Goal: Task Accomplishment & Management: Manage account settings

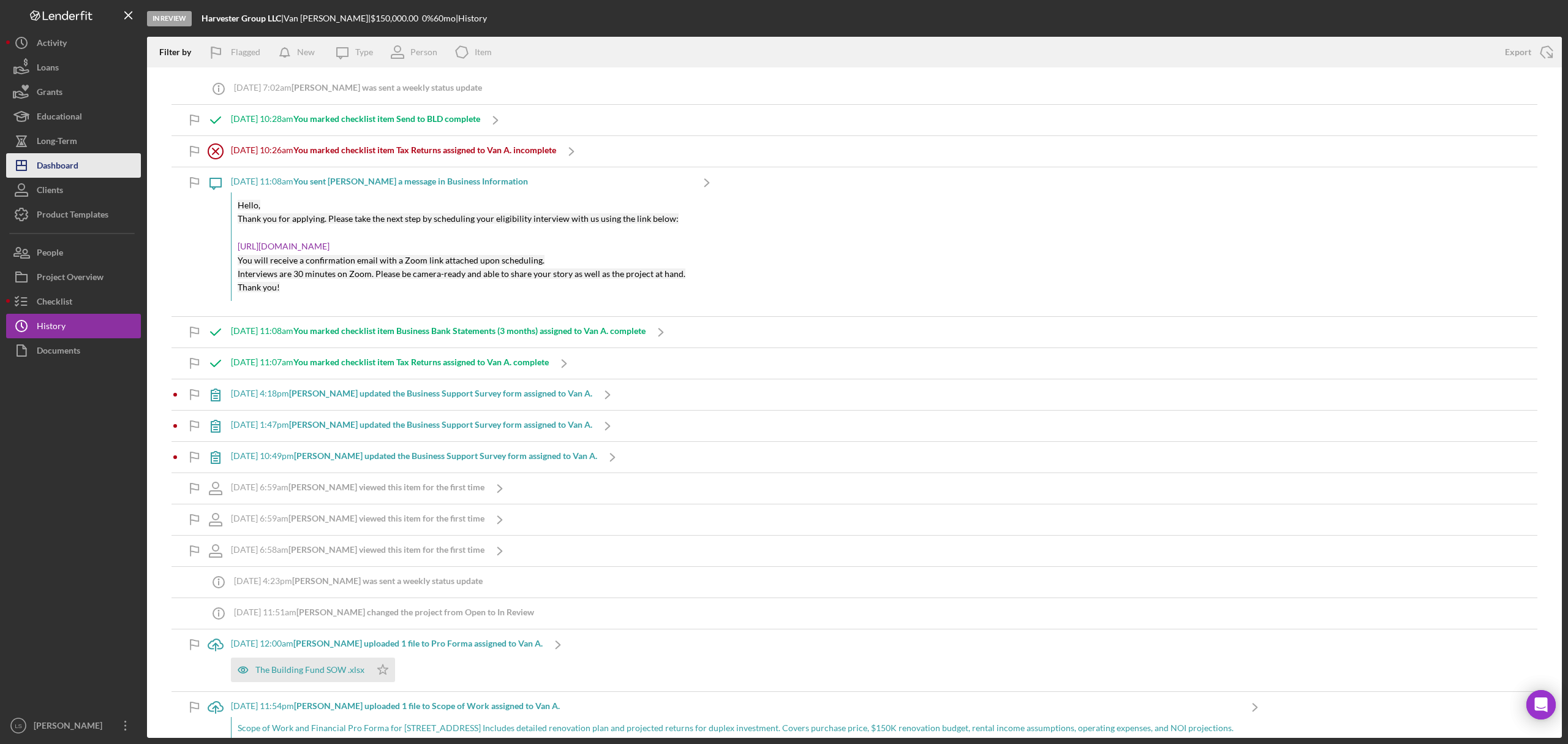
click at [65, 165] on div "Dashboard" at bounding box center [57, 167] width 42 height 27
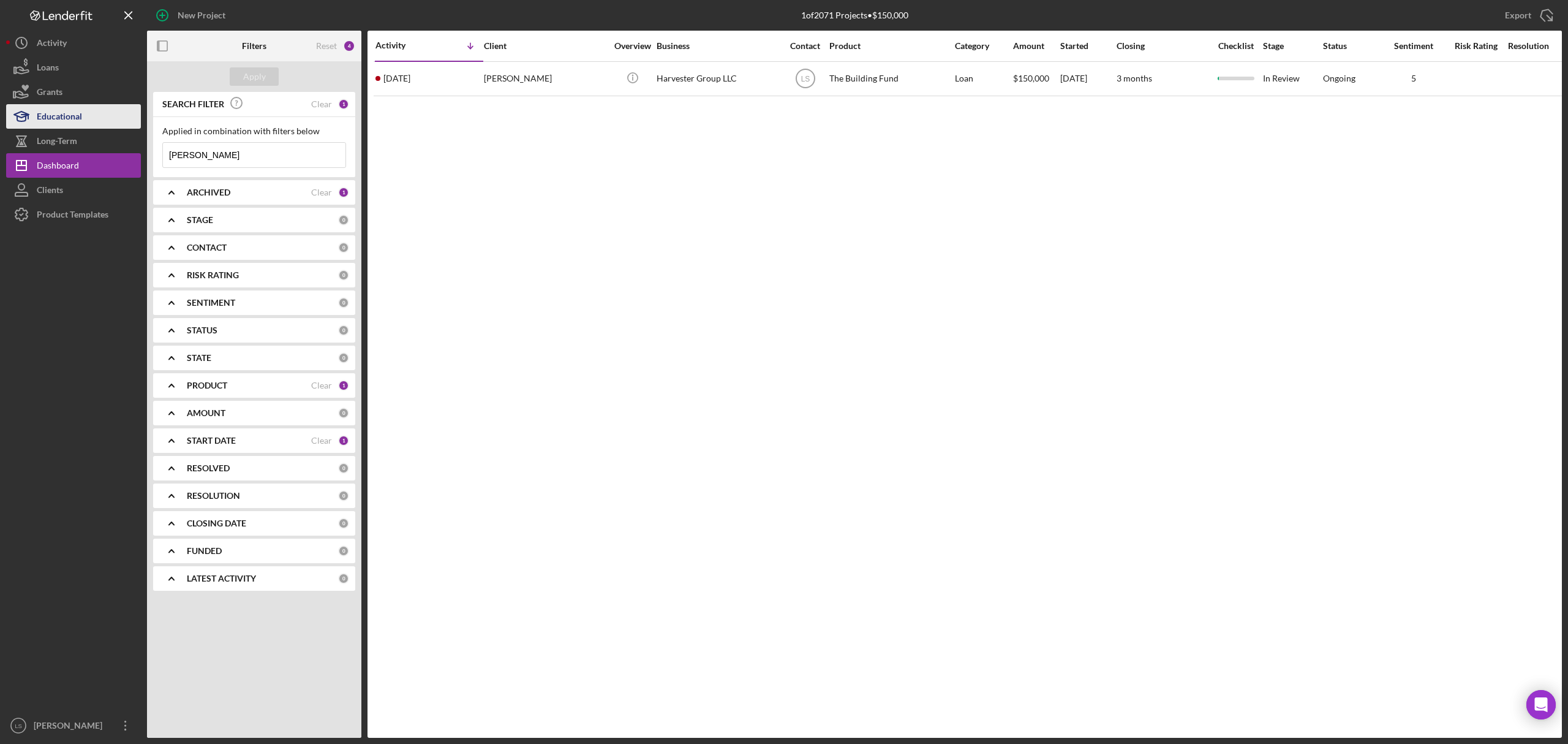
drag, startPoint x: 245, startPoint y: 150, endPoint x: 25, endPoint y: 114, distance: 222.9
click at [25, 114] on div "New Project 1 of 2071 Projects • $150,000 [PERSON_NAME] Export Icon/Export Filt…" at bounding box center [784, 369] width 1556 height 738
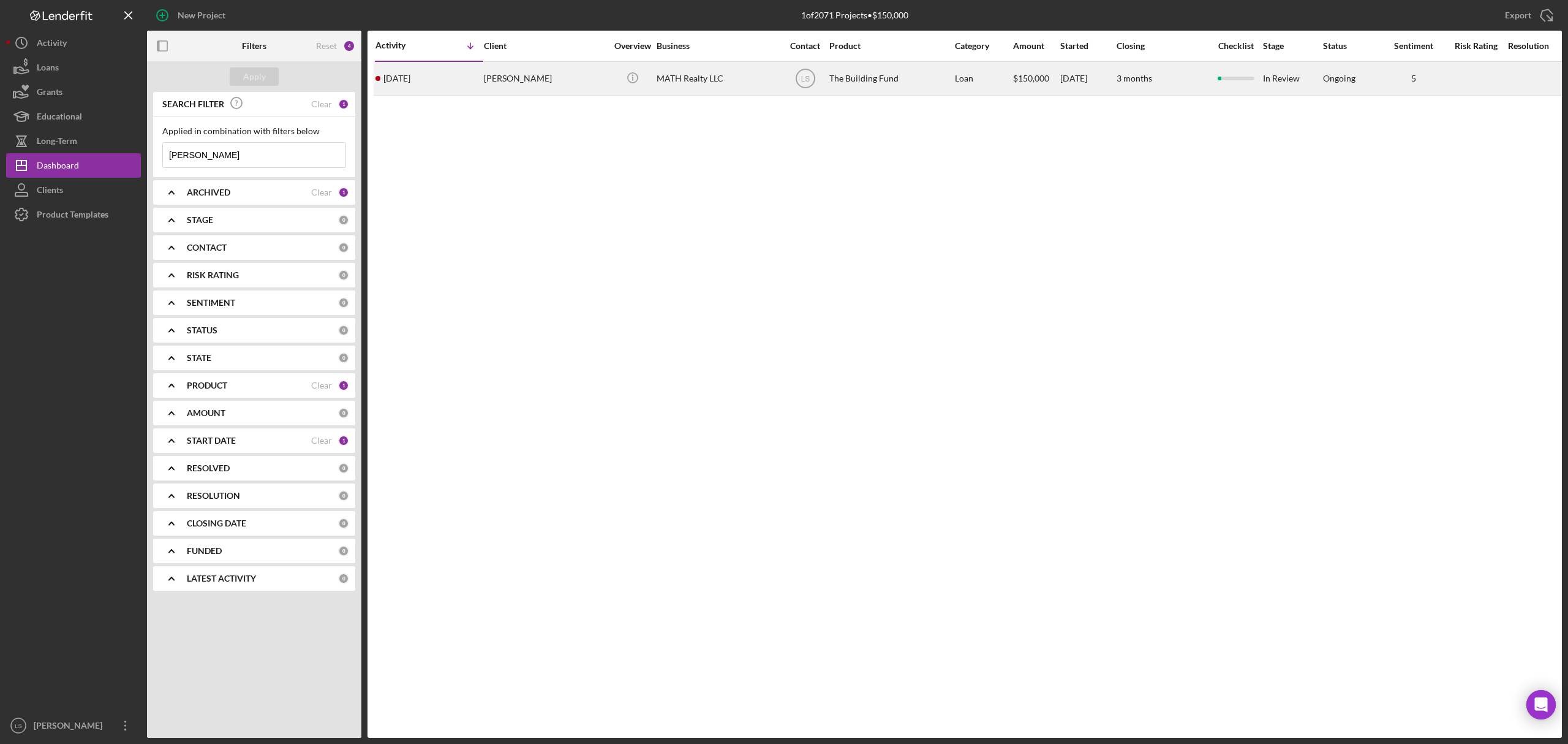
type input "[PERSON_NAME]"
click at [735, 81] on div "MATH Realty LLC" at bounding box center [718, 79] width 122 height 33
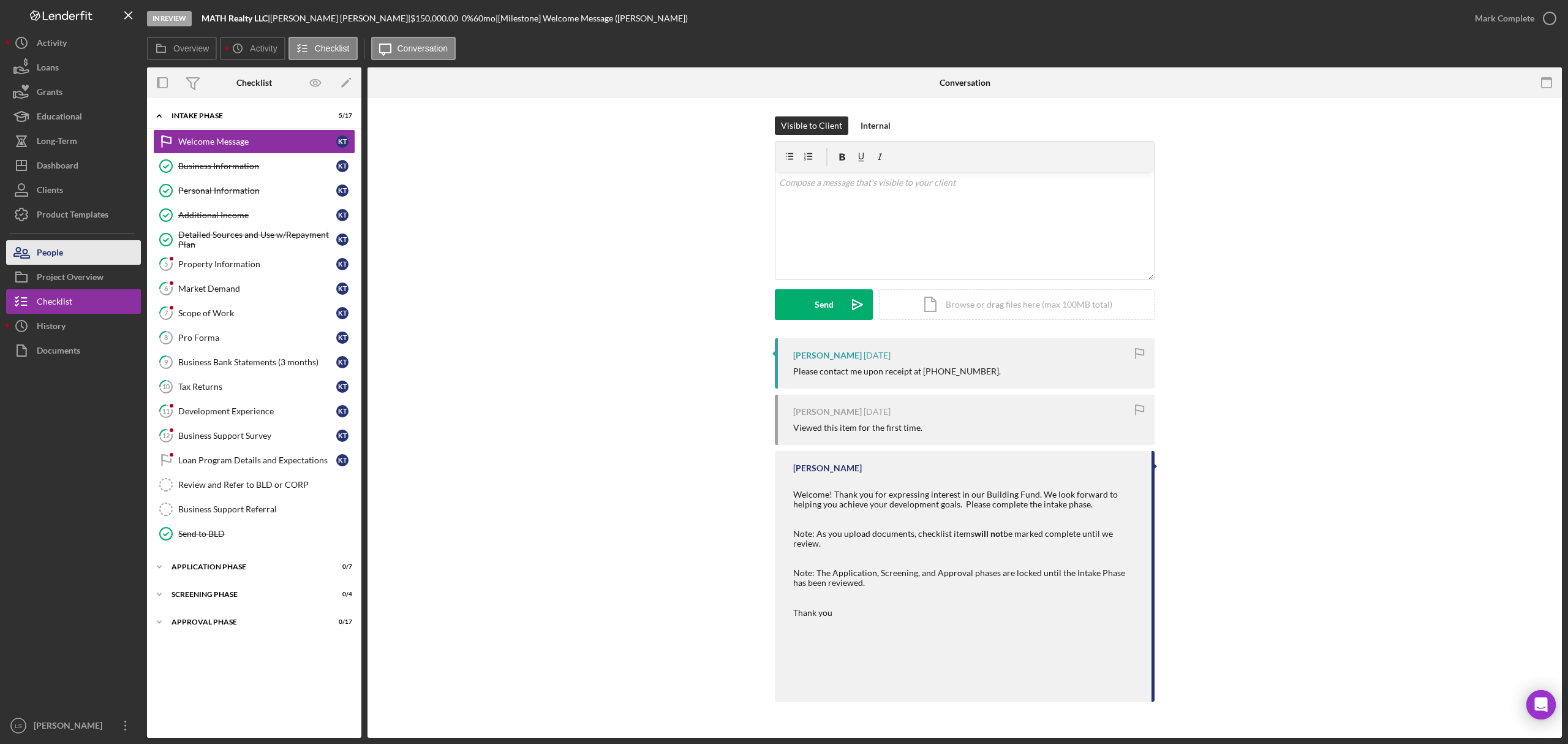
click at [53, 261] on div "People" at bounding box center [50, 254] width 27 height 27
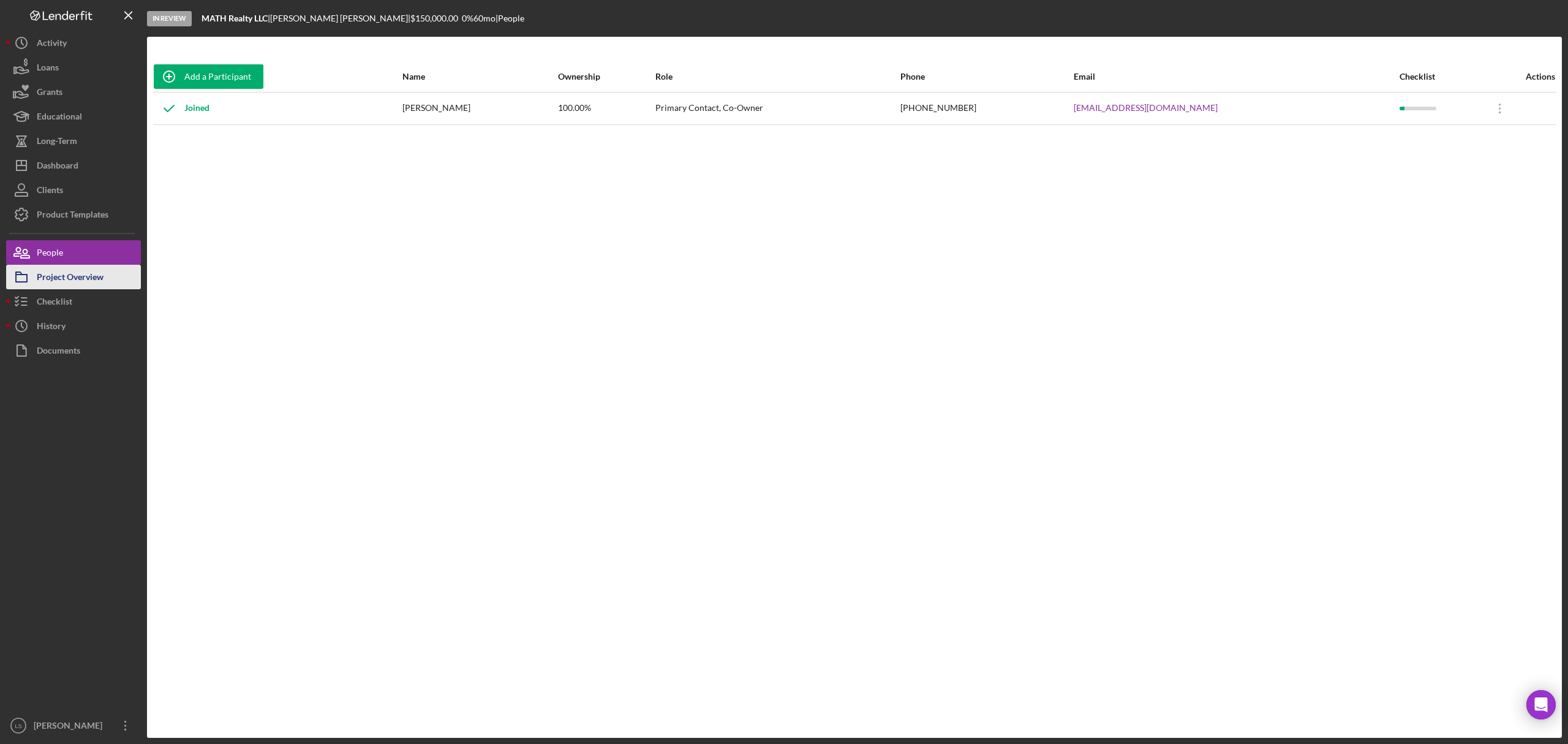
click at [96, 287] on div "Project Overview" at bounding box center [70, 278] width 67 height 27
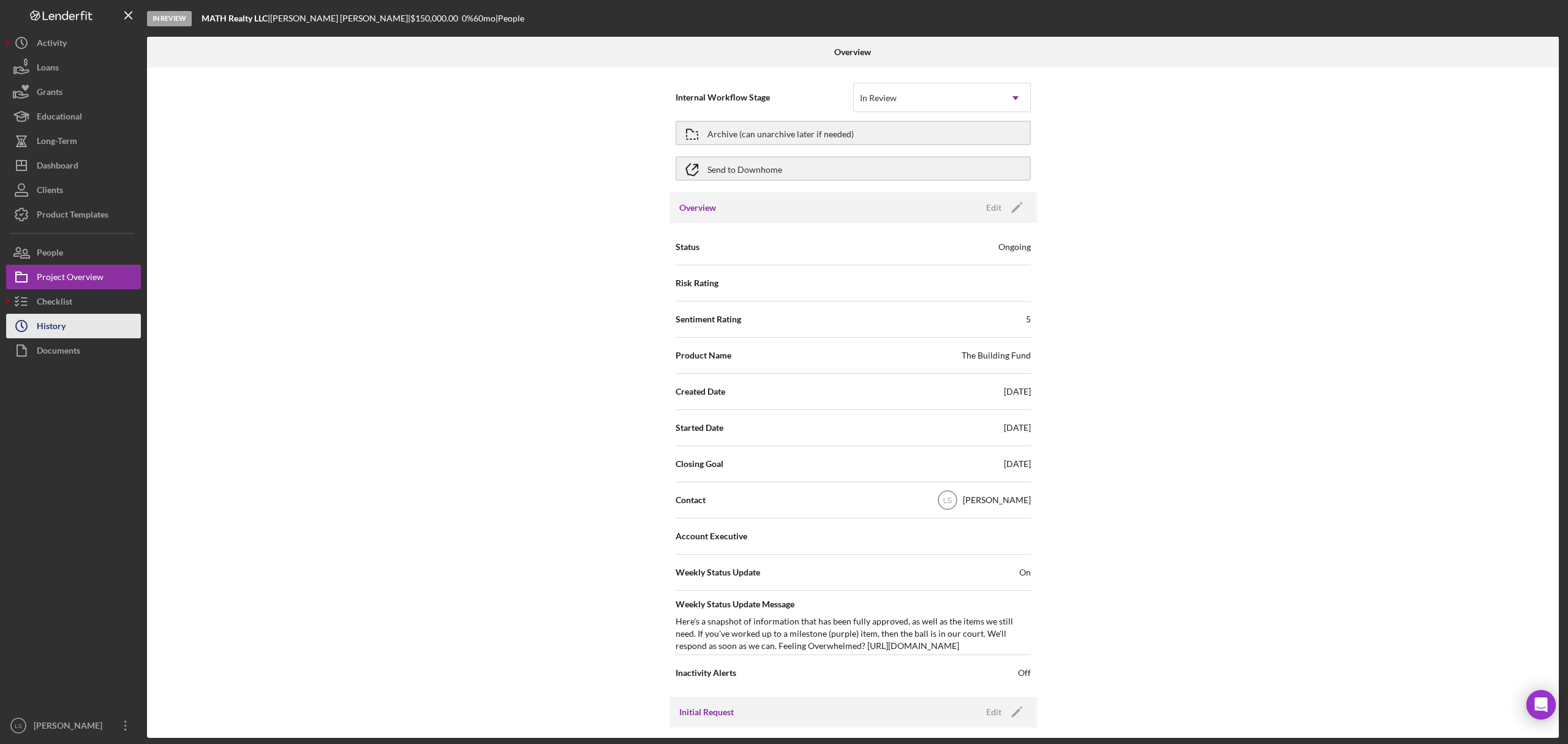
click at [53, 315] on div "History" at bounding box center [51, 328] width 29 height 27
click at [65, 302] on div "Checklist" at bounding box center [55, 303] width 36 height 27
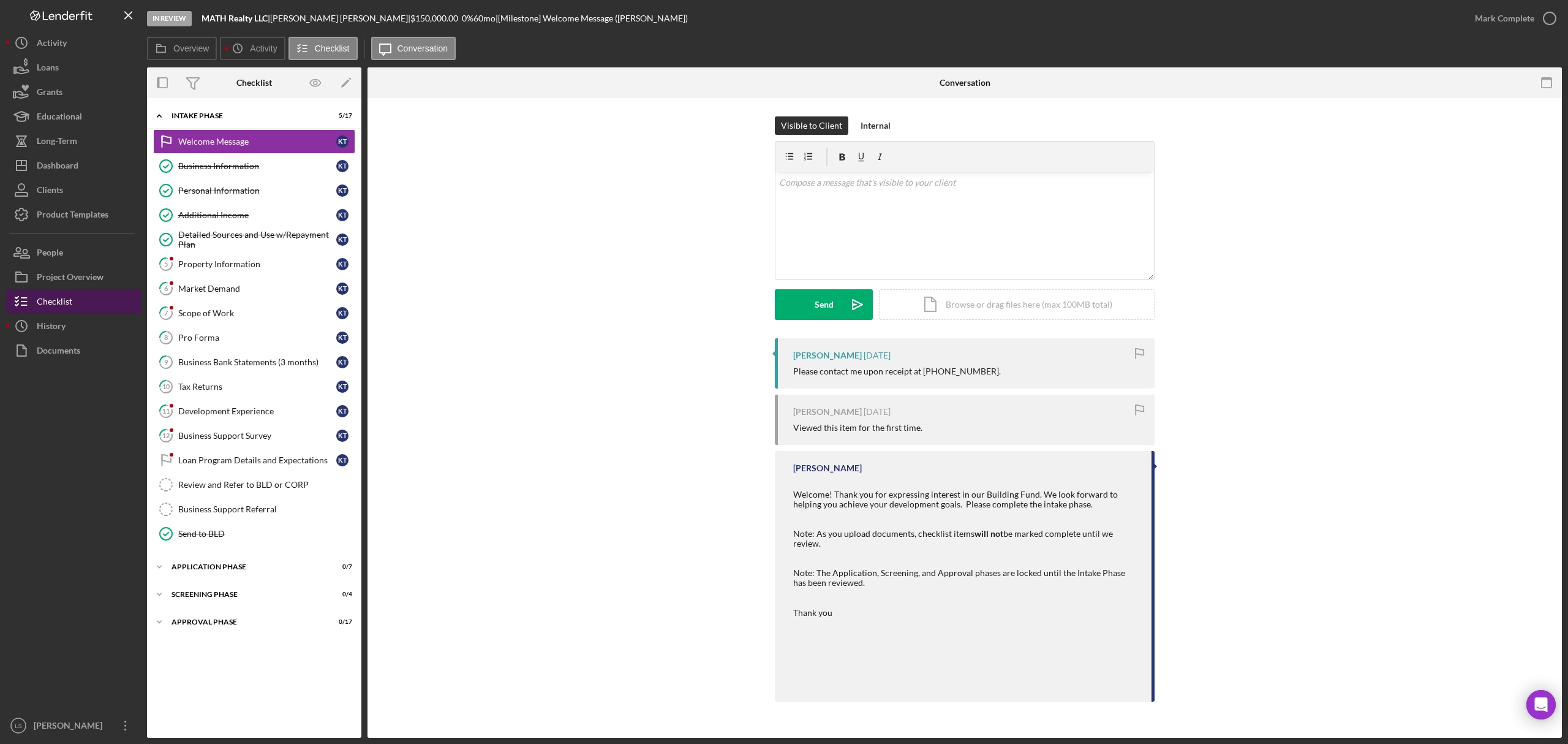
click at [59, 327] on div "History" at bounding box center [51, 328] width 29 height 27
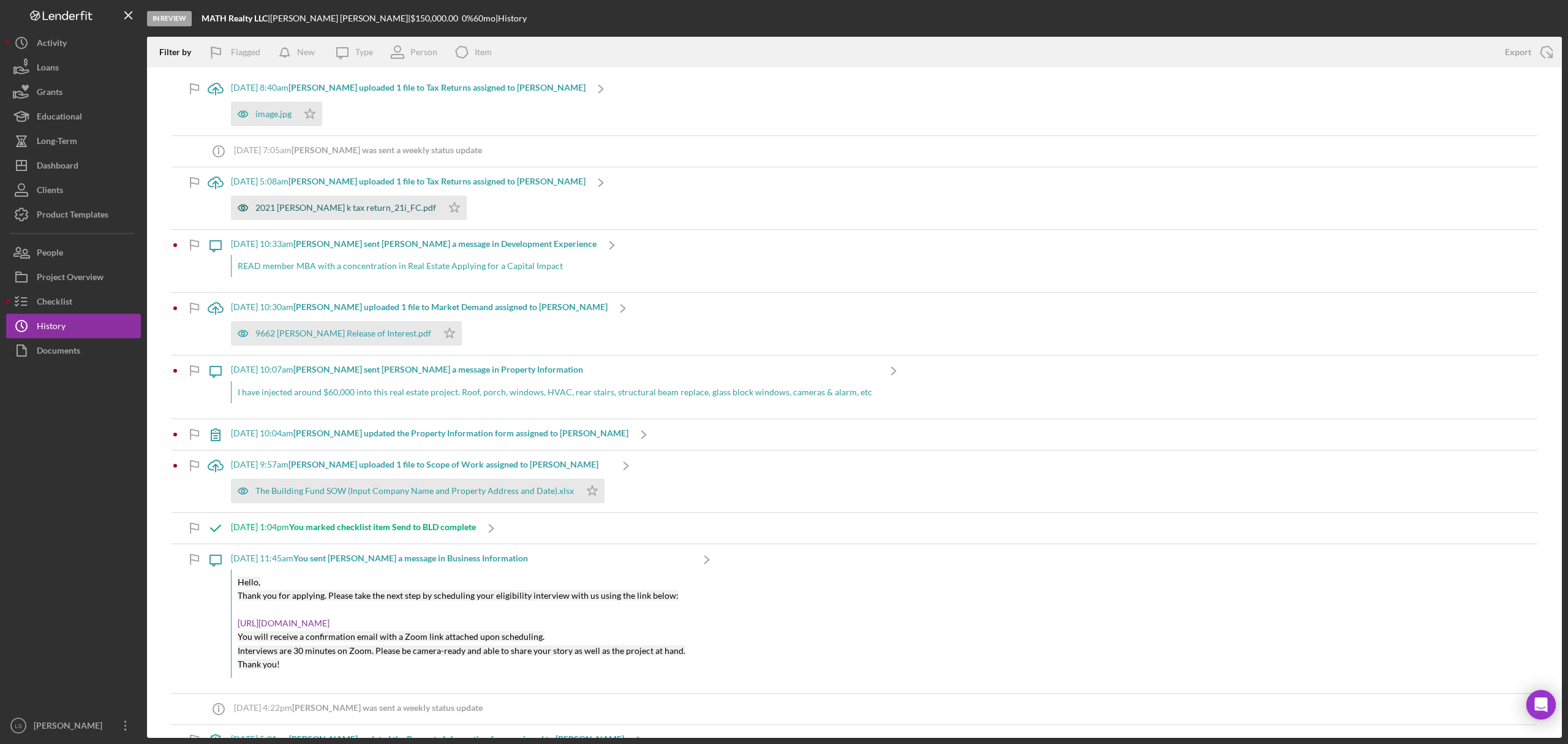
click at [326, 211] on div "2021 [PERSON_NAME] k tax return_21i_FC.pdf" at bounding box center [346, 208] width 180 height 10
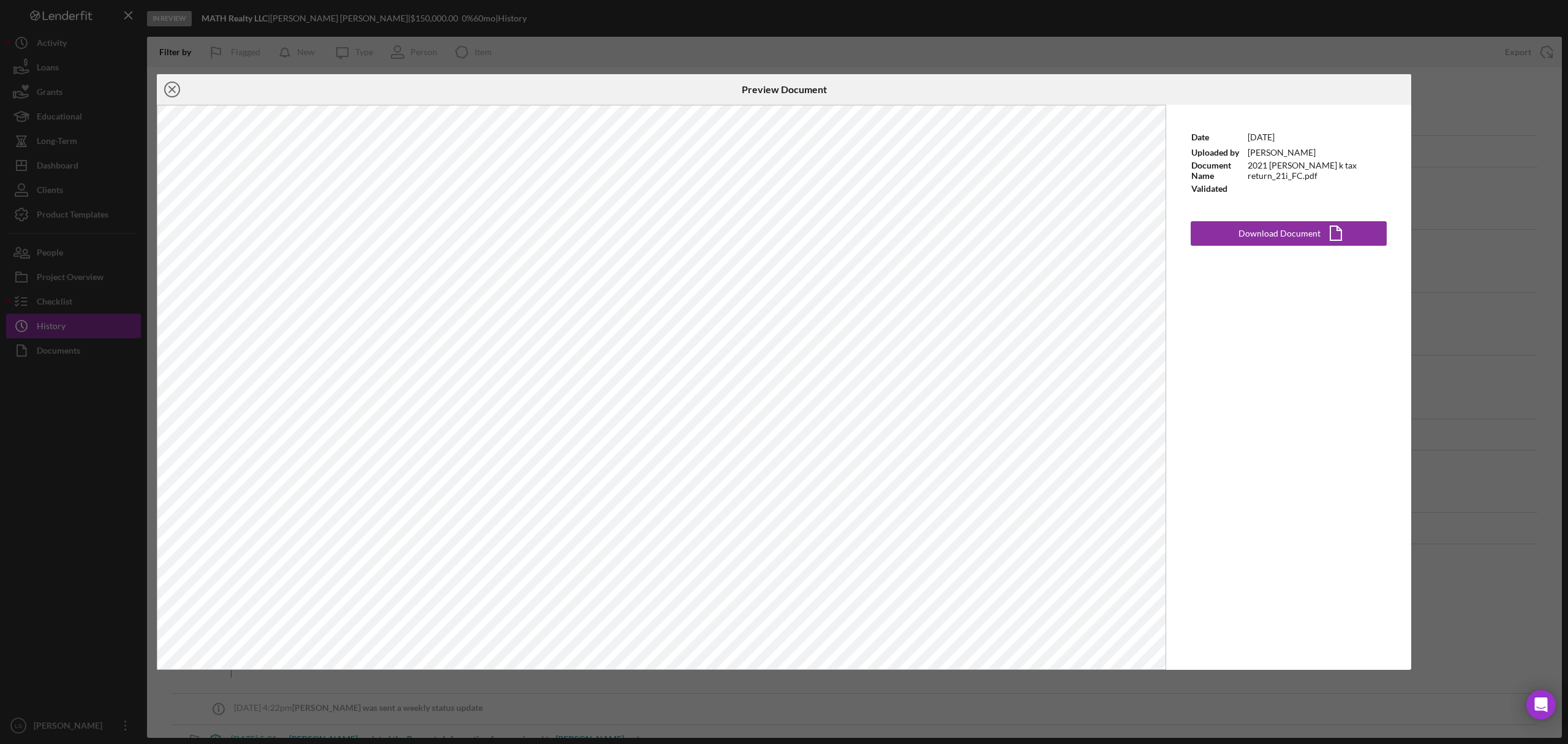
click at [173, 92] on icon "Icon/Close" at bounding box center [172, 89] width 31 height 31
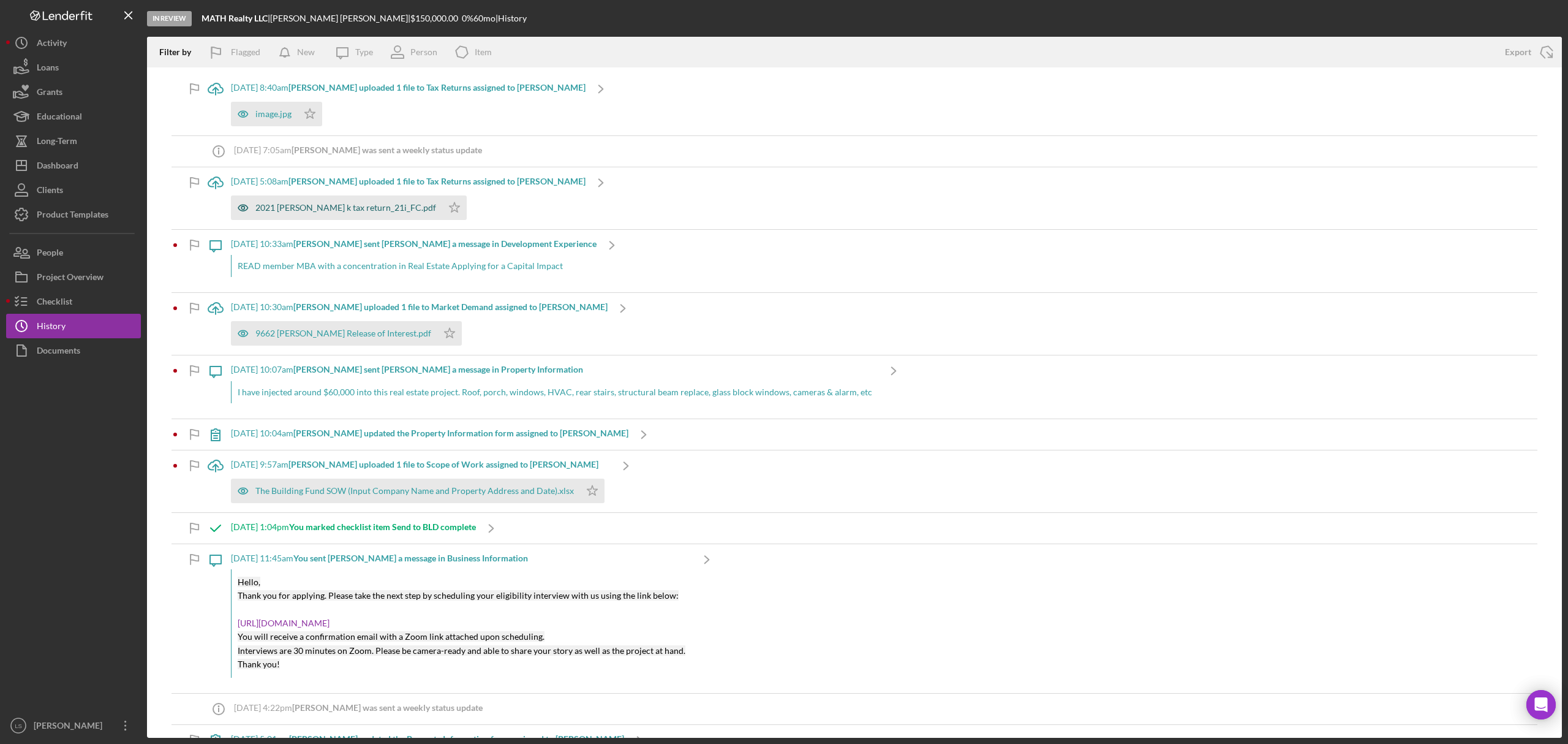
click at [353, 204] on div "2021 [PERSON_NAME] k tax return_21i_FC.pdf" at bounding box center [346, 208] width 180 height 10
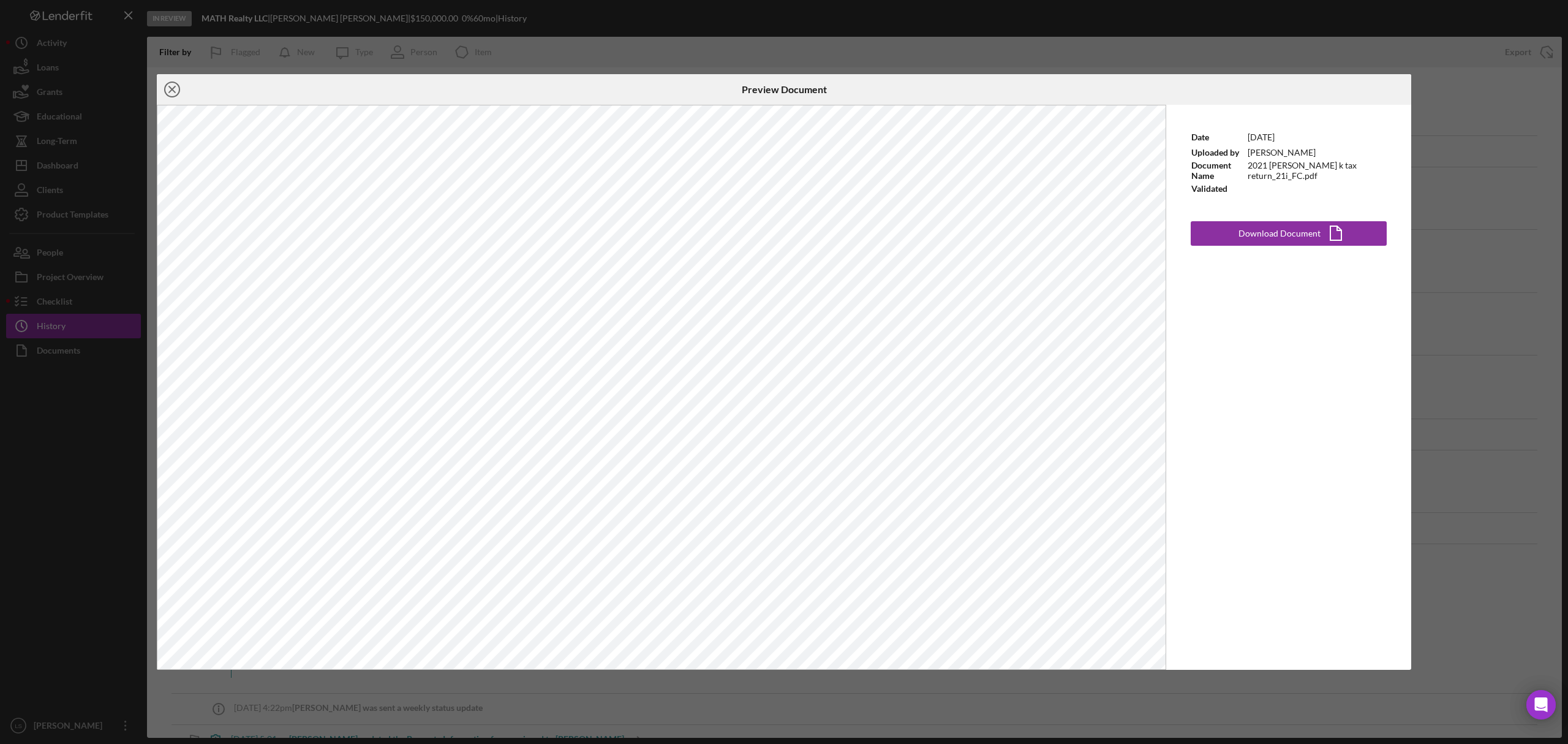
click at [169, 94] on icon "Icon/Close" at bounding box center [172, 89] width 31 height 31
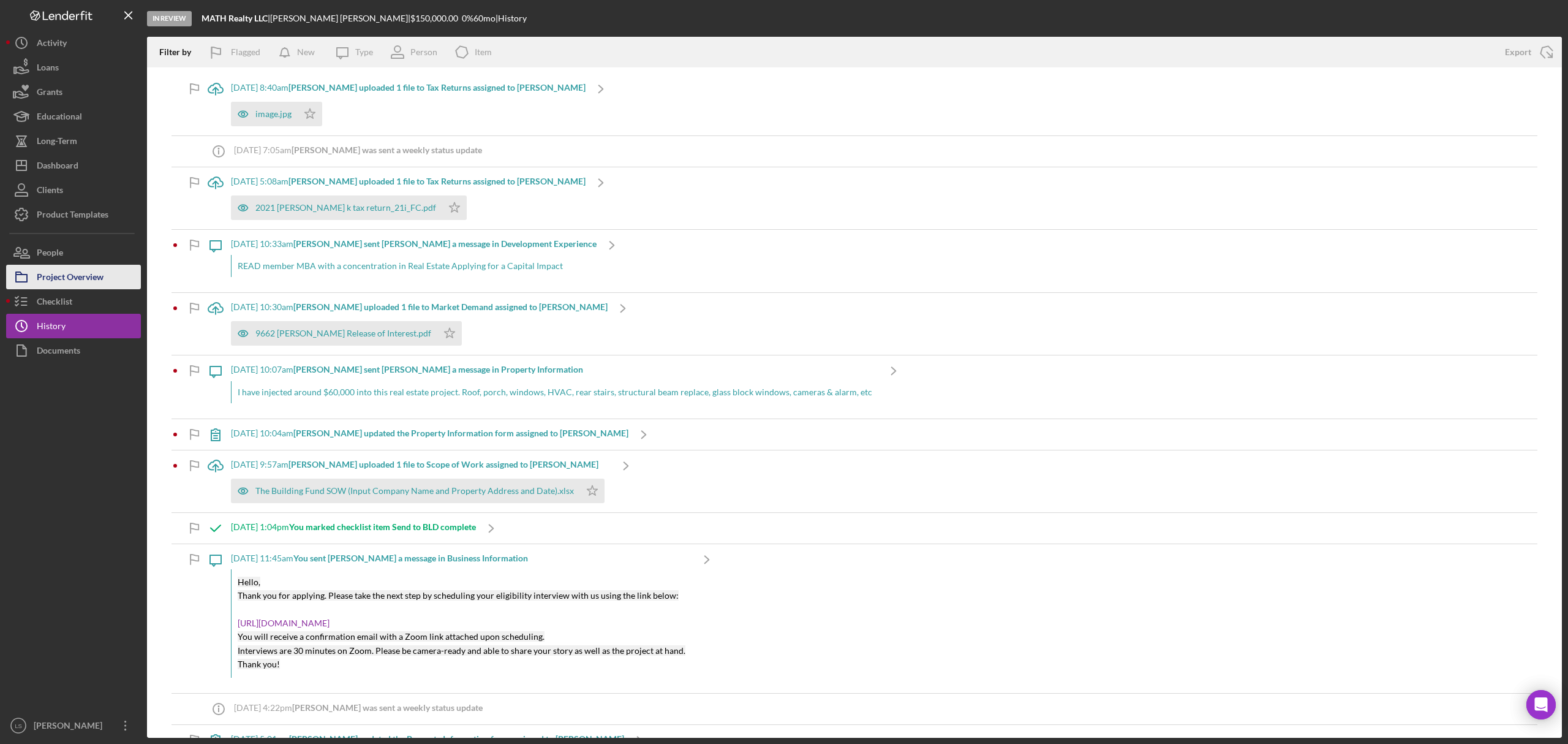
click at [121, 285] on button "Project Overview" at bounding box center [73, 277] width 135 height 25
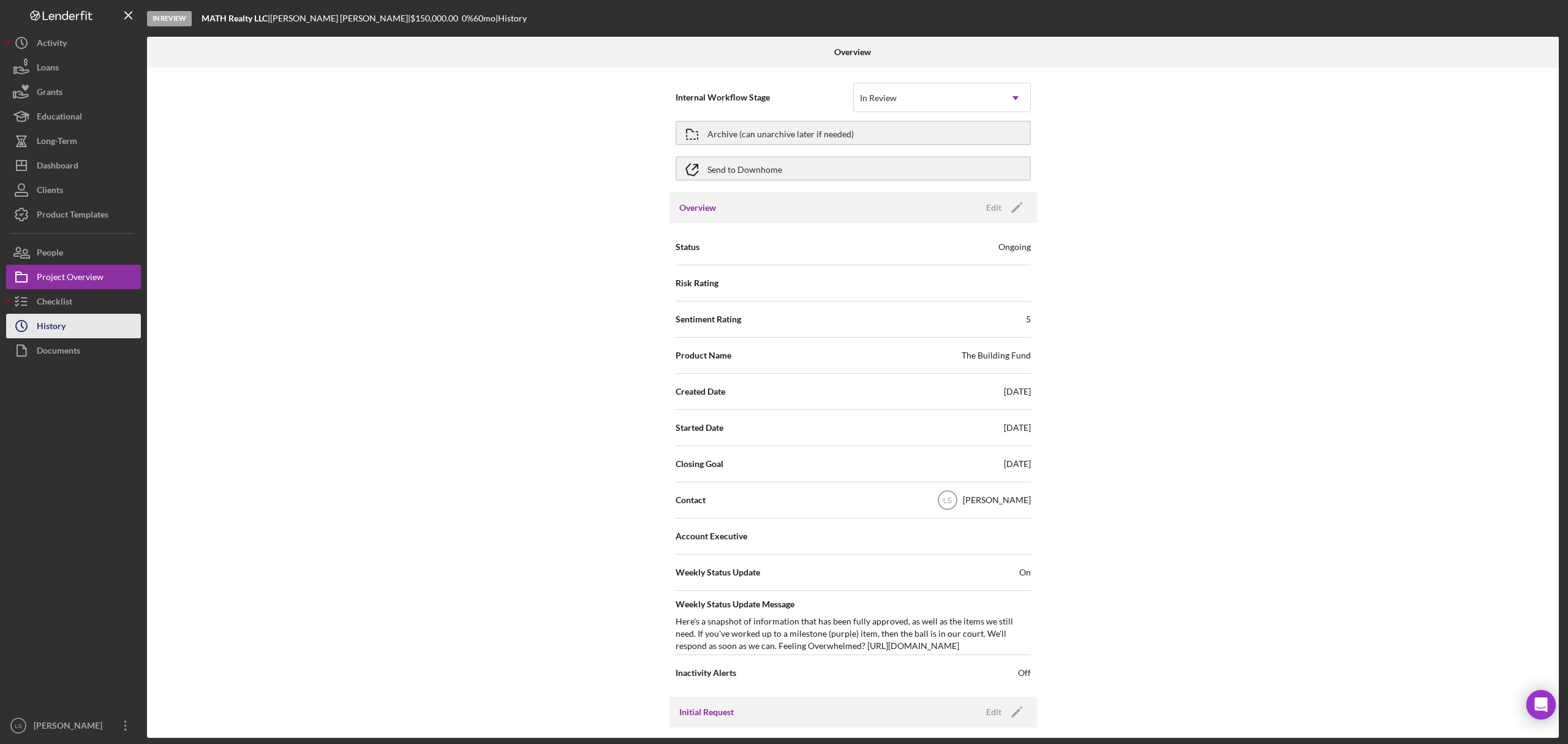
click at [88, 316] on button "Icon/History History" at bounding box center [73, 326] width 135 height 25
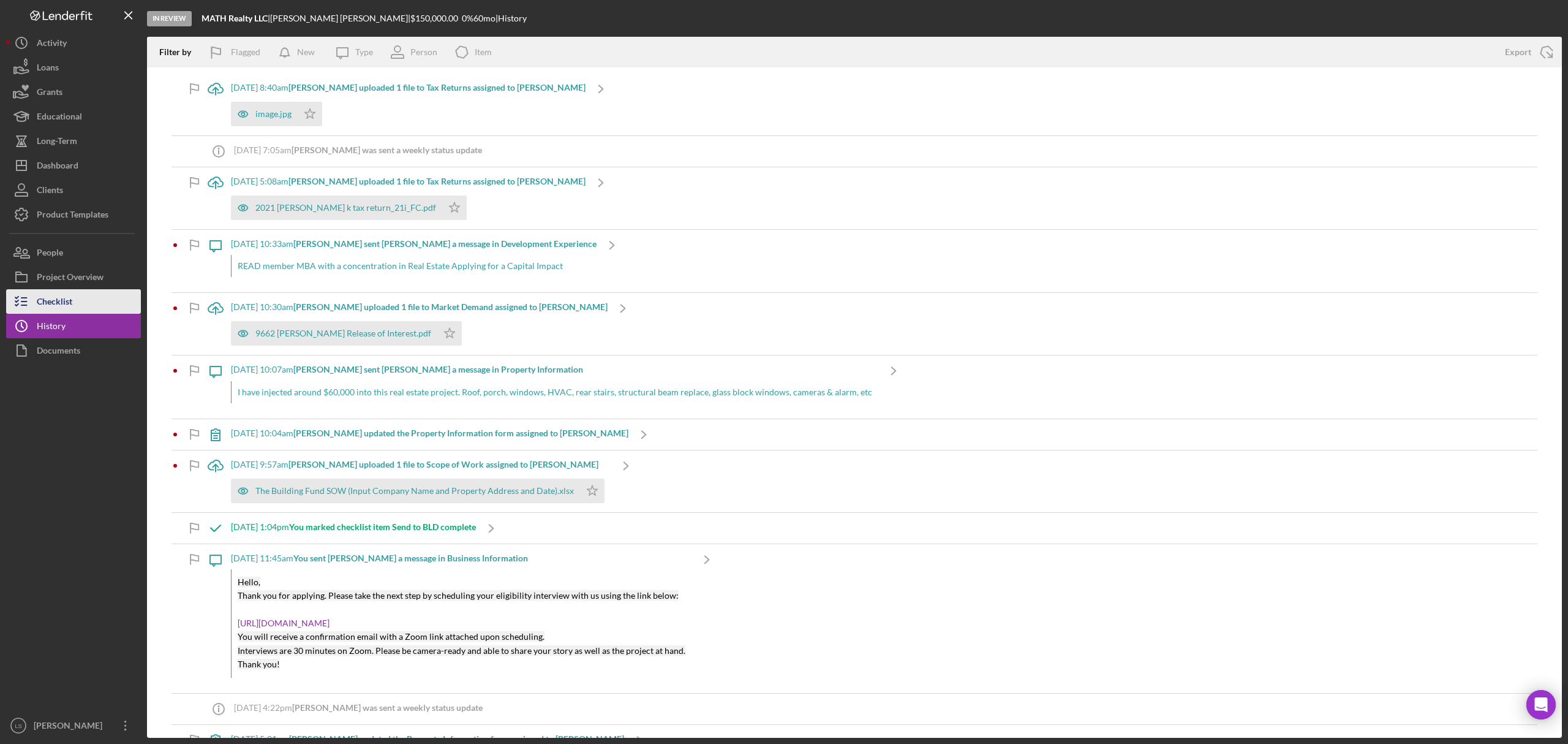
click at [93, 305] on button "Checklist" at bounding box center [73, 302] width 135 height 25
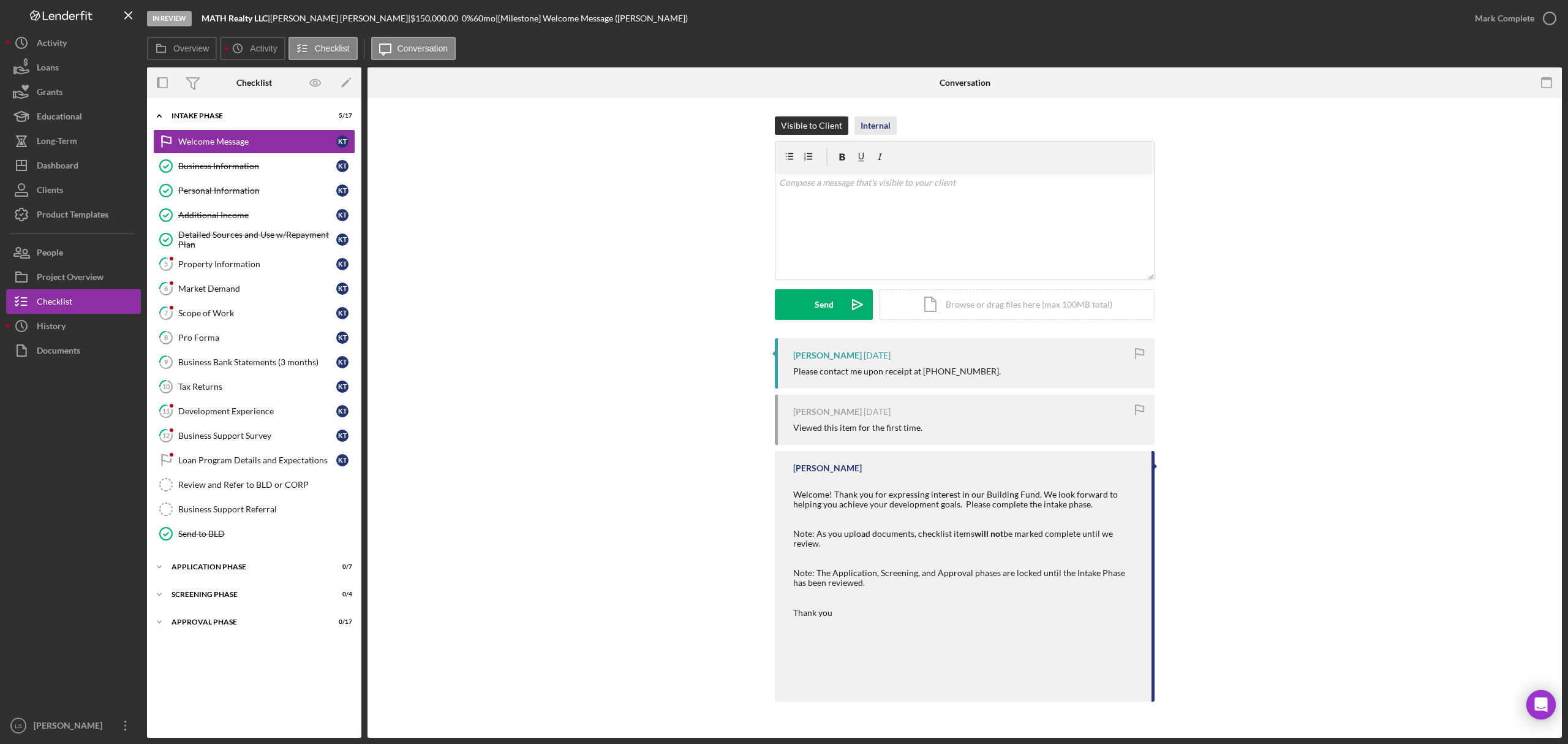
drag, startPoint x: 871, startPoint y: 120, endPoint x: 872, endPoint y: 129, distance: 9.1
click at [872, 120] on div "Internal" at bounding box center [876, 125] width 30 height 18
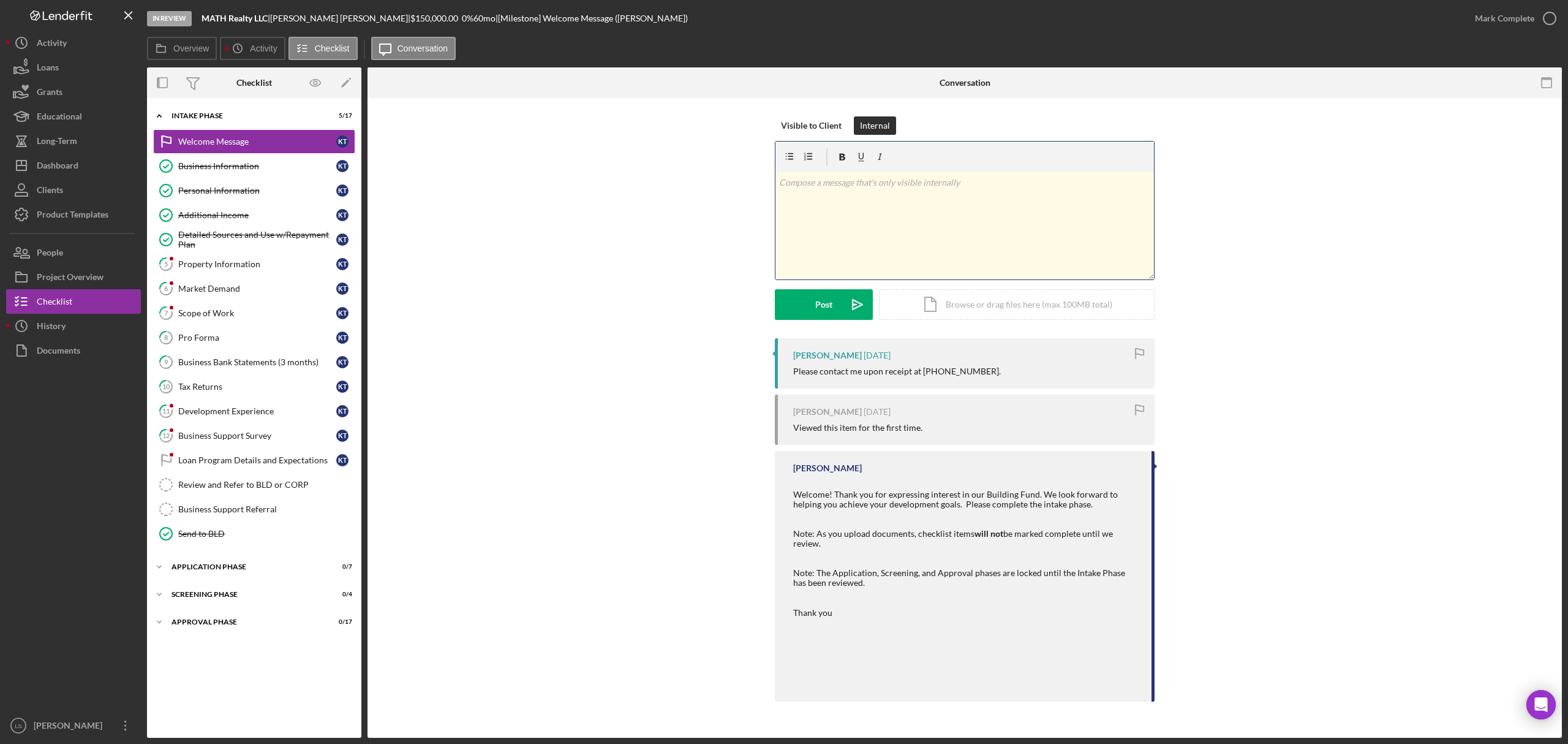
click at [875, 181] on p at bounding box center [965, 183] width 372 height 14
click at [814, 181] on p "spoke wihhim about uploading 2022 and 2023 taxes he said he doesn thave 2023 ta…" at bounding box center [965, 196] width 372 height 41
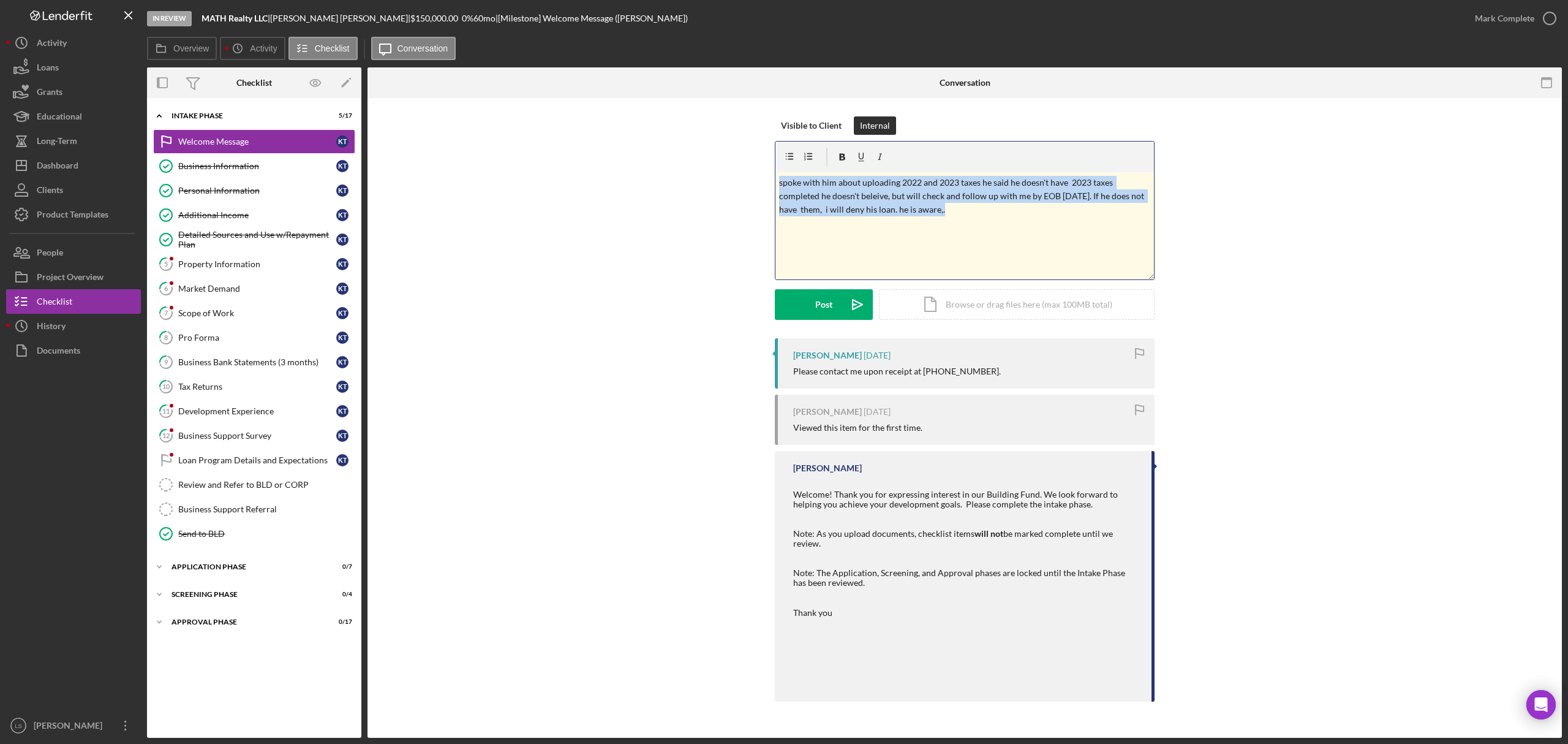
drag, startPoint x: 938, startPoint y: 220, endPoint x: 748, endPoint y: 184, distance: 193.4
click at [748, 184] on div "Visible to Client Internal v Color teal Color pink Remove color Add row above A…" at bounding box center [965, 227] width 1158 height 222
copy p "spoke with him about uploading 2022 and 2023 taxes he said he doesn't have 2023…"
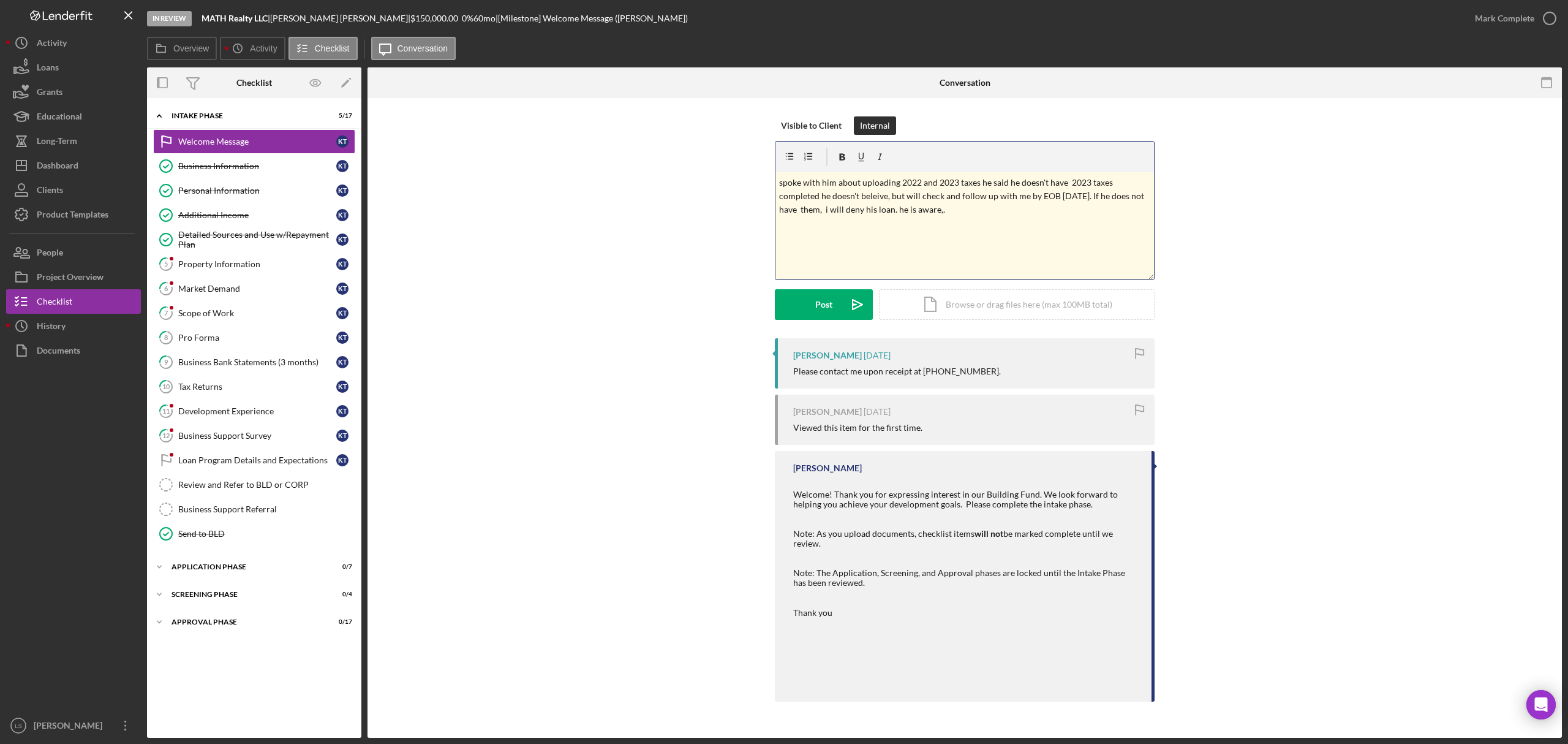
click at [828, 325] on div "Visible to Client Internal v Color teal Color pink Remove color Add row above A…" at bounding box center [965, 227] width 380 height 222
click at [824, 315] on div "Post" at bounding box center [824, 304] width 17 height 31
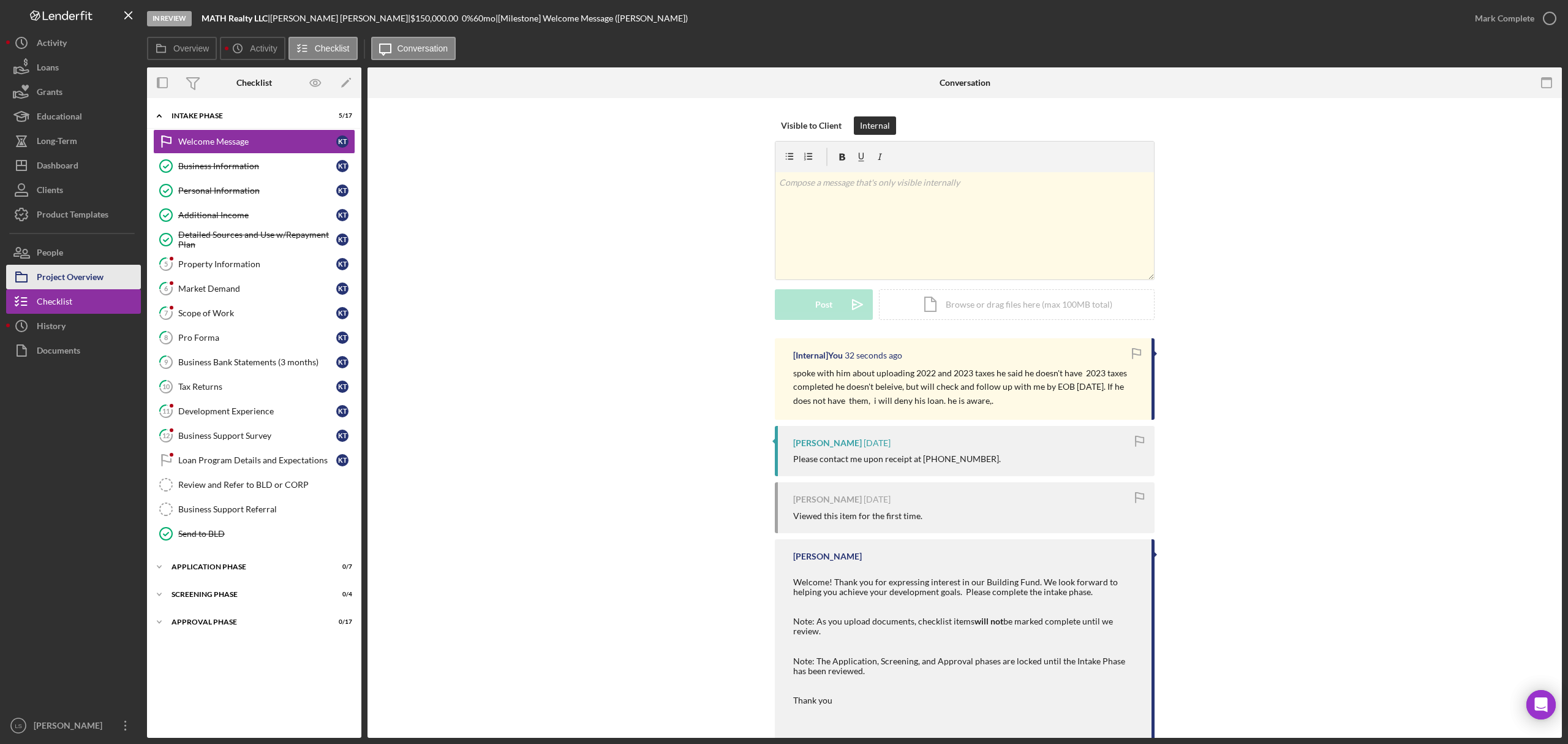
click at [71, 278] on div "Project Overview" at bounding box center [70, 278] width 67 height 27
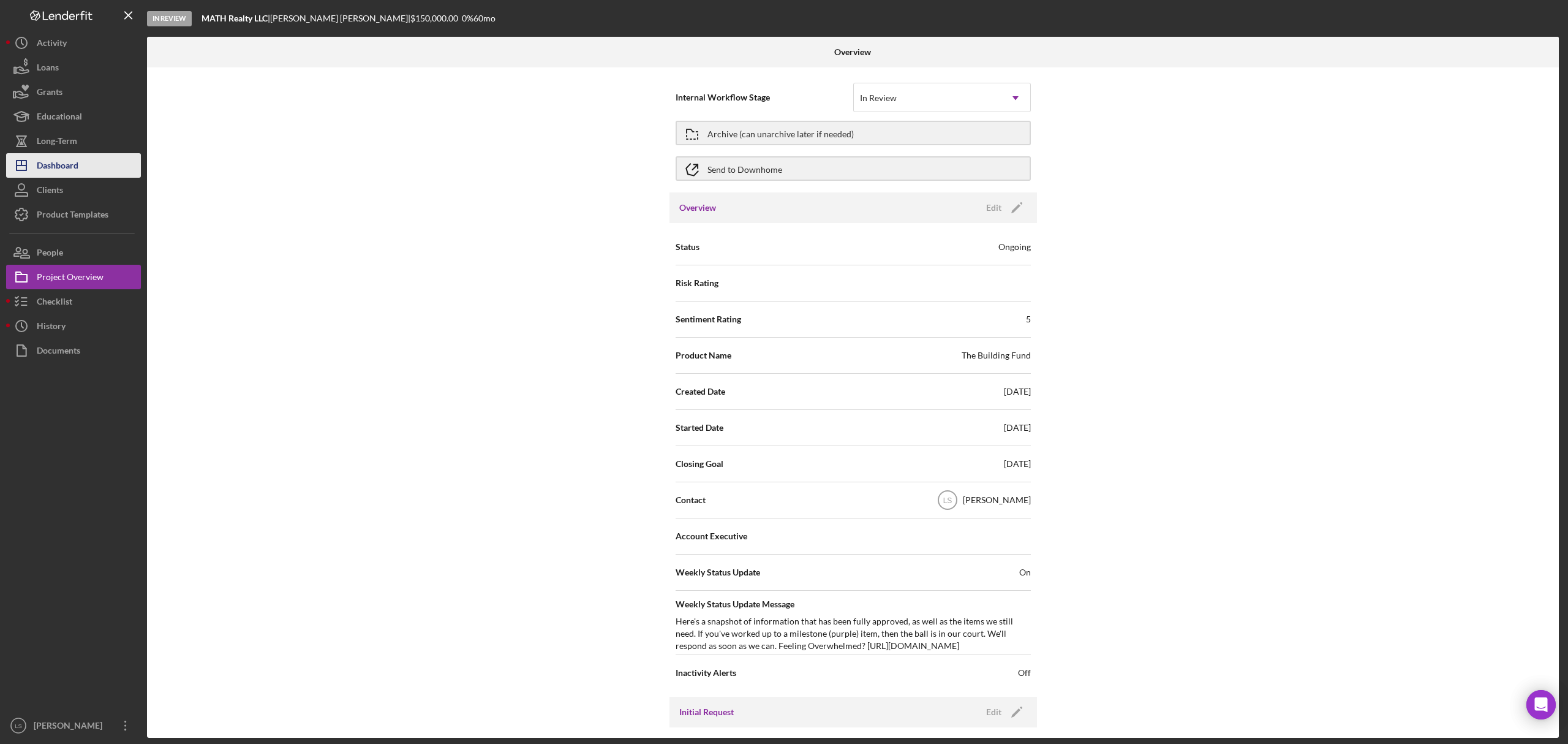
click at [92, 169] on button "Icon/Dashboard Dashboard" at bounding box center [73, 165] width 135 height 25
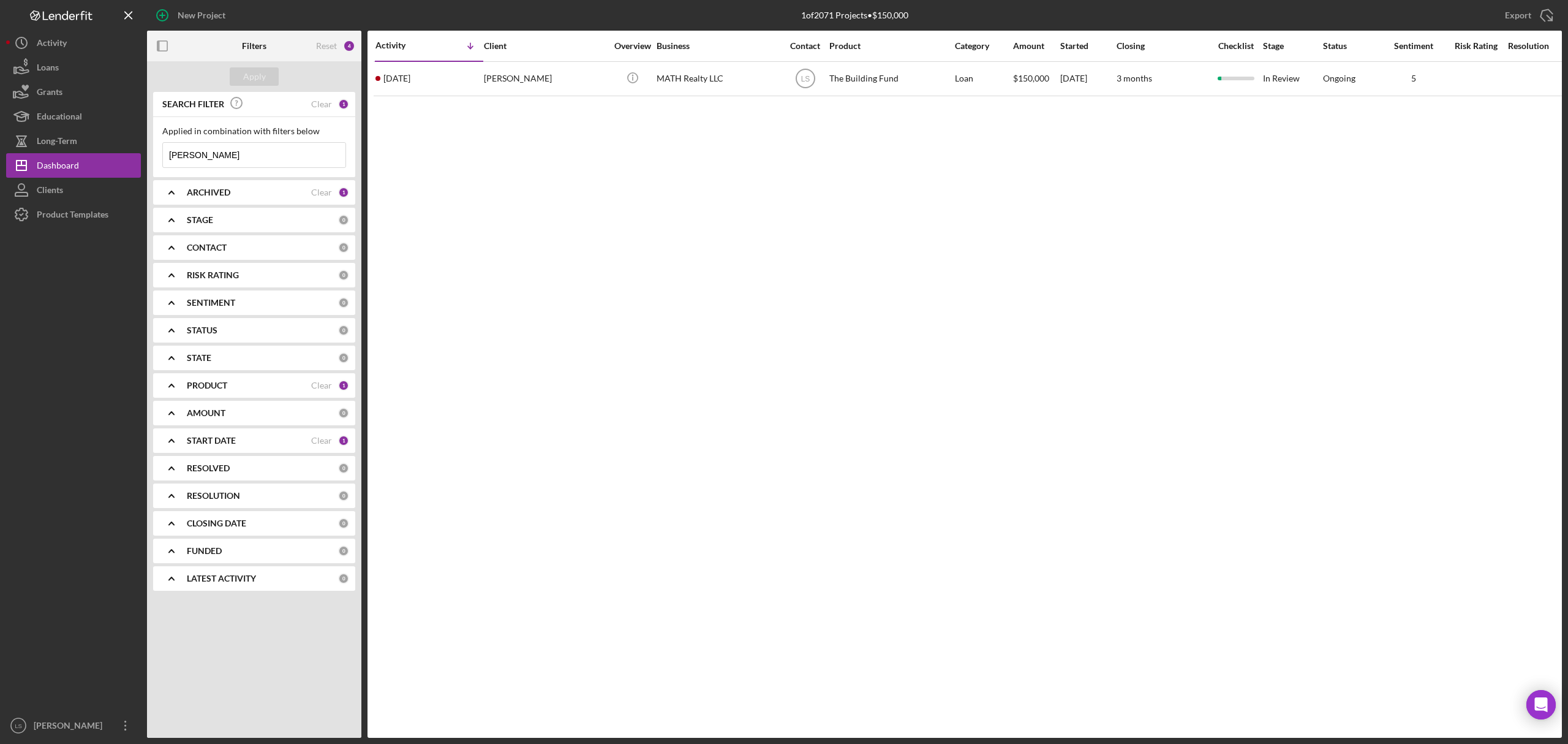
click at [198, 159] on input "[PERSON_NAME]" at bounding box center [254, 155] width 183 height 25
type input "k"
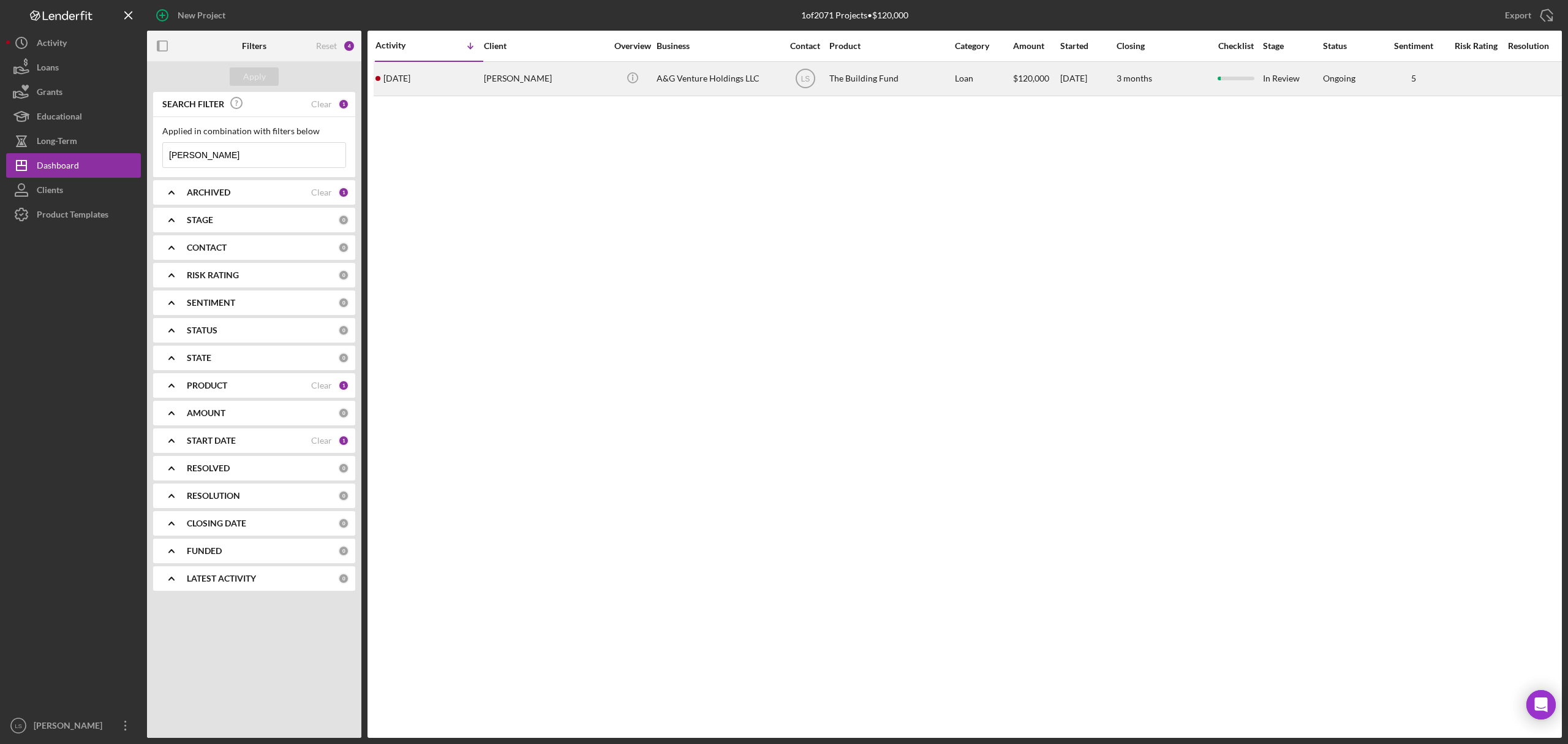
type input "[PERSON_NAME]"
click at [910, 77] on div "The Building Fund" at bounding box center [891, 79] width 122 height 33
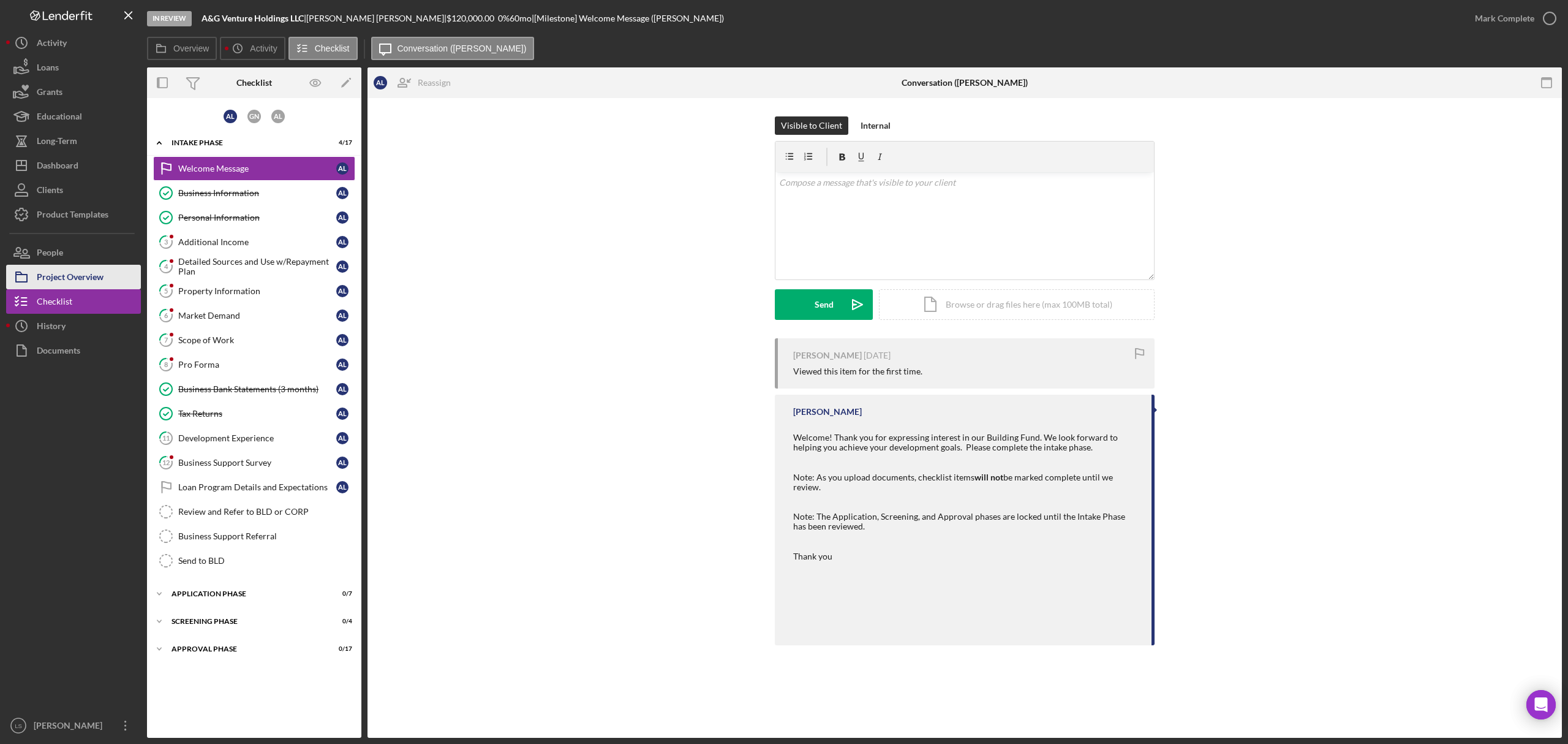
click at [62, 269] on div "Project Overview" at bounding box center [70, 278] width 67 height 27
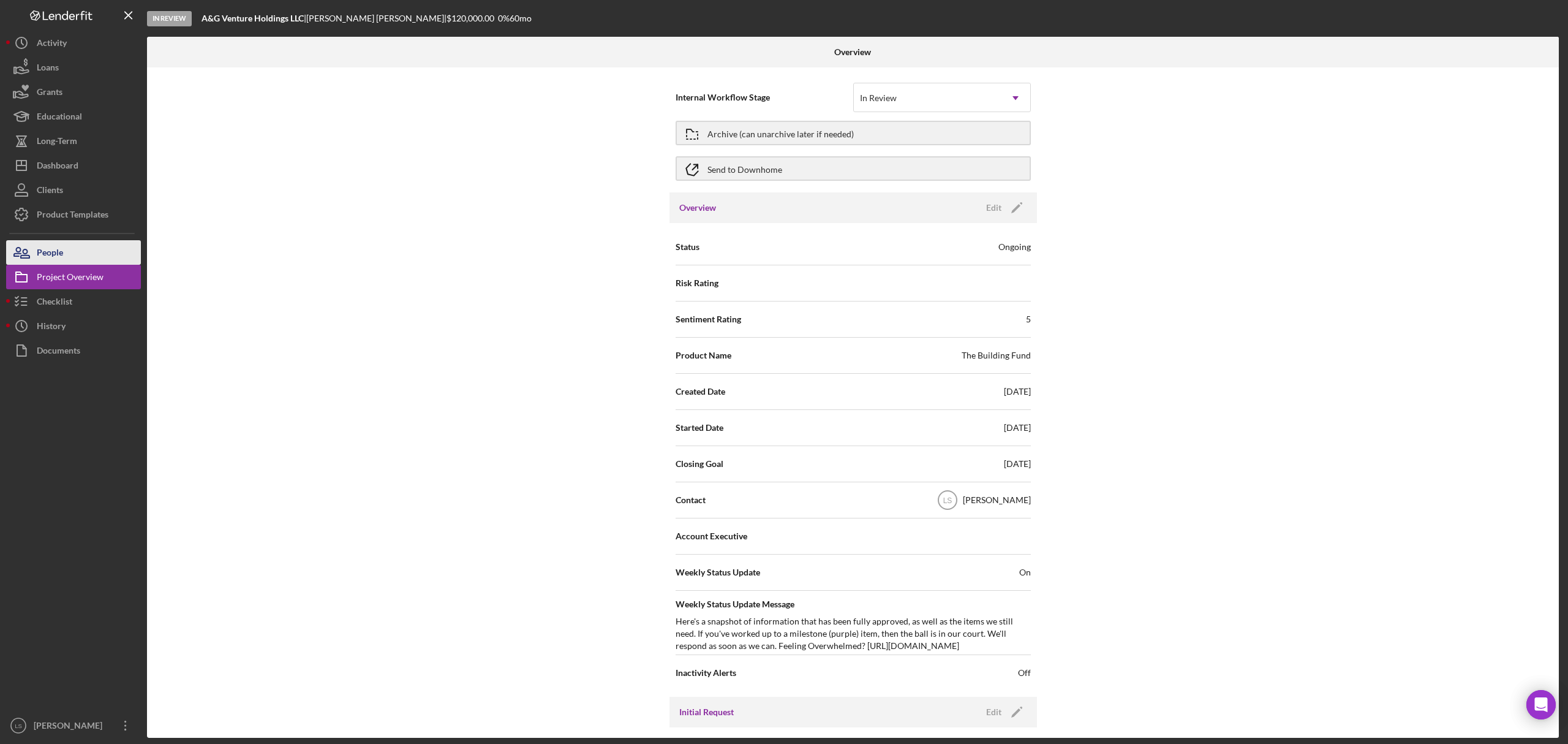
click at [74, 254] on button "People" at bounding box center [73, 252] width 135 height 25
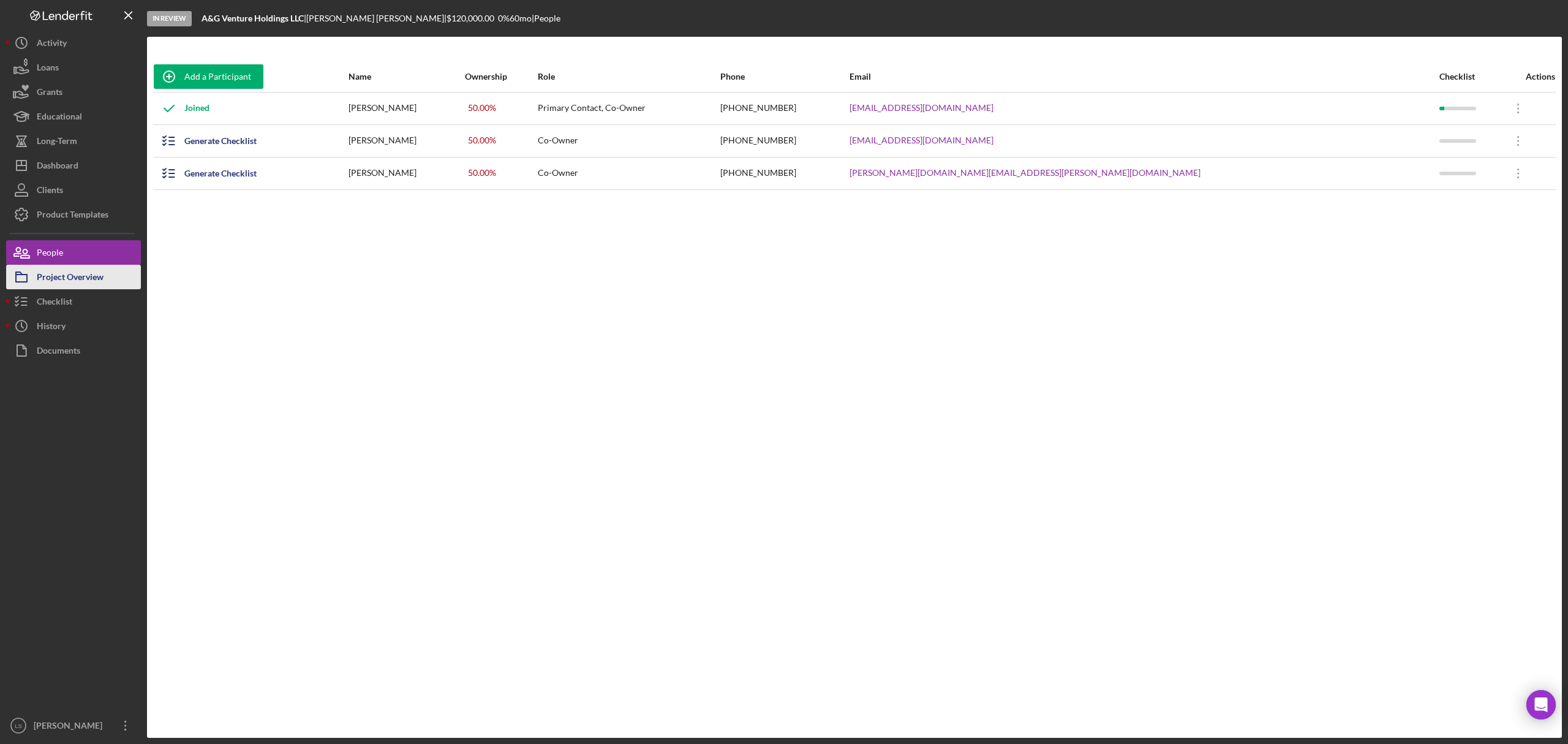
click at [96, 280] on div "Project Overview" at bounding box center [70, 278] width 67 height 27
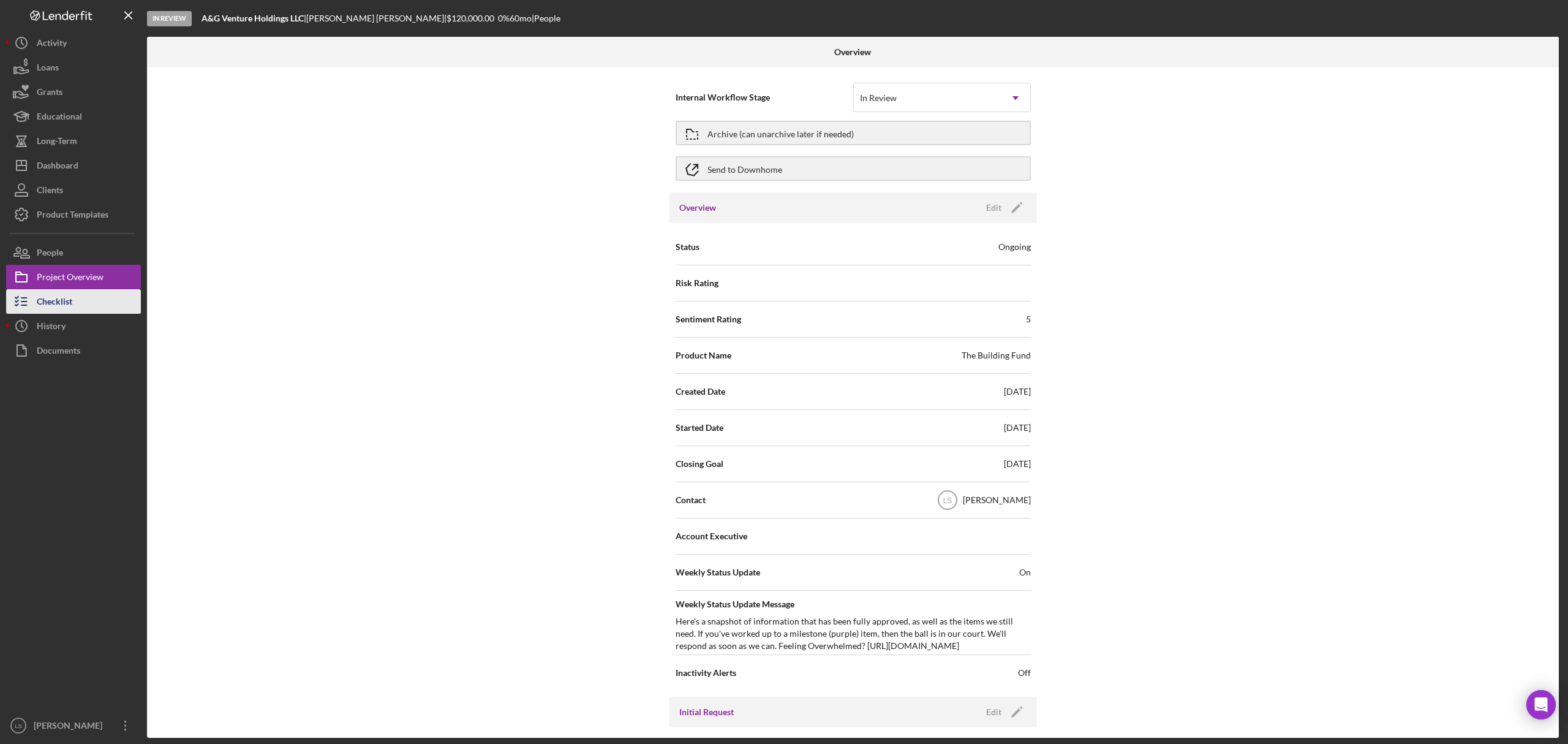
click at [47, 298] on div "Checklist" at bounding box center [55, 303] width 36 height 27
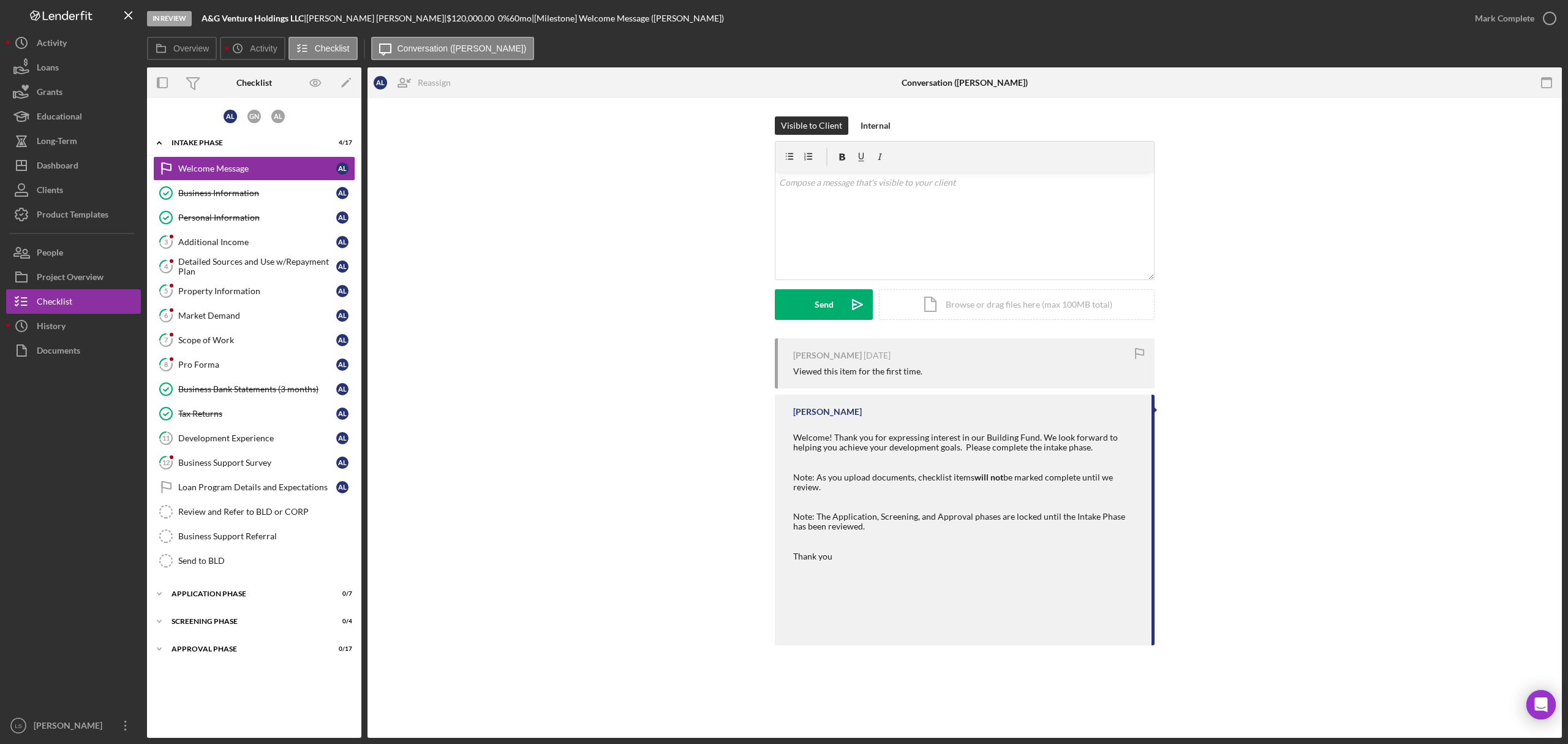
click at [865, 135] on div "Visible to Client Internal v Color teal Color pink Remove color Add row above A…" at bounding box center [965, 227] width 380 height 222
click at [863, 201] on div "v Color teal Color pink Remove color Add row above Add row below Add column bef…" at bounding box center [965, 226] width 379 height 107
click at [870, 127] on div "Internal" at bounding box center [876, 125] width 30 height 18
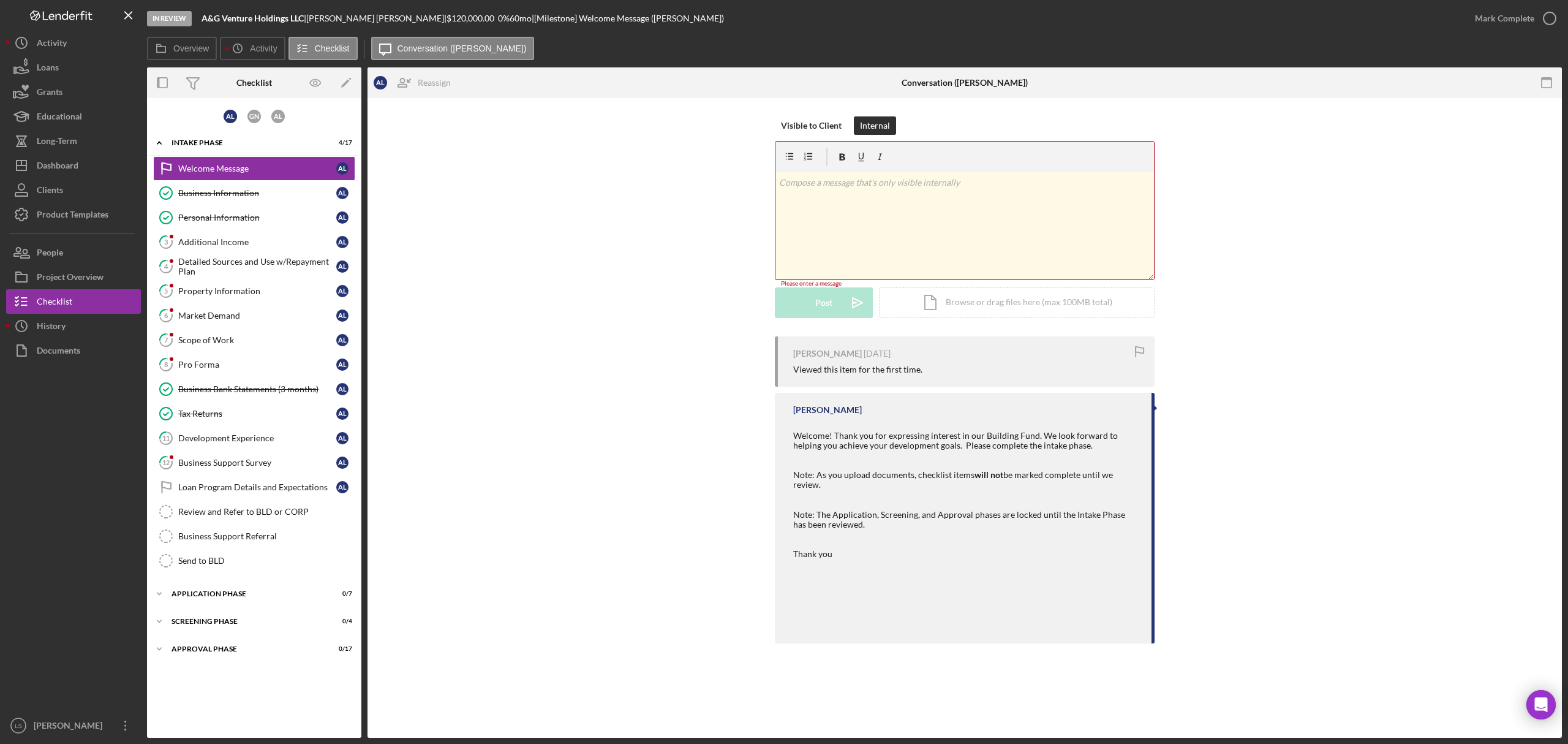
click at [855, 190] on div "v Color teal Color pink Remove color Add row above Add row below Add column bef…" at bounding box center [965, 226] width 379 height 107
click at [861, 182] on p "called and text to scheued interview" at bounding box center [965, 183] width 372 height 14
click at [931, 178] on p "called and text to schedule interview" at bounding box center [965, 183] width 372 height 14
click at [947, 184] on p "called and text to schedule interview. Waitign on reply" at bounding box center [965, 183] width 372 height 14
click at [937, 183] on p "called and text to schedule interview. Waitign on reply" at bounding box center [965, 183] width 372 height 14
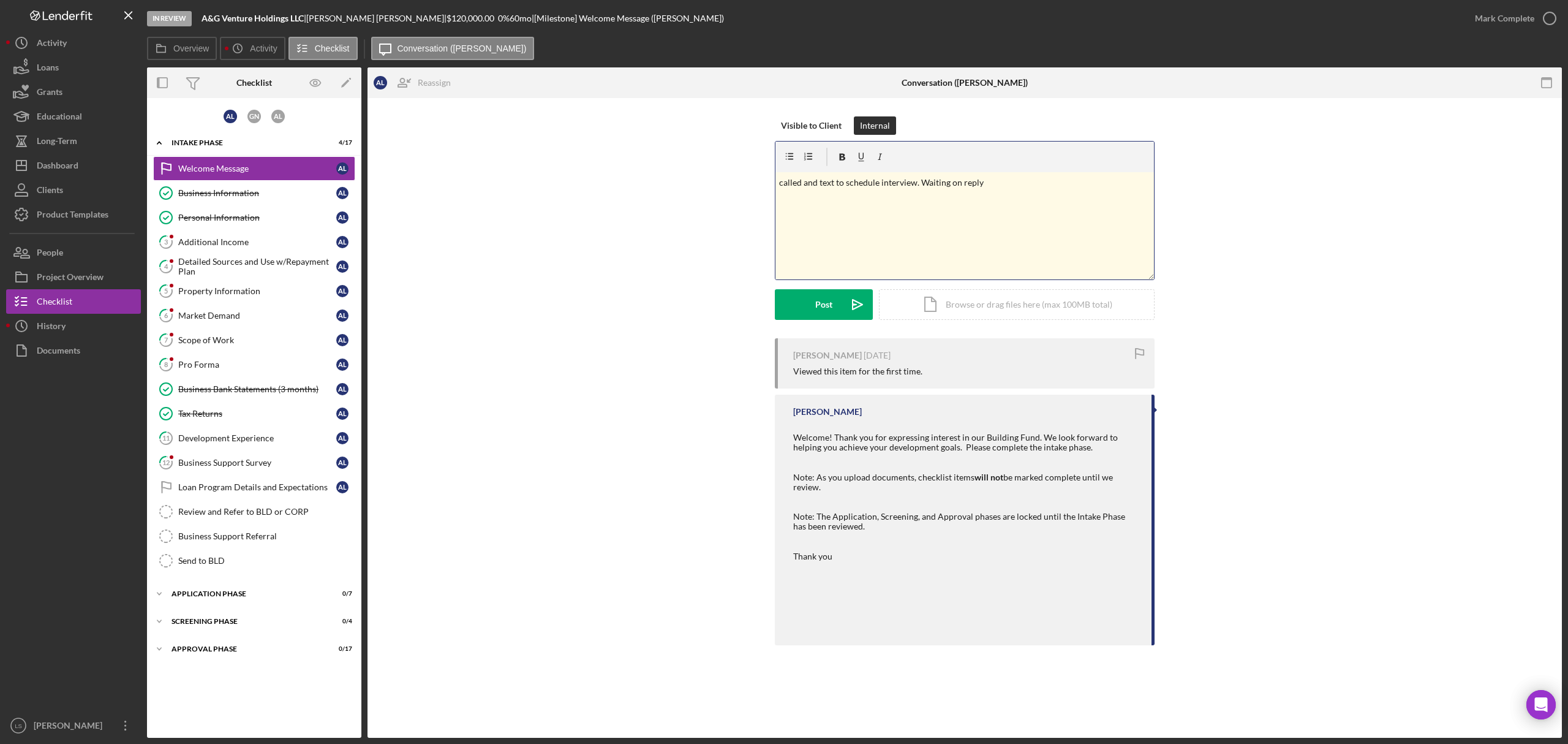
drag, startPoint x: 1008, startPoint y: 185, endPoint x: 766, endPoint y: 168, distance: 242.6
click at [766, 168] on div "Visible to Client Internal v Color teal Color pink Remove color Add row above A…" at bounding box center [965, 227] width 1158 height 222
copy p "called and text to schedule interview. Waiting on reply"
click at [843, 307] on icon "Icon/icon-invite-send" at bounding box center [857, 304] width 31 height 31
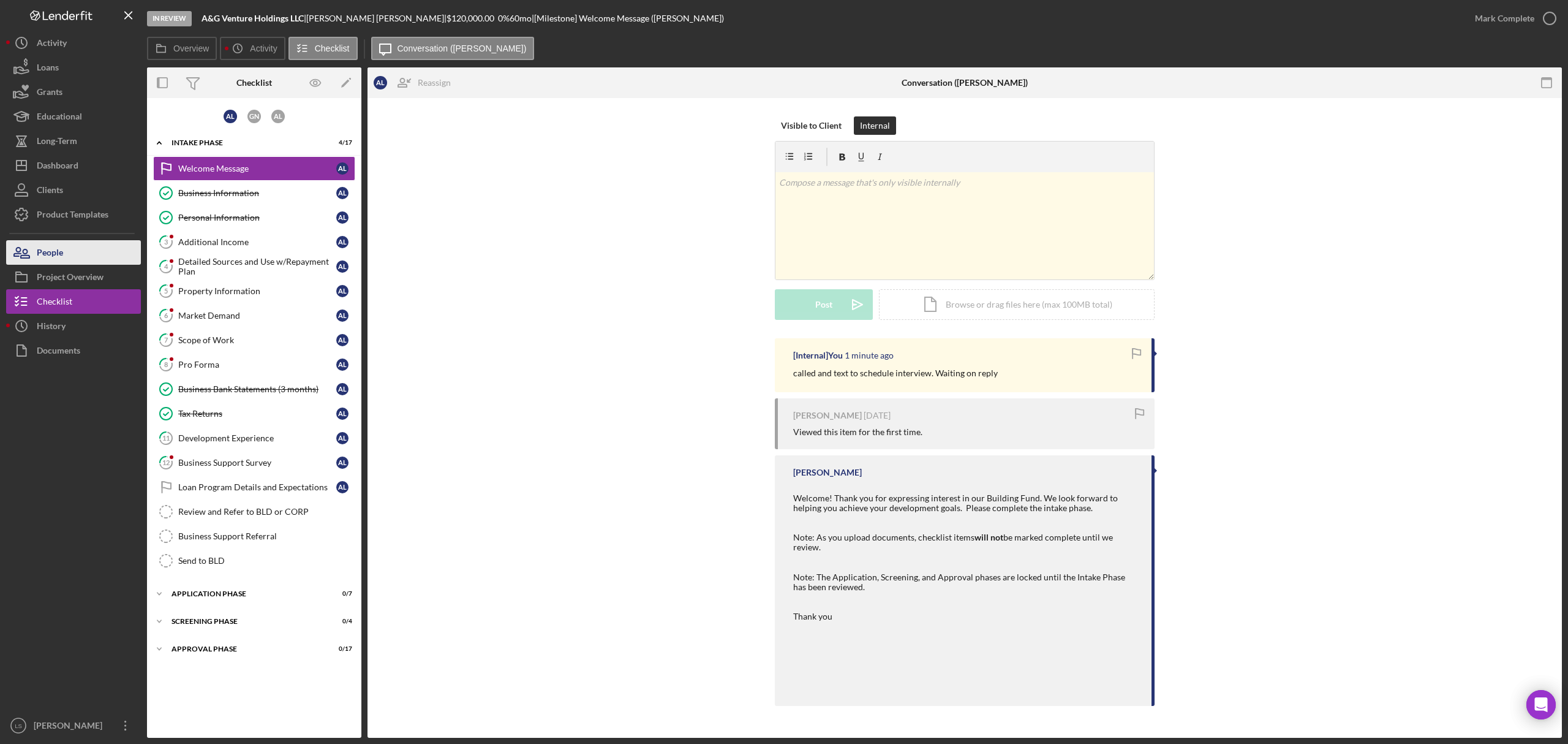
click at [79, 257] on button "People" at bounding box center [73, 252] width 135 height 25
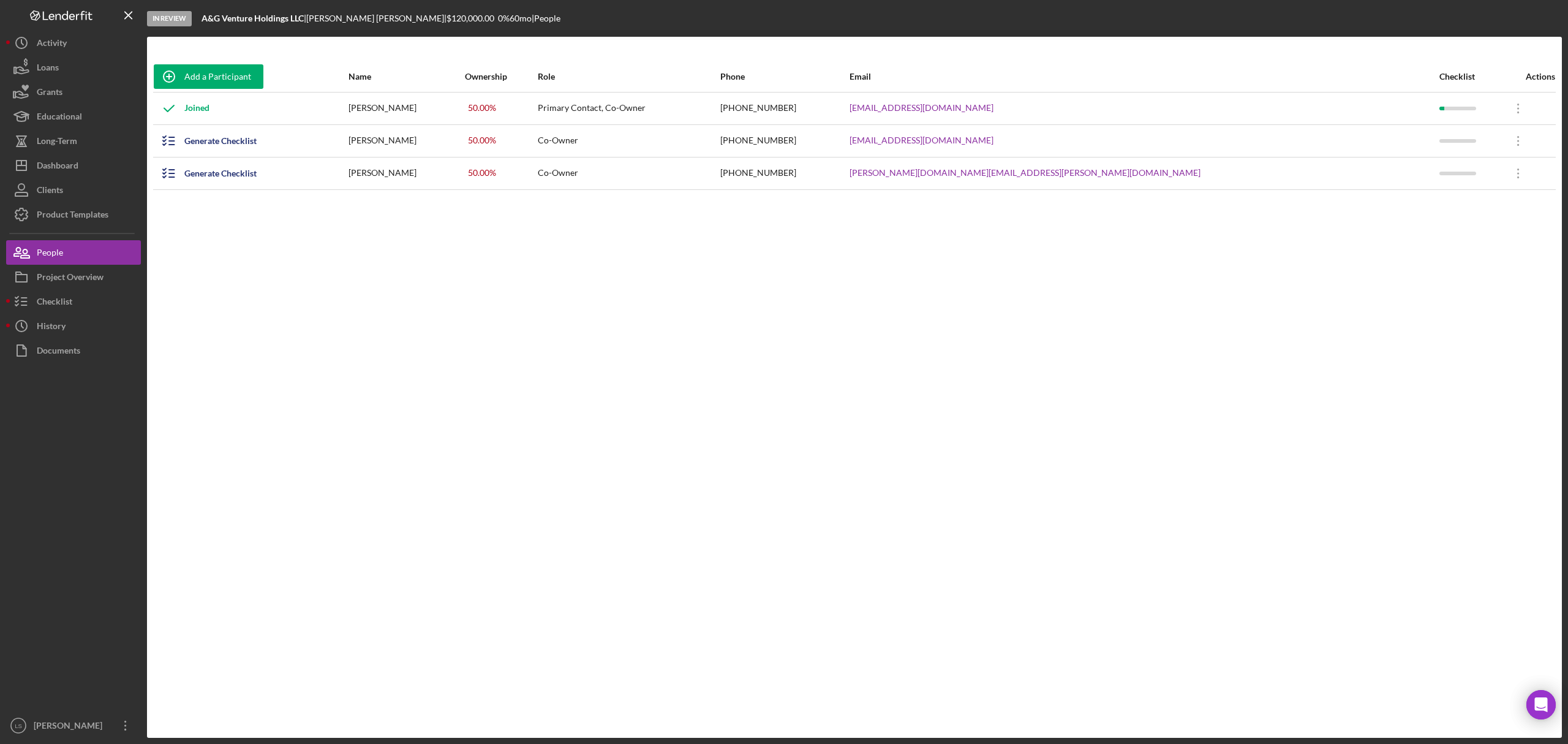
drag, startPoint x: 1204, startPoint y: 110, endPoint x: 1053, endPoint y: 105, distance: 151.1
click at [1053, 105] on tr "Joined [PERSON_NAME] 50.00 % Primary Contact, Co-Owner [PHONE_NUMBER] [EMAIL_AD…" at bounding box center [854, 108] width 1403 height 33
copy tr "[EMAIL_ADDRESS][DOMAIN_NAME]"
drag, startPoint x: 1145, startPoint y: 137, endPoint x: 1042, endPoint y: 142, distance: 103.1
click at [1042, 142] on tr "Generate Checklist [PERSON_NAME] 50.00 % Co-Owner [PHONE_NUMBER] [EMAIL_ADDRESS…" at bounding box center [854, 141] width 1403 height 33
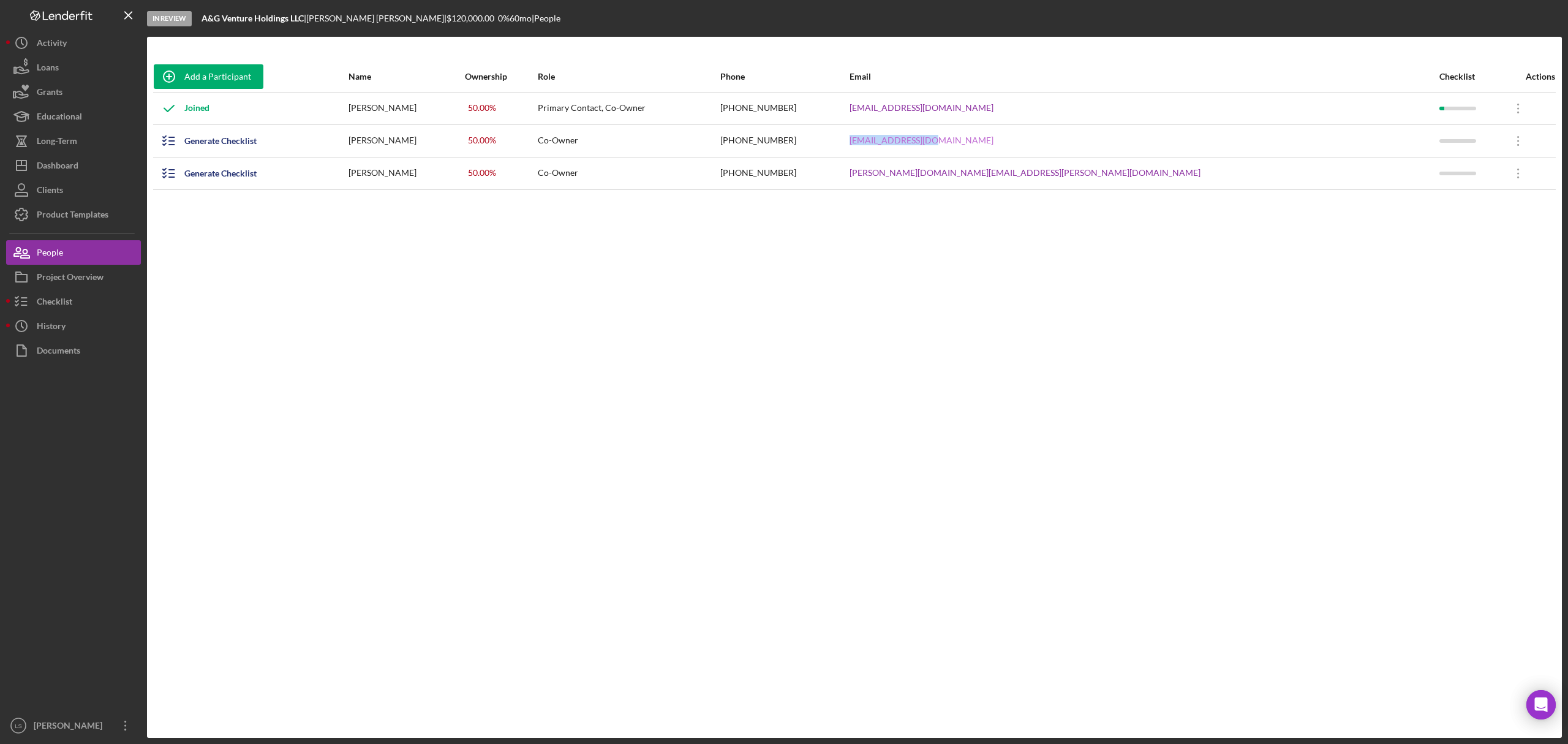
copy tr "[EMAIL_ADDRESS][DOMAIN_NAME]"
drag, startPoint x: 1154, startPoint y: 172, endPoint x: 998, endPoint y: 165, distance: 156.2
click at [998, 165] on tr "Generate Checklist [PERSON_NAME] 50.00 % Co-Owner [PHONE_NUMBER] [PERSON_NAME][…" at bounding box center [854, 173] width 1403 height 33
copy tr "[PERSON_NAME][DOMAIN_NAME][EMAIL_ADDRESS][PERSON_NAME][DOMAIN_NAME]"
drag, startPoint x: 439, startPoint y: 103, endPoint x: 408, endPoint y: 105, distance: 31.1
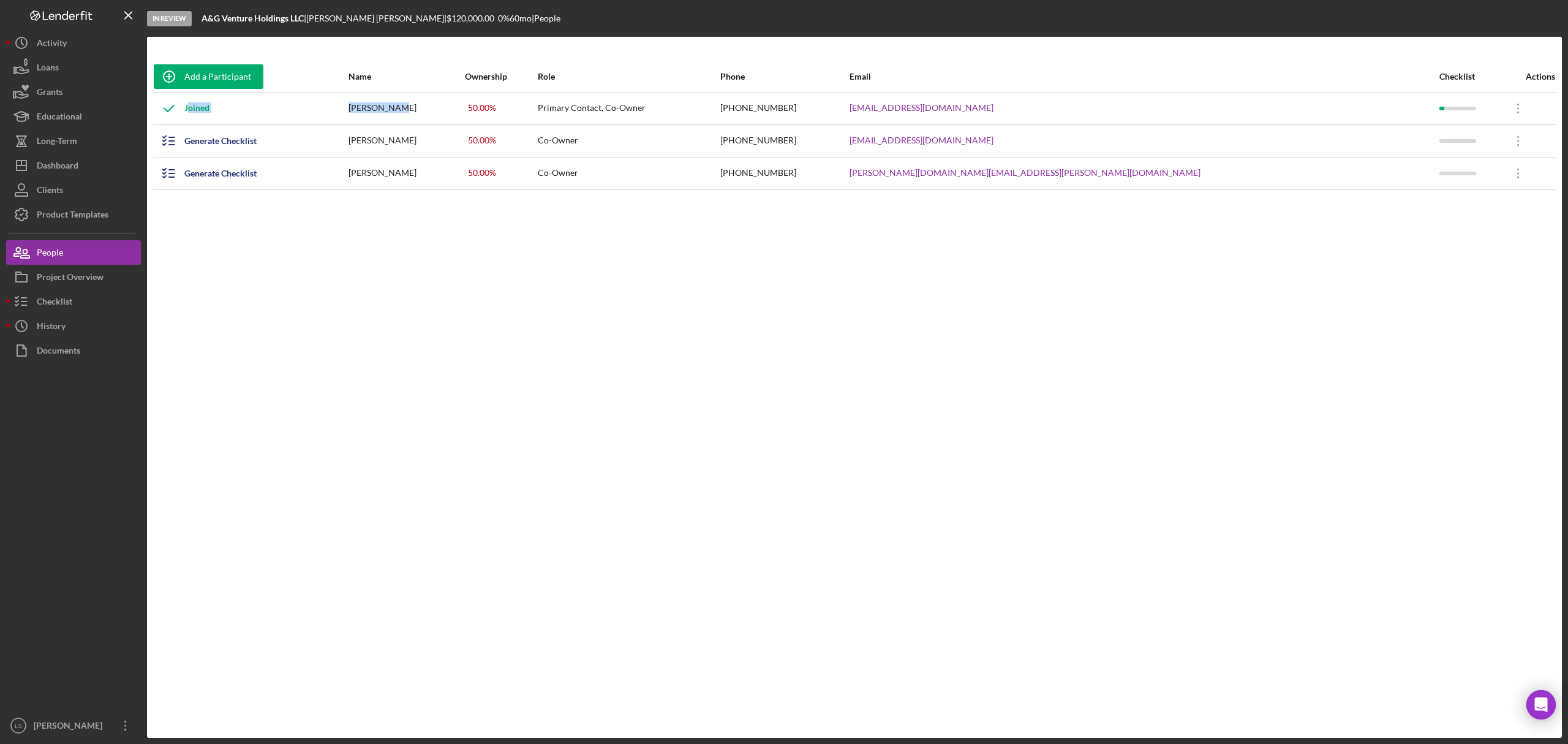
click at [408, 105] on tr "Joined [PERSON_NAME] 50.00 % Primary Contact, Co-Owner [PHONE_NUMBER] [EMAIL_AD…" at bounding box center [854, 108] width 1403 height 33
click at [463, 111] on div "[PERSON_NAME]" at bounding box center [406, 108] width 115 height 31
click at [463, 109] on div "[PERSON_NAME]" at bounding box center [406, 108] width 115 height 31
click at [463, 109] on div "[PERSON_NAME]" at bounding box center [406, 108] width 115 height 31
drag, startPoint x: 435, startPoint y: 106, endPoint x: 476, endPoint y: 108, distance: 41.0
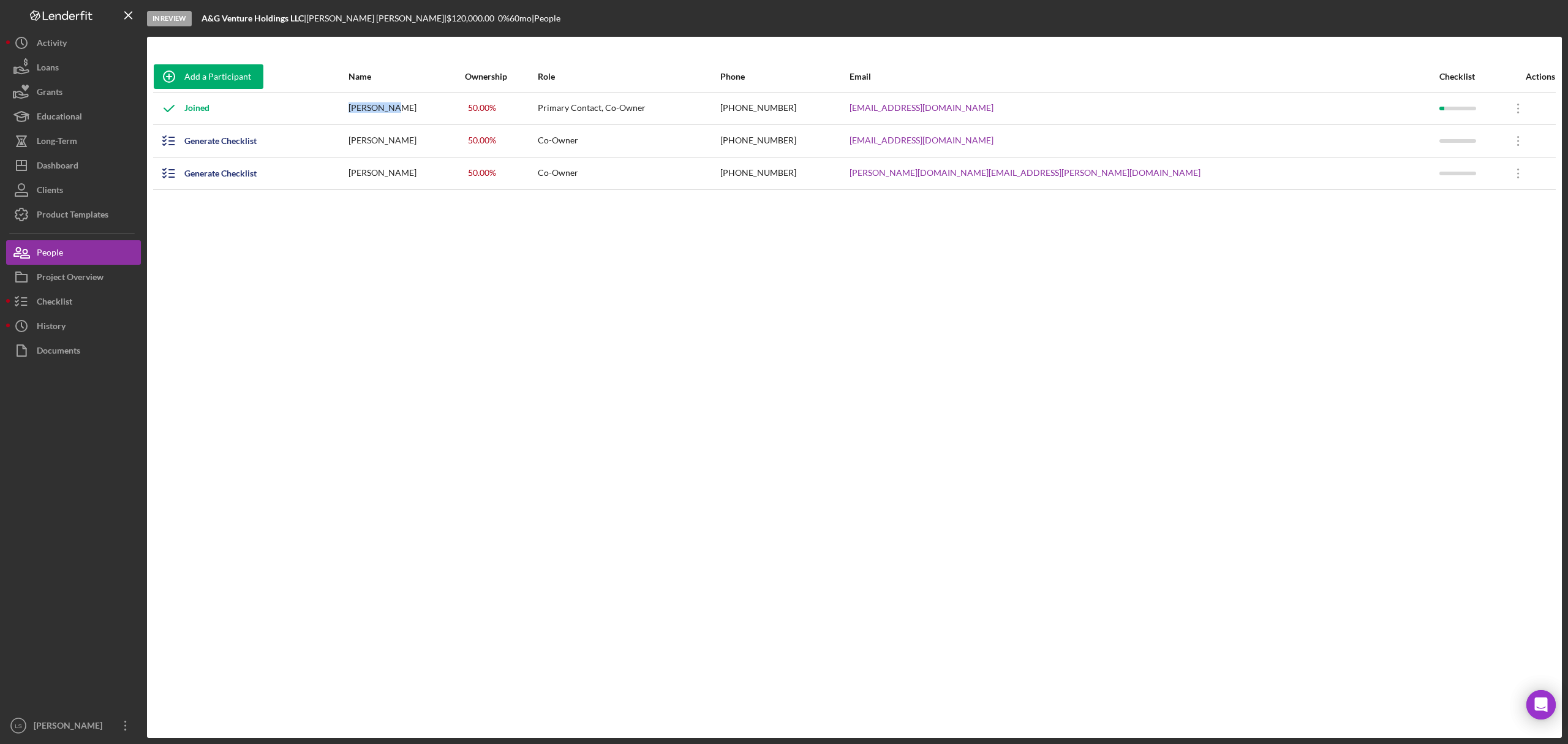
click at [463, 108] on div "[PERSON_NAME]" at bounding box center [406, 108] width 115 height 31
copy div "[PERSON_NAME]"
drag, startPoint x: 988, startPoint y: 111, endPoint x: 903, endPoint y: 109, distance: 85.0
click at [903, 109] on tr "Joined [PERSON_NAME] 50.00 % Primary Contact, Co-Owner [PHONE_NUMBER] [EMAIL_AD…" at bounding box center [854, 108] width 1403 height 33
copy tr "[PHONE_NUMBER]"
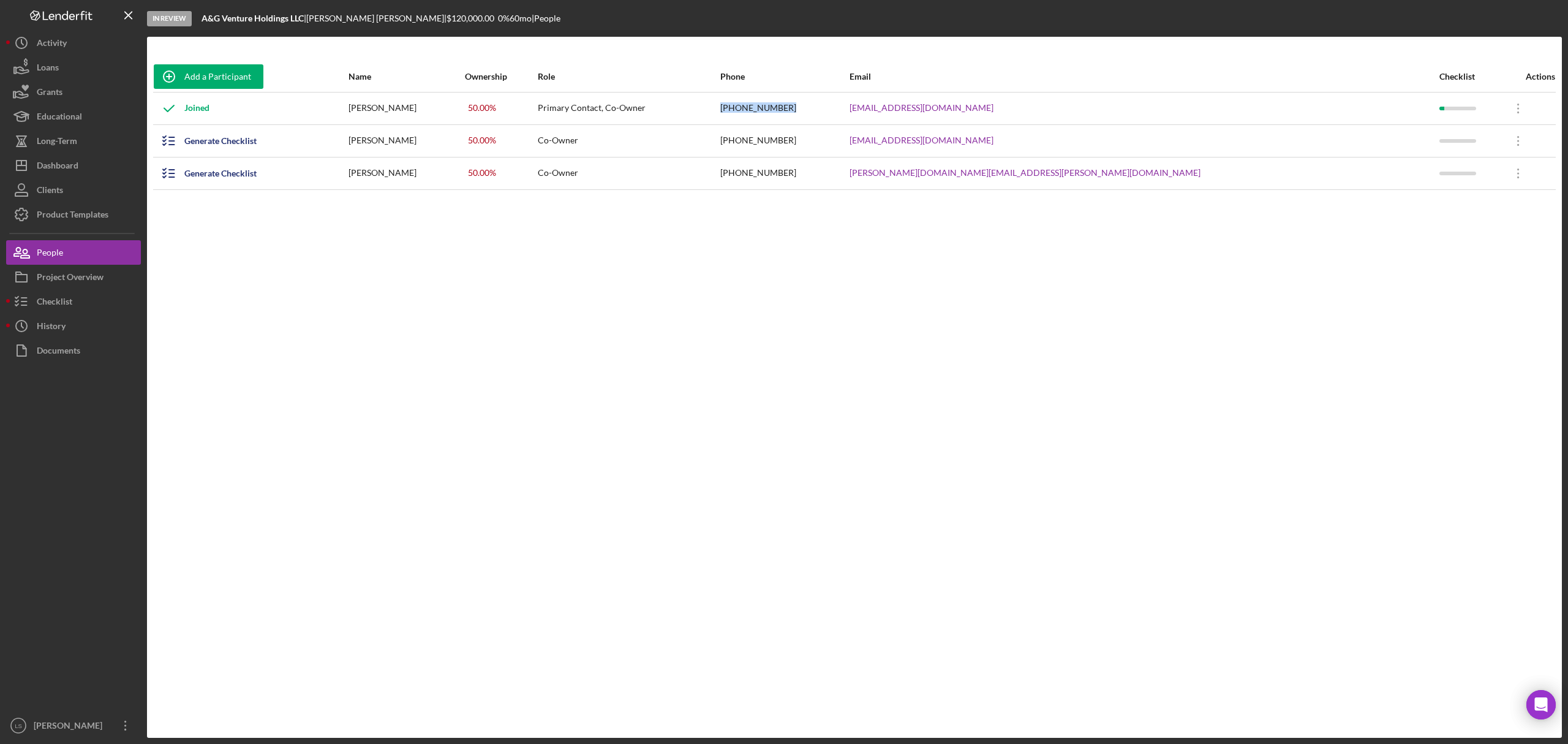
drag, startPoint x: 1224, startPoint y: 109, endPoint x: 1053, endPoint y: 110, distance: 171.0
click at [1053, 110] on tr "Joined [PERSON_NAME] 50.00 % Primary Contact, Co-Owner [PHONE_NUMBER] [EMAIL_AD…" at bounding box center [854, 108] width 1403 height 33
copy tr "[EMAIL_ADDRESS][DOMAIN_NAME]"
drag, startPoint x: 349, startPoint y: 21, endPoint x: 321, endPoint y: 17, distance: 28.3
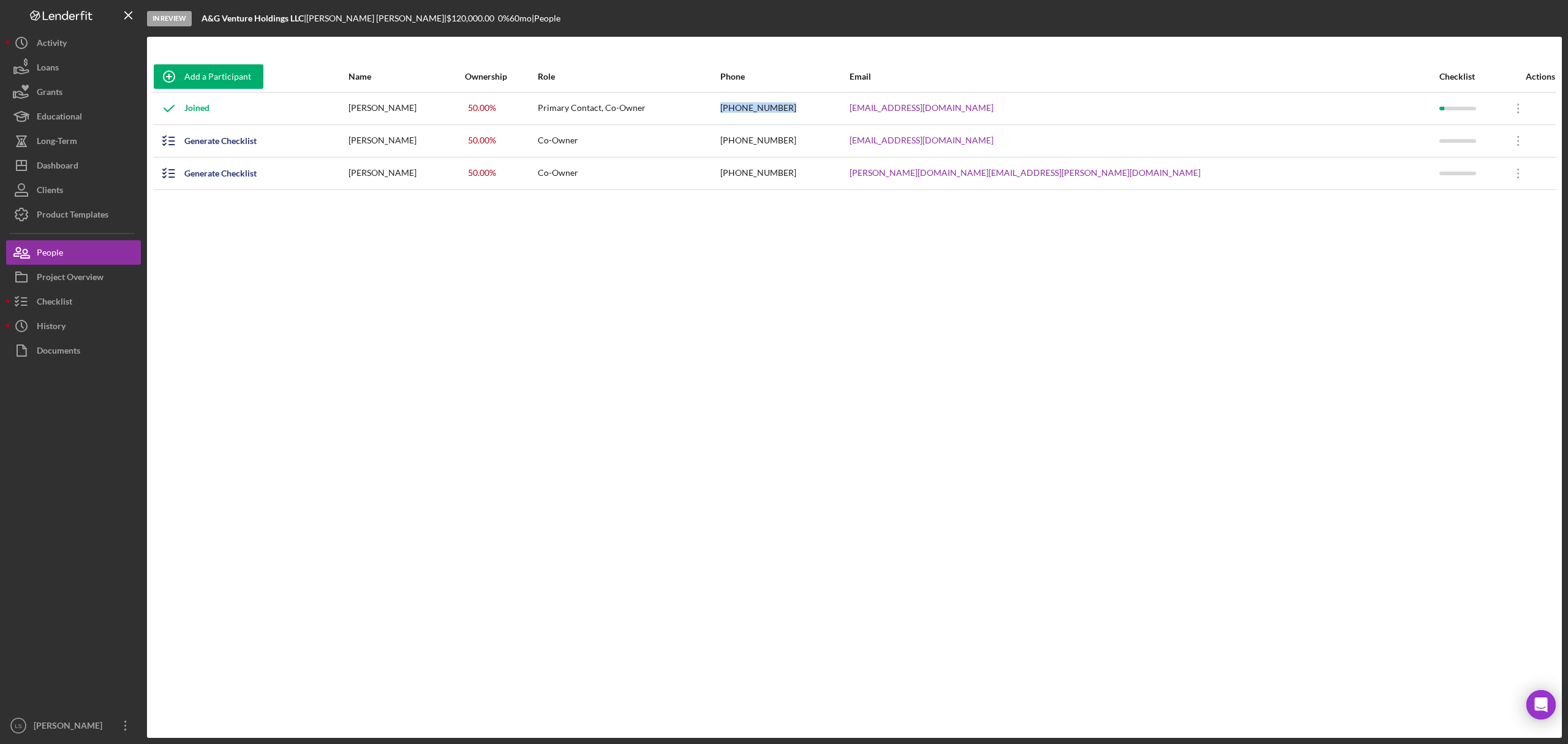
click at [314, 18] on div "[PERSON_NAME] |" at bounding box center [376, 18] width 140 height 10
copy div "[PERSON_NAME]"
drag, startPoint x: 1149, startPoint y: 145, endPoint x: 1053, endPoint y: 141, distance: 96.1
click at [1053, 141] on tr "Generate Checklist [PERSON_NAME] 50.00 % Co-Owner [PHONE_NUMBER] [EMAIL_ADDRESS…" at bounding box center [854, 141] width 1403 height 33
drag, startPoint x: 360, startPoint y: 17, endPoint x: 310, endPoint y: 17, distance: 50.0
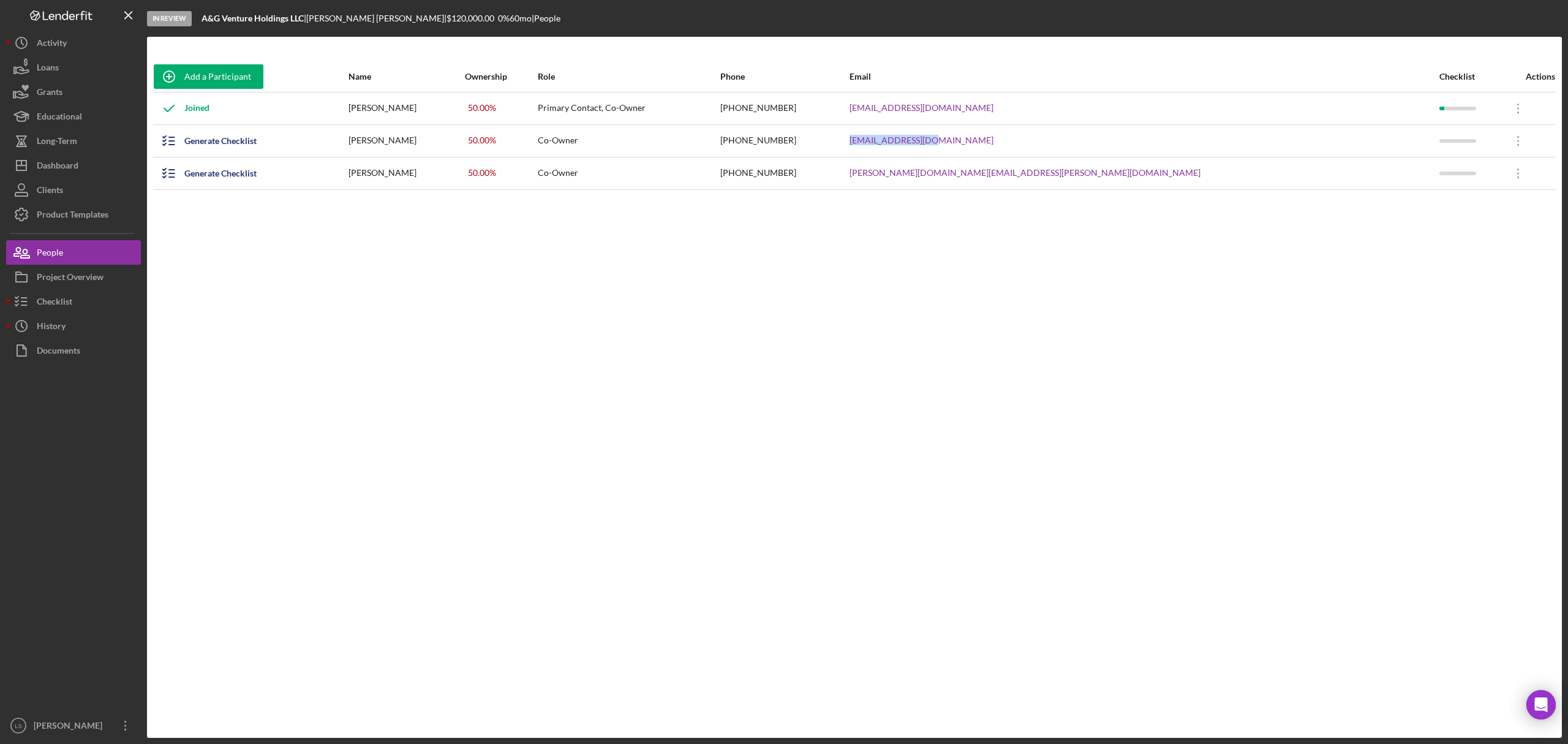
click at [310, 17] on div "A&G Venture Holdings LLC | [PERSON_NAME] | $120,000.00 0 % 60 mo | People" at bounding box center [381, 18] width 359 height 10
drag, startPoint x: 1248, startPoint y: 114, endPoint x: 1060, endPoint y: 105, distance: 188.2
click at [1060, 105] on div "[EMAIL_ADDRESS][DOMAIN_NAME]" at bounding box center [1144, 108] width 589 height 31
click at [1265, 77] on div "Email" at bounding box center [1144, 77] width 589 height 10
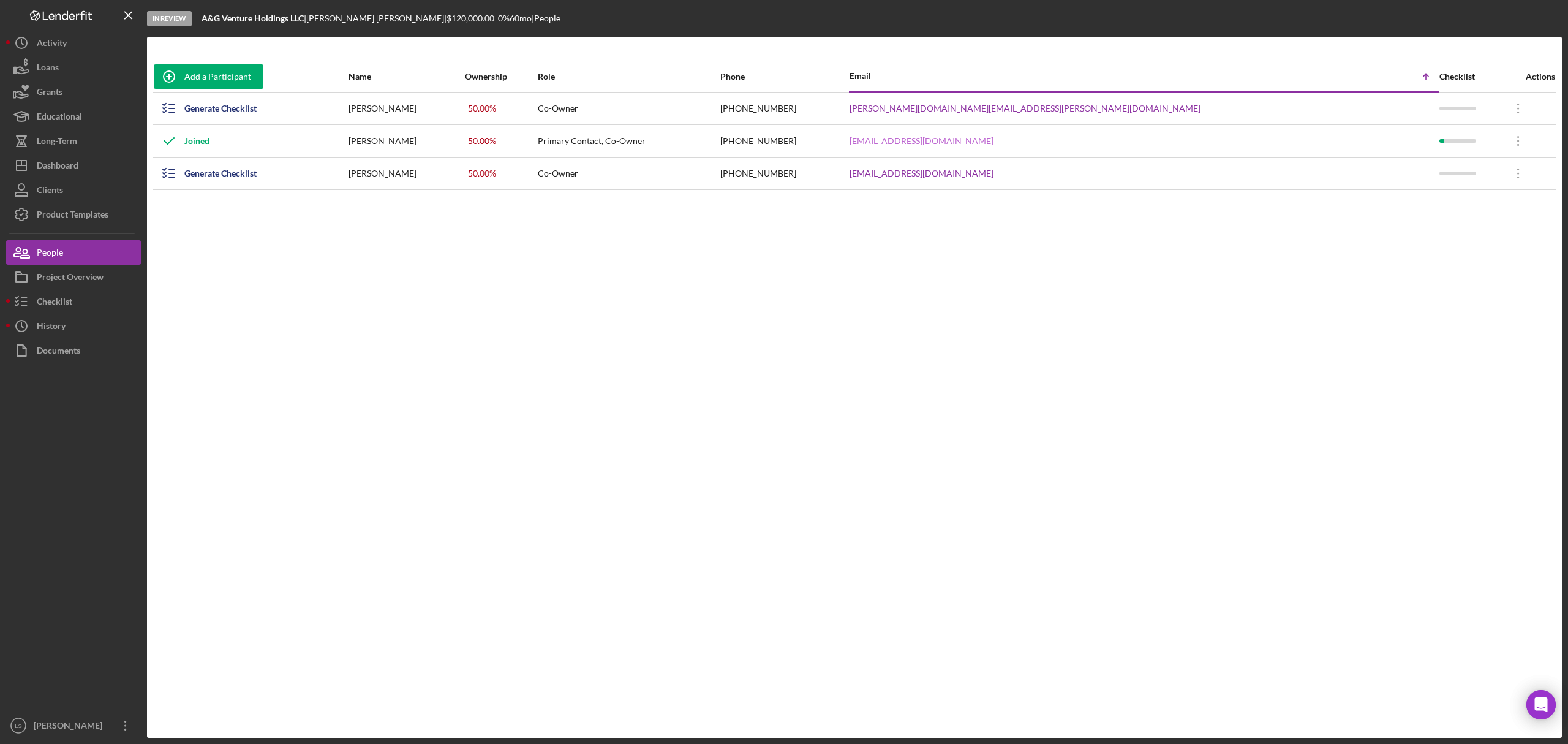
drag, startPoint x: 1224, startPoint y: 140, endPoint x: 1060, endPoint y: 138, distance: 164.0
click at [1042, 139] on tr "Joined [PERSON_NAME] 50.00 % Primary Contact, Co-Owner [PHONE_NUMBER] [EMAIL_AD…" at bounding box center [854, 142] width 1403 height 33
click at [81, 163] on button "Icon/Dashboard Dashboard" at bounding box center [73, 165] width 135 height 25
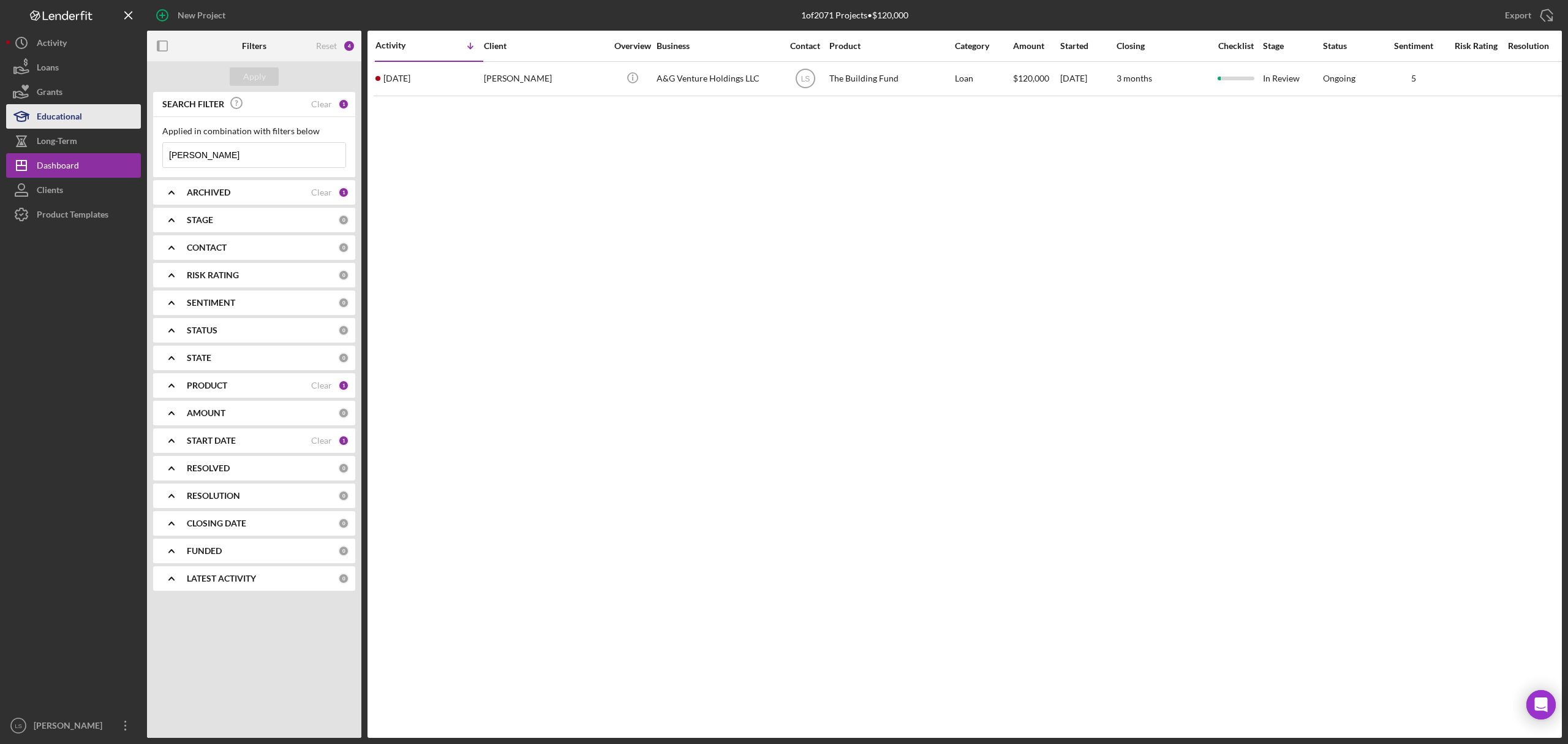
drag, startPoint x: 239, startPoint y: 160, endPoint x: 70, endPoint y: 104, distance: 178.0
click at [82, 108] on div "New Project 1 of 2071 Projects • $120,000 [PERSON_NAME] Export Icon/Export Filt…" at bounding box center [784, 369] width 1556 height 738
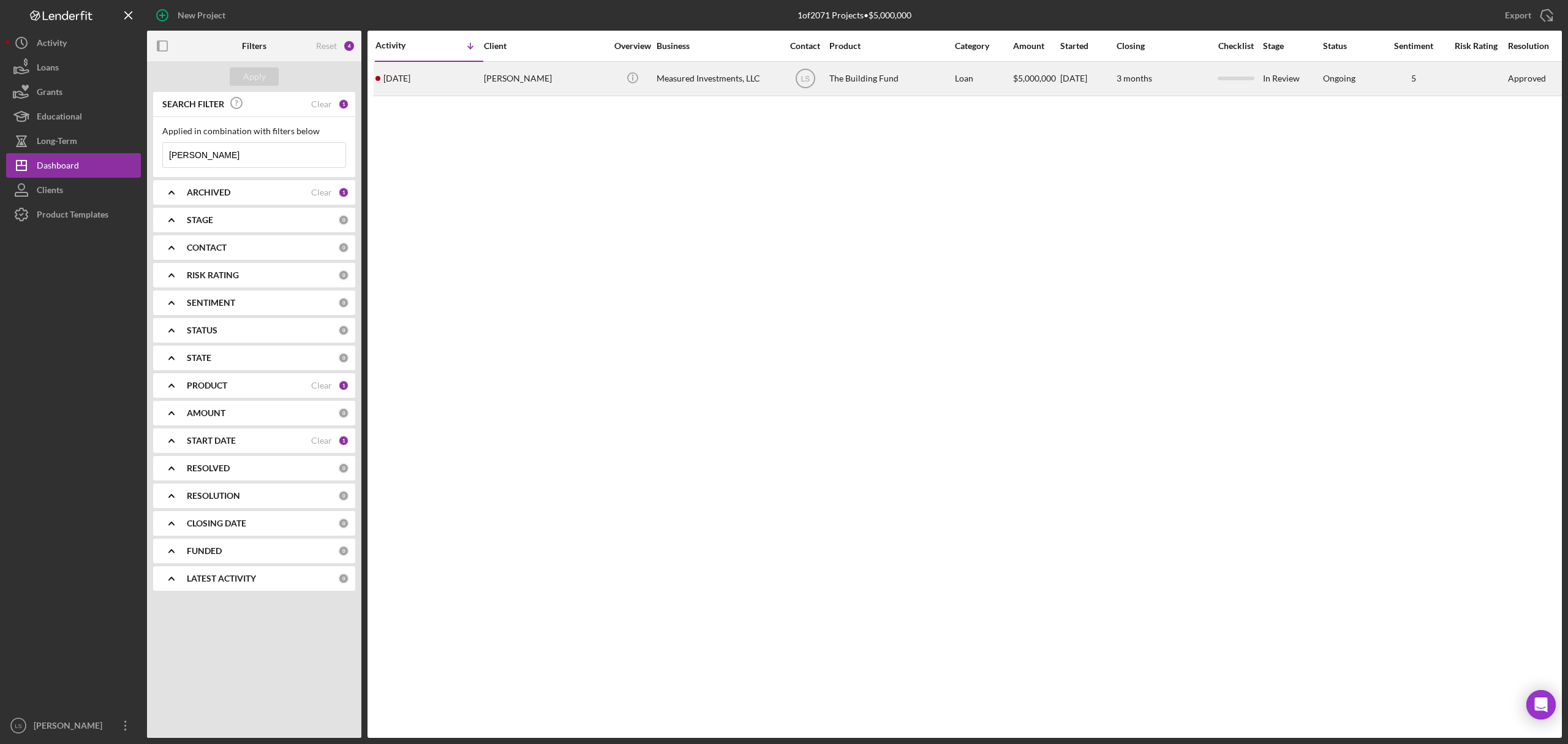
type input "[PERSON_NAME]"
click at [910, 86] on div "The Building Fund" at bounding box center [891, 79] width 122 height 33
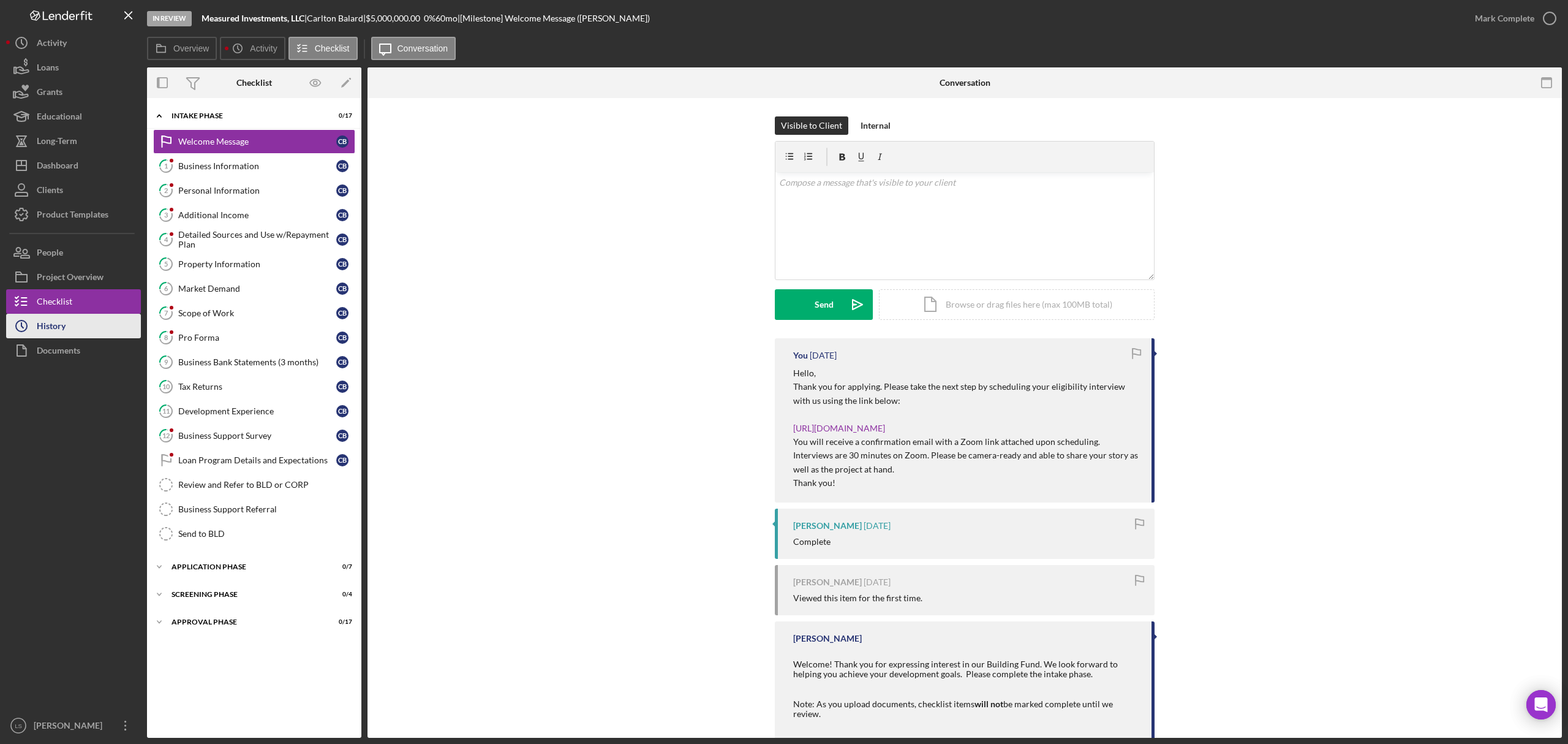
click at [80, 337] on button "Icon/History History" at bounding box center [73, 326] width 135 height 25
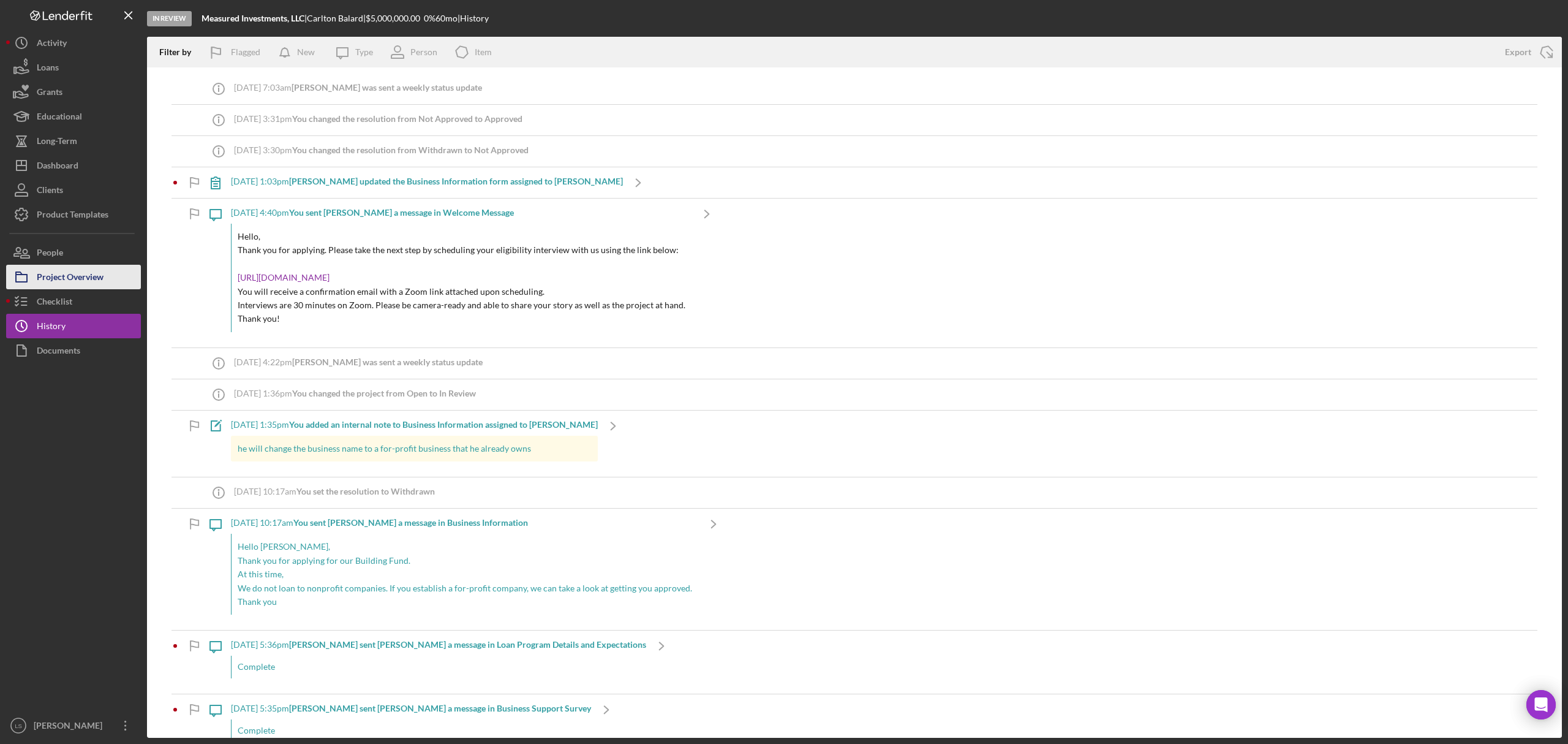
click at [96, 280] on div "Project Overview" at bounding box center [70, 278] width 67 height 27
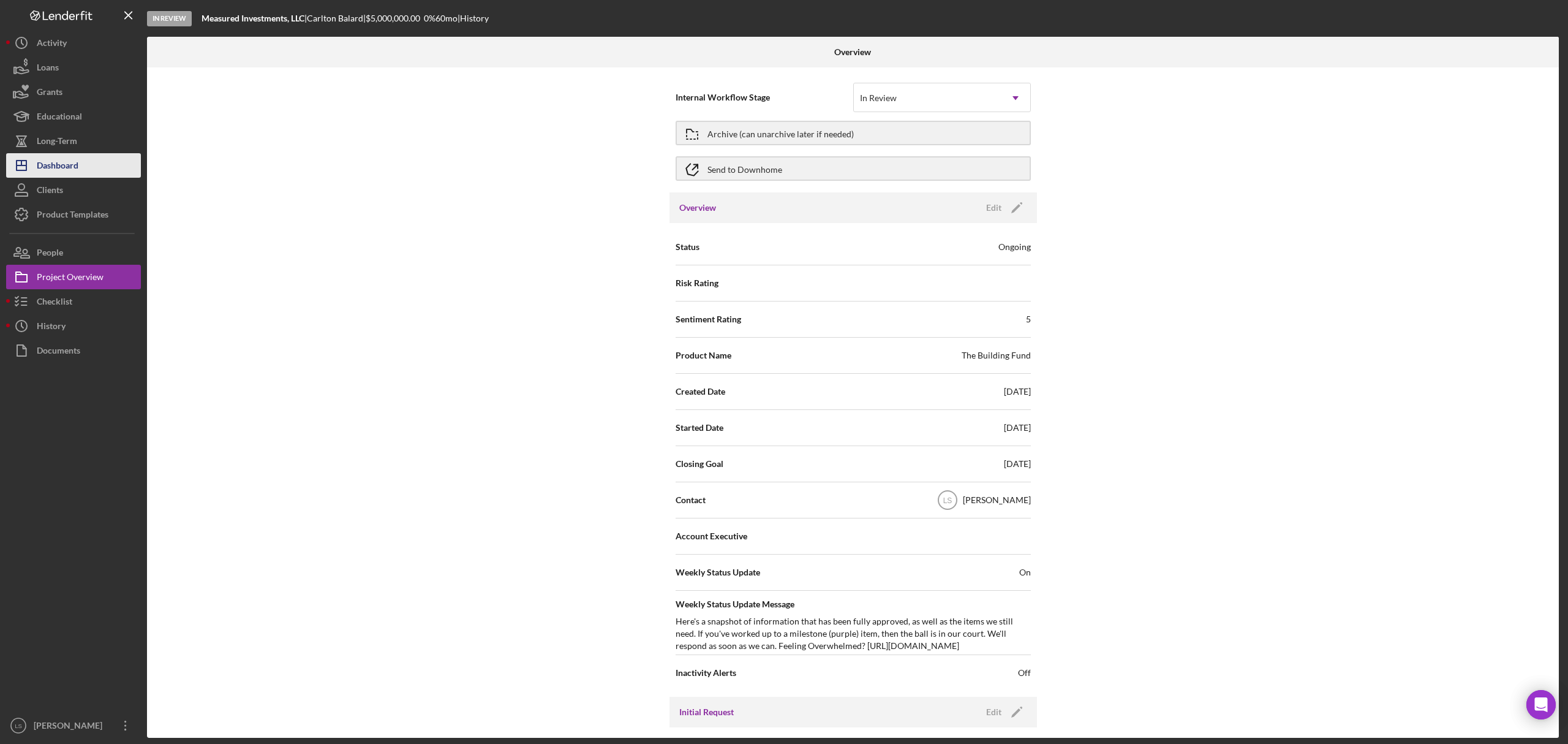
click at [87, 168] on button "Icon/Dashboard Dashboard" at bounding box center [73, 165] width 135 height 25
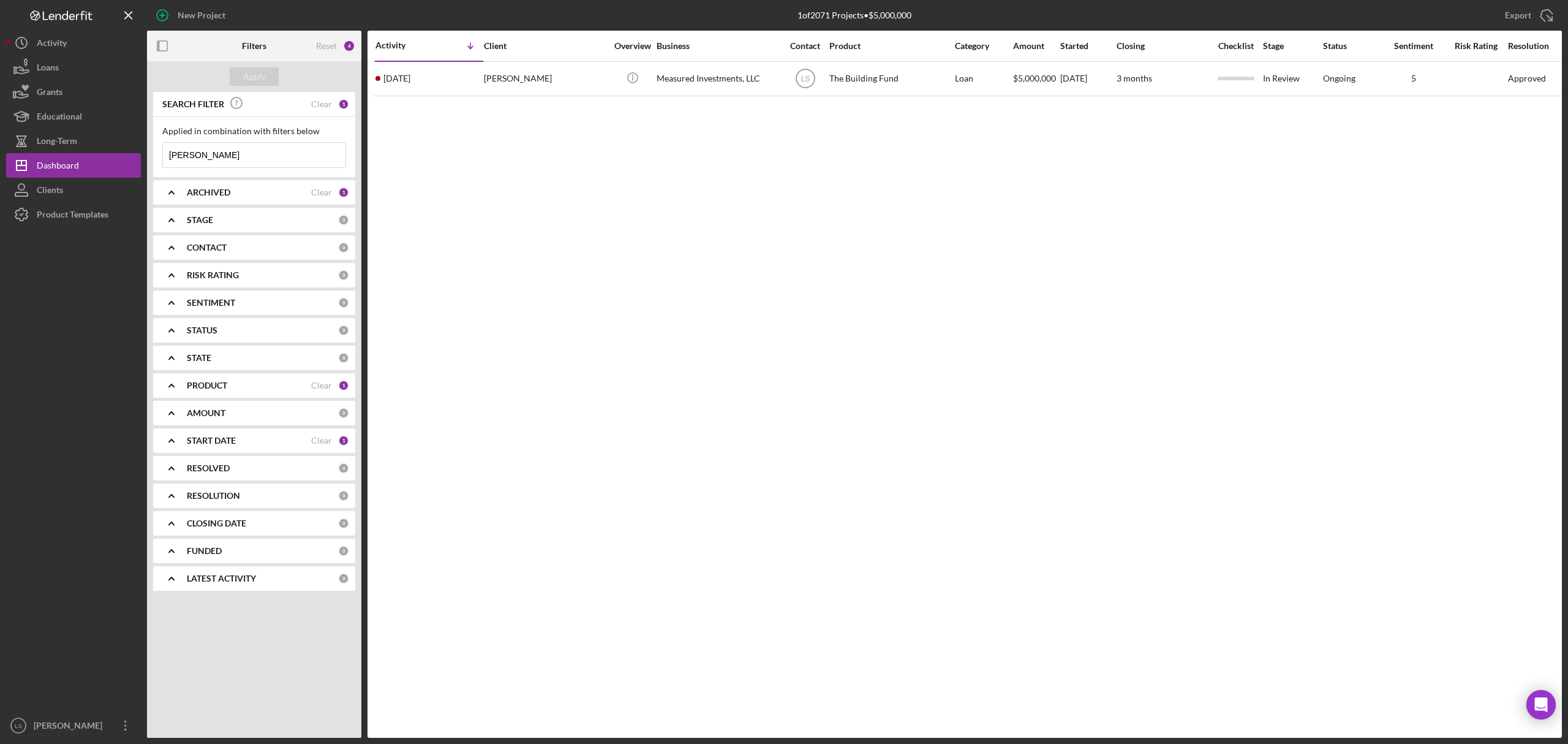
click at [202, 155] on input "[PERSON_NAME]" at bounding box center [254, 155] width 183 height 25
type input "c"
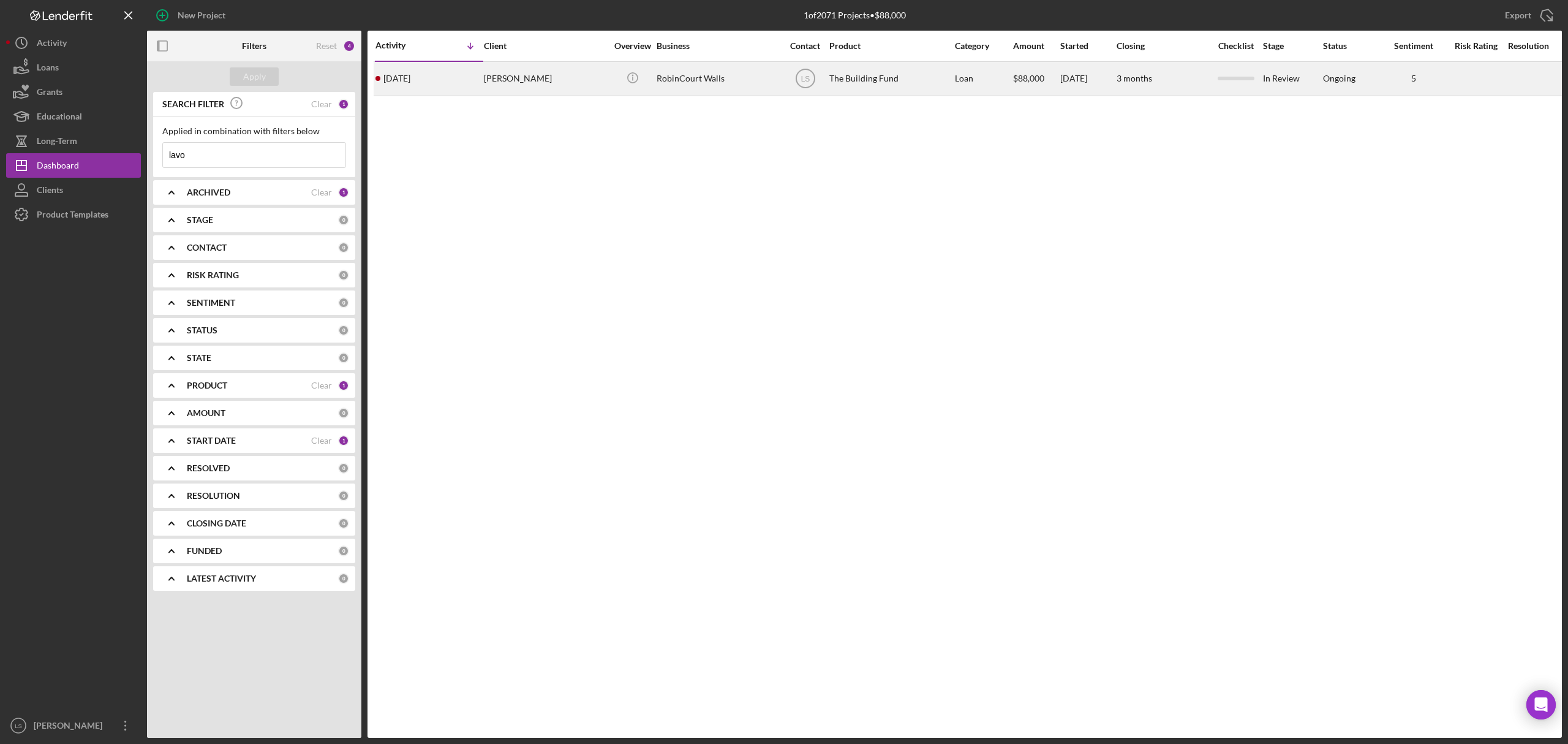
type input "lavo"
click at [761, 81] on div "RobinCourt Walls" at bounding box center [718, 79] width 122 height 33
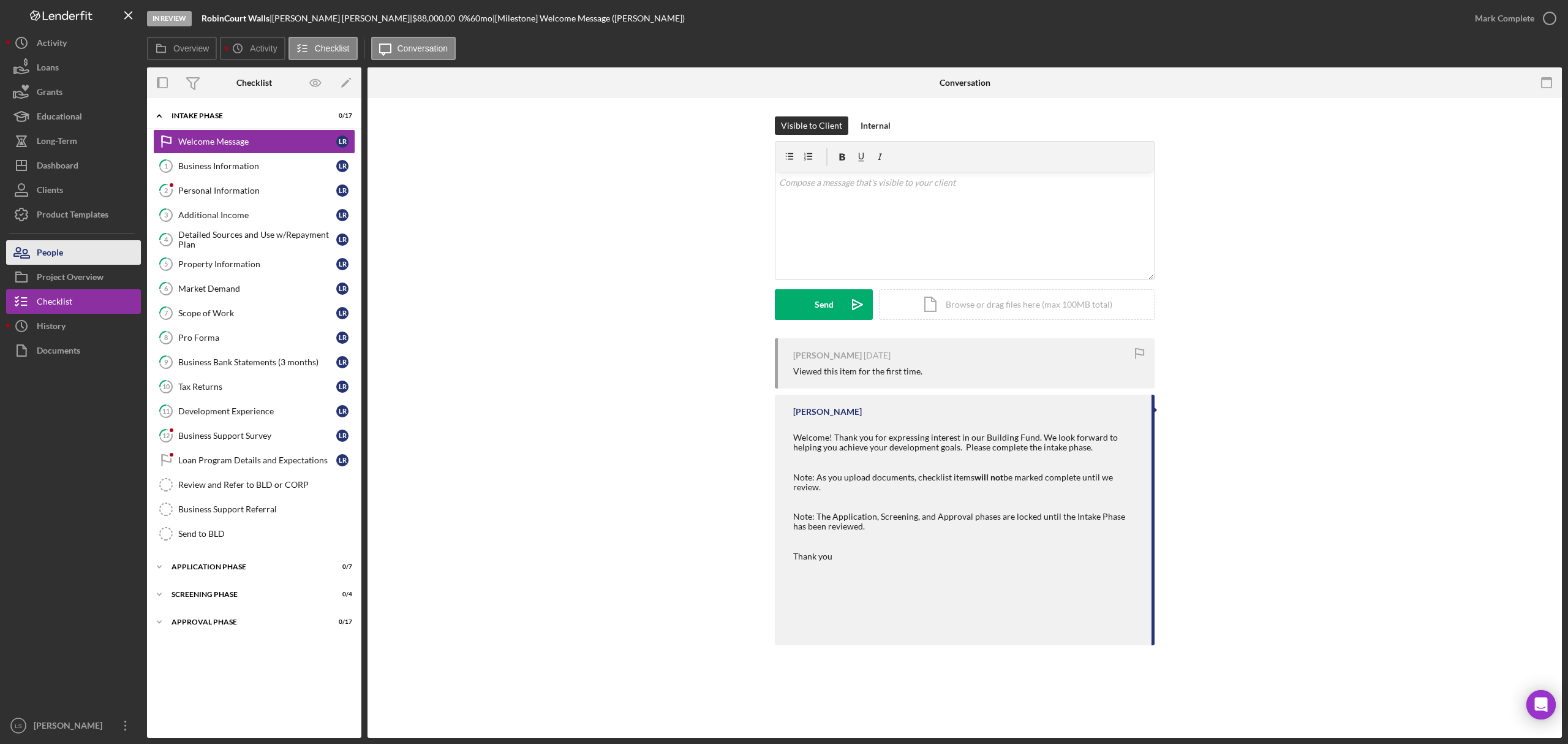
click at [101, 246] on button "People" at bounding box center [73, 252] width 135 height 25
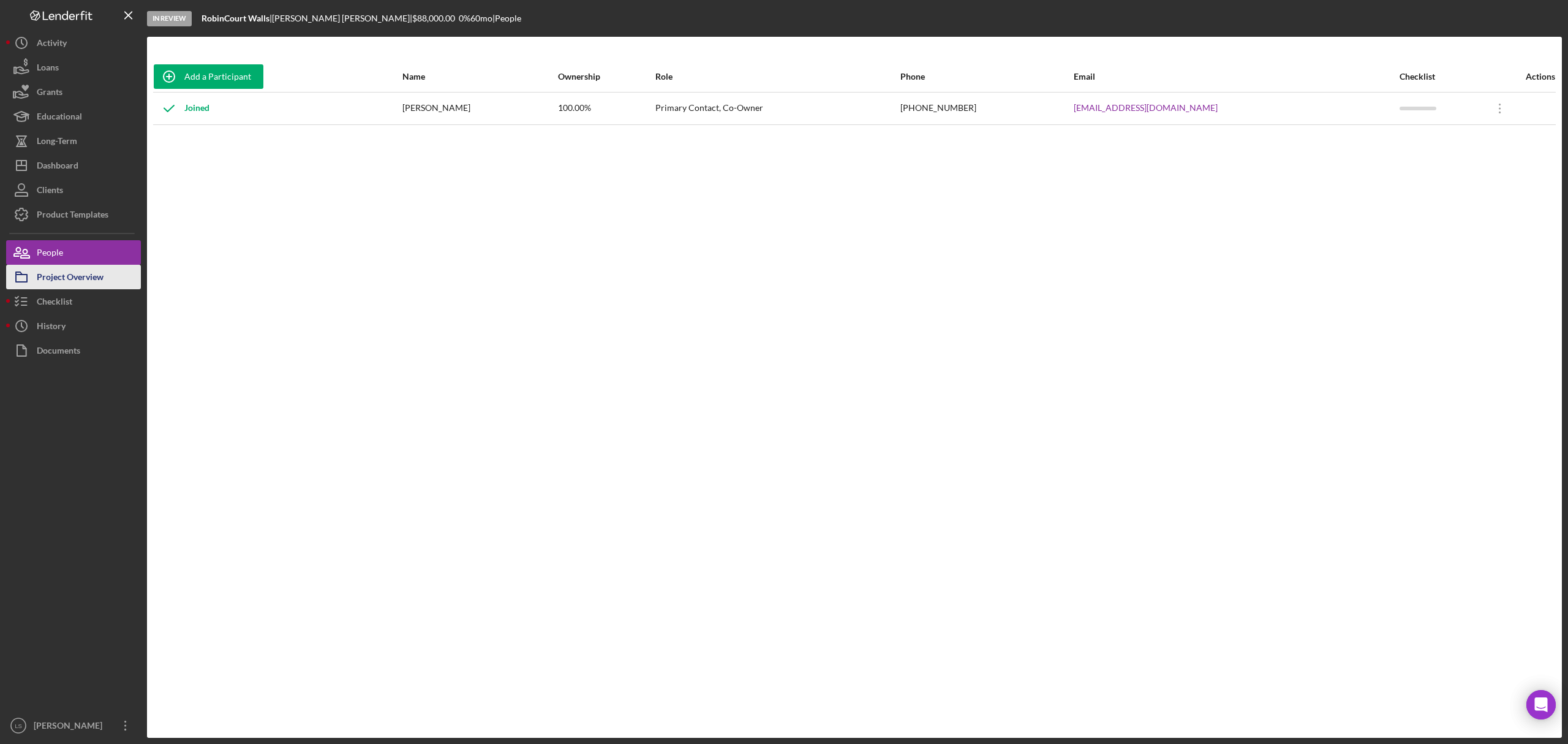
click at [96, 266] on div "Project Overview" at bounding box center [70, 278] width 67 height 27
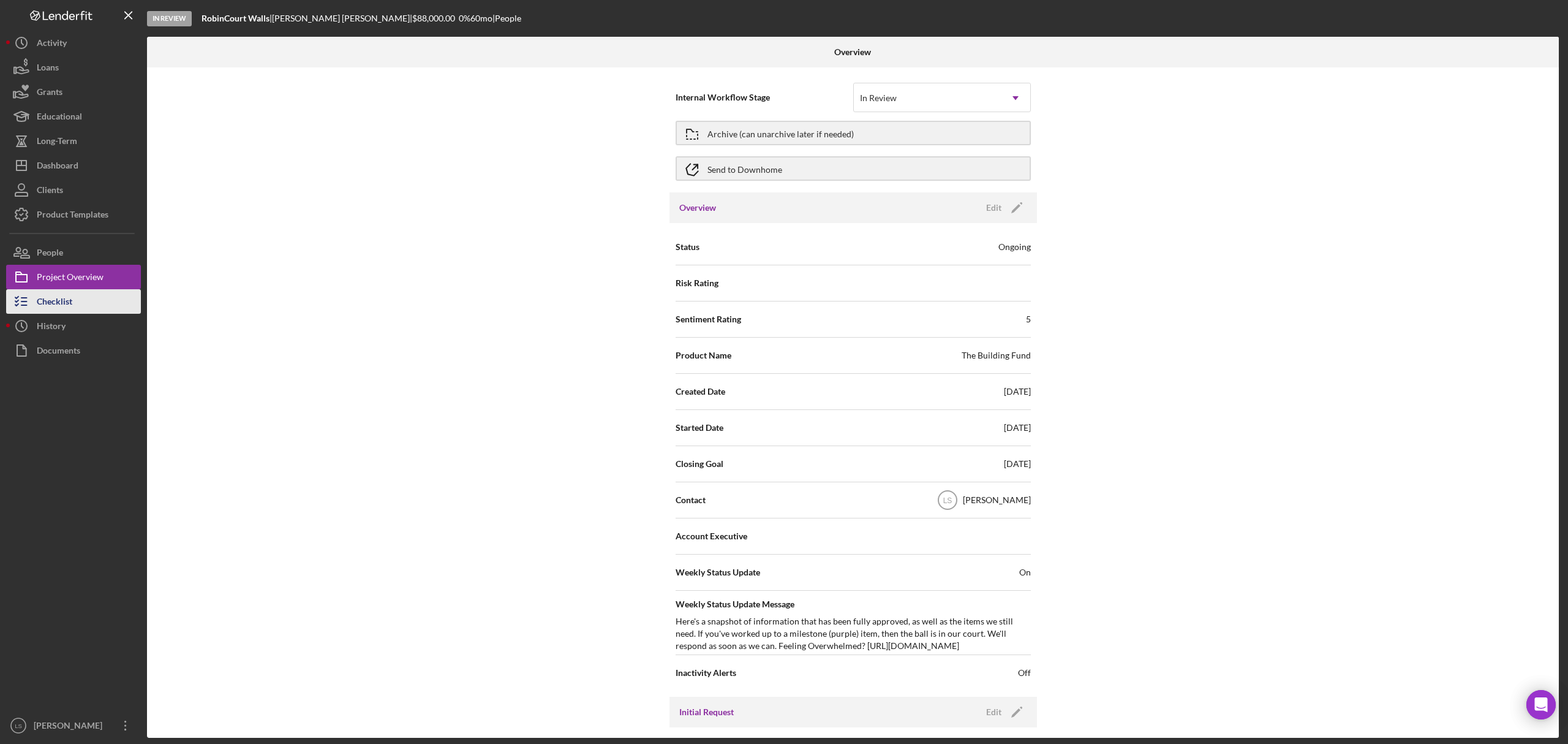
click at [123, 313] on button "Checklist" at bounding box center [73, 302] width 135 height 25
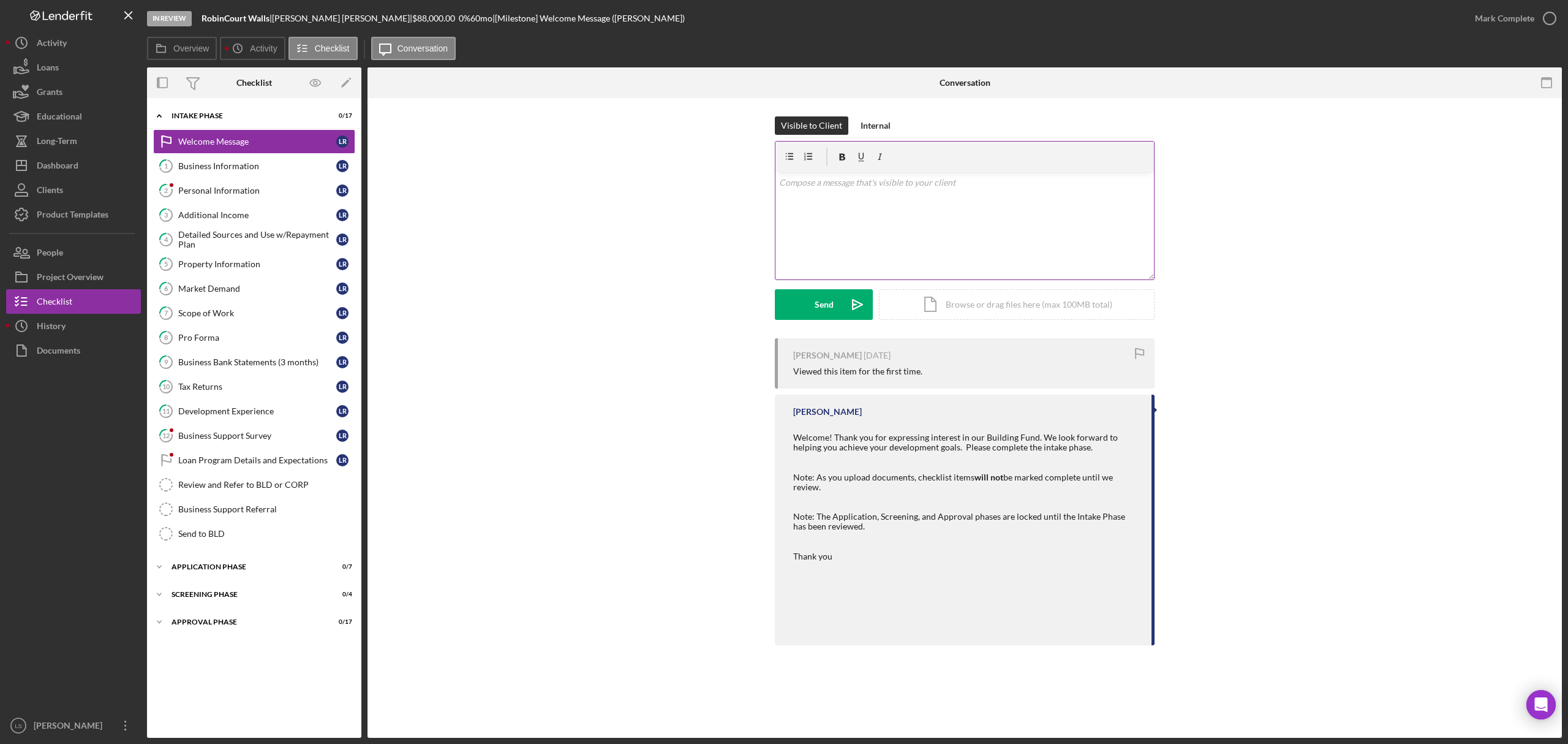
drag, startPoint x: 866, startPoint y: 107, endPoint x: 878, endPoint y: 141, distance: 36.1
click at [866, 109] on div "Visible to Client Internal v Color teal Color pink Remove color Add row above A…" at bounding box center [965, 384] width 1195 height 572
drag, startPoint x: 876, startPoint y: 123, endPoint x: 871, endPoint y: 194, distance: 71.2
click at [876, 124] on div "Internal" at bounding box center [876, 125] width 30 height 18
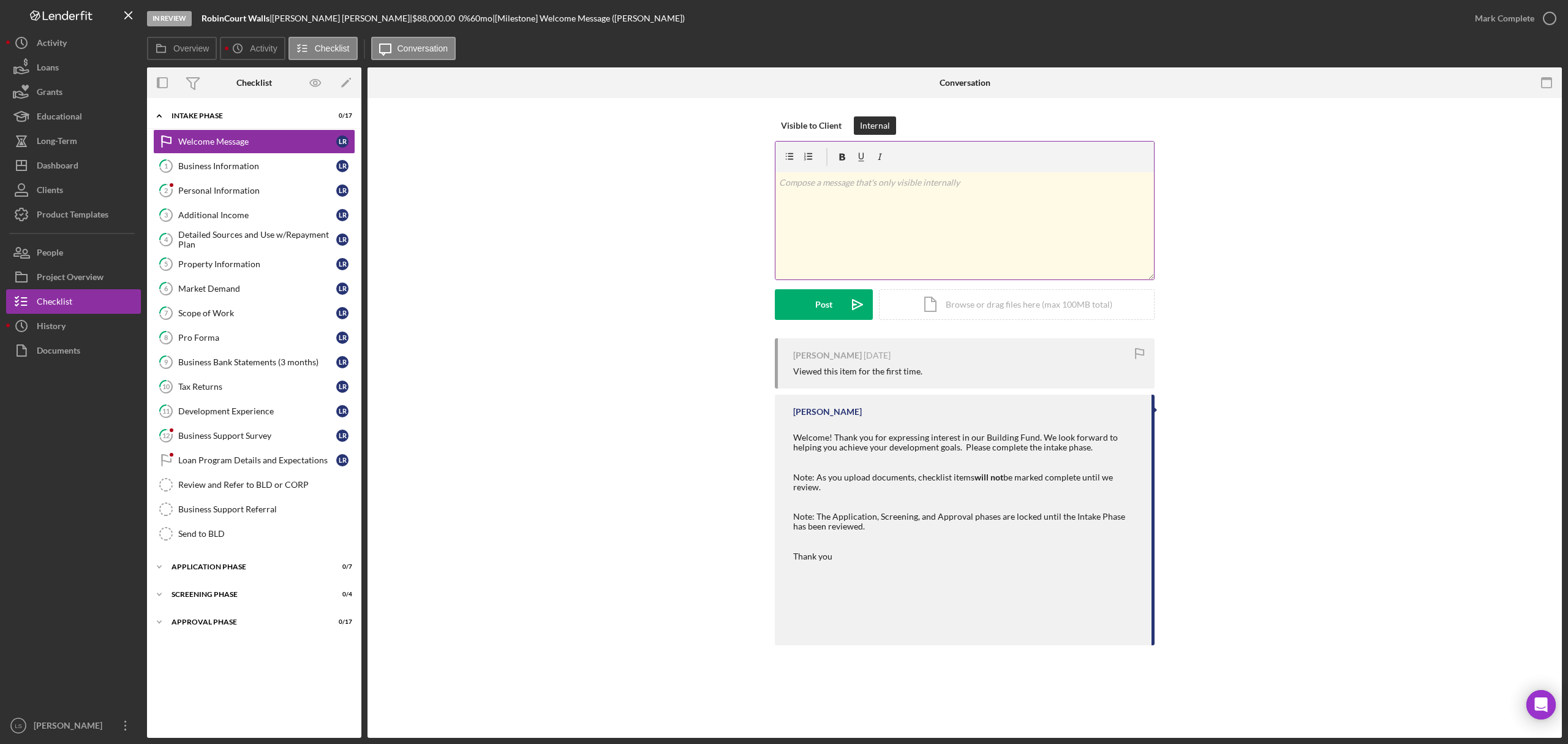
click at [871, 195] on div "v Color teal Color pink Remove color Add row above Add row below Add column bef…" at bounding box center [965, 226] width 379 height 107
click at [850, 187] on p "called left" at bounding box center [965, 183] width 372 height 14
click at [897, 187] on p "called and text back." at bounding box center [965, 183] width 372 height 14
click at [922, 185] on p "called and text to give us a call back" at bounding box center [965, 183] width 372 height 14
click at [969, 181] on p "called and text to give us a call back. We need to veridy [PERSON_NAME] the EIN…" at bounding box center [965, 189] width 372 height 27
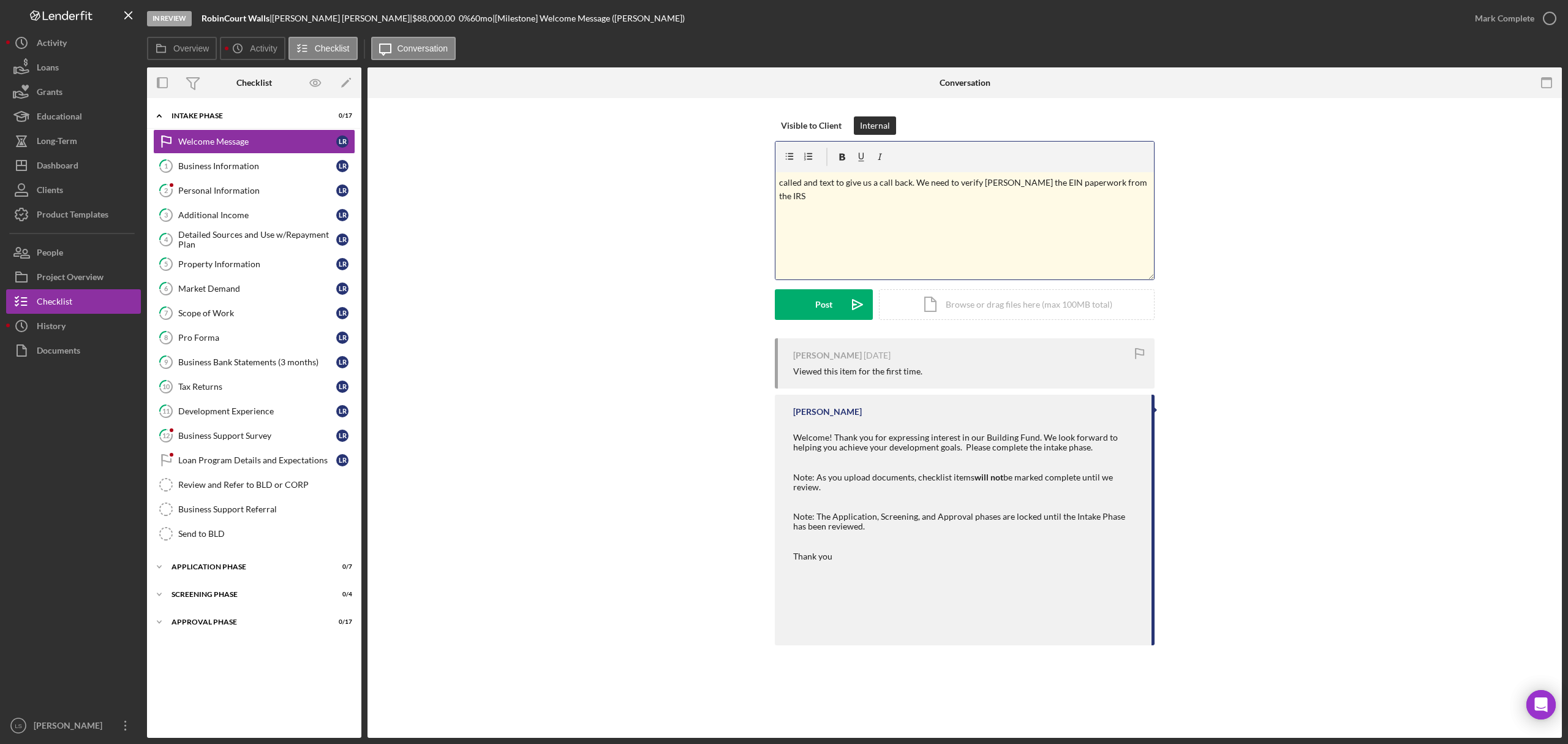
click at [998, 183] on p "called and text to give us a call back. We need to verify [PERSON_NAME] the EIN…" at bounding box center [965, 189] width 372 height 27
drag, startPoint x: 1137, startPoint y: 183, endPoint x: 782, endPoint y: 184, distance: 355.0
click at [770, 182] on div "Visible to Client Internal v Color teal Color pink Remove color Add row above A…" at bounding box center [965, 227] width 1158 height 222
click at [861, 310] on icon "Icon/icon-invite-send" at bounding box center [857, 304] width 31 height 31
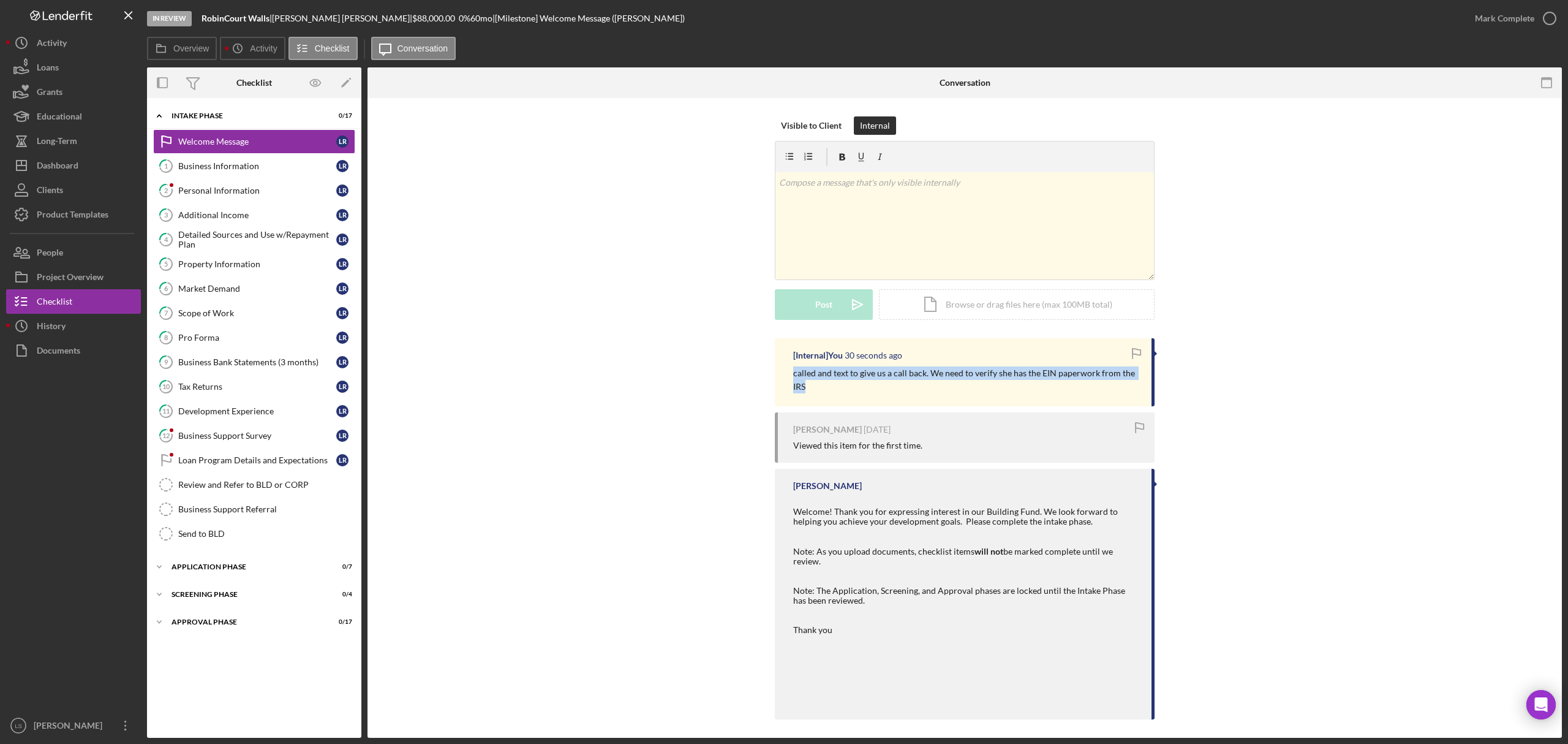
drag, startPoint x: 810, startPoint y: 390, endPoint x: 784, endPoint y: 370, distance: 32.8
click at [784, 370] on div "[Internal] You 30 seconds ago called and text to give us a call back. We need t…" at bounding box center [965, 372] width 380 height 68
click at [62, 169] on div "Dashboard" at bounding box center [57, 167] width 42 height 27
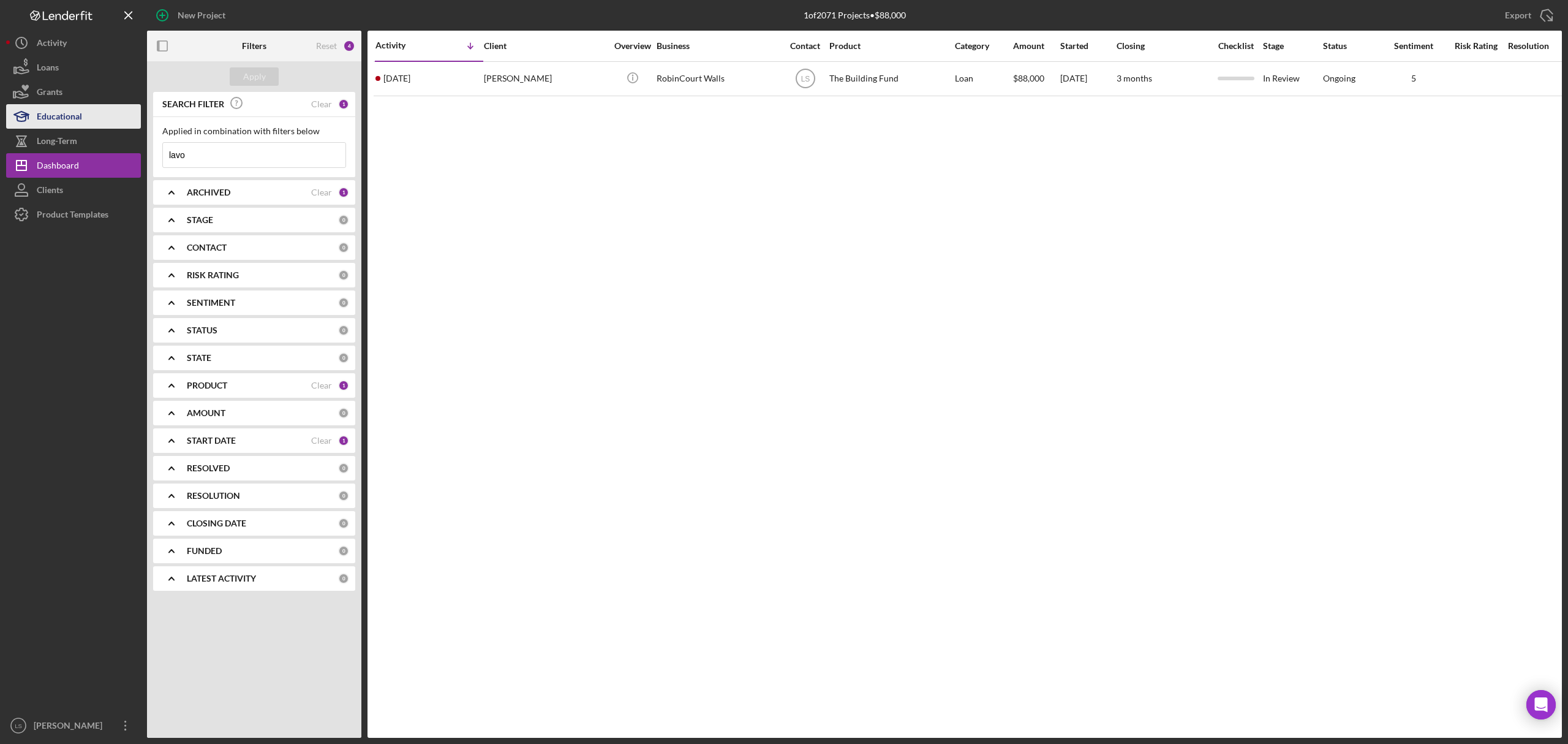
drag, startPoint x: 241, startPoint y: 159, endPoint x: 37, endPoint y: 127, distance: 206.5
click at [77, 135] on div "New Project 1 of 2071 Projects • $88,000 lavo Export Icon/Export Filters Reset …" at bounding box center [784, 369] width 1556 height 738
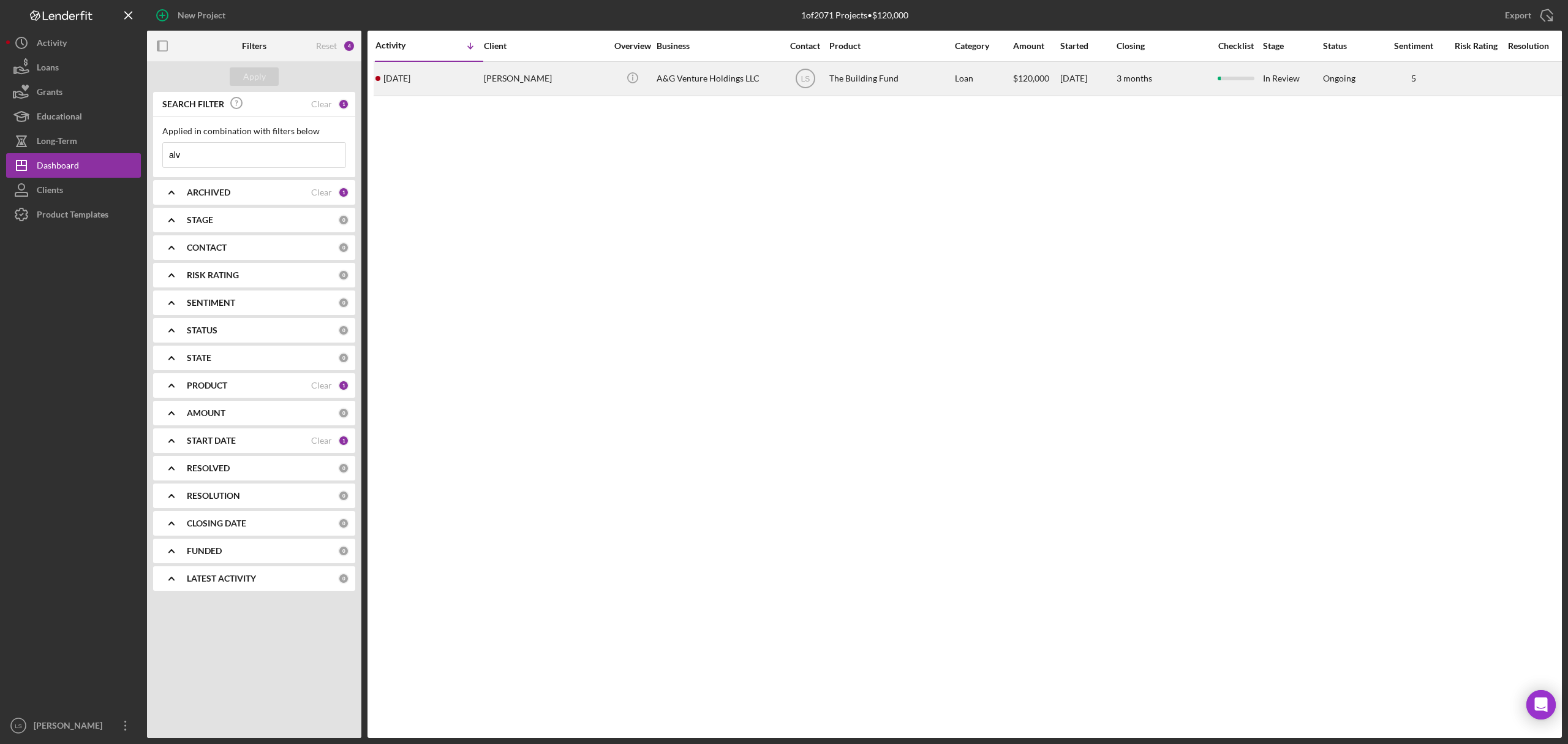
type input "alv"
click at [1001, 74] on div "Loan" at bounding box center [983, 79] width 57 height 33
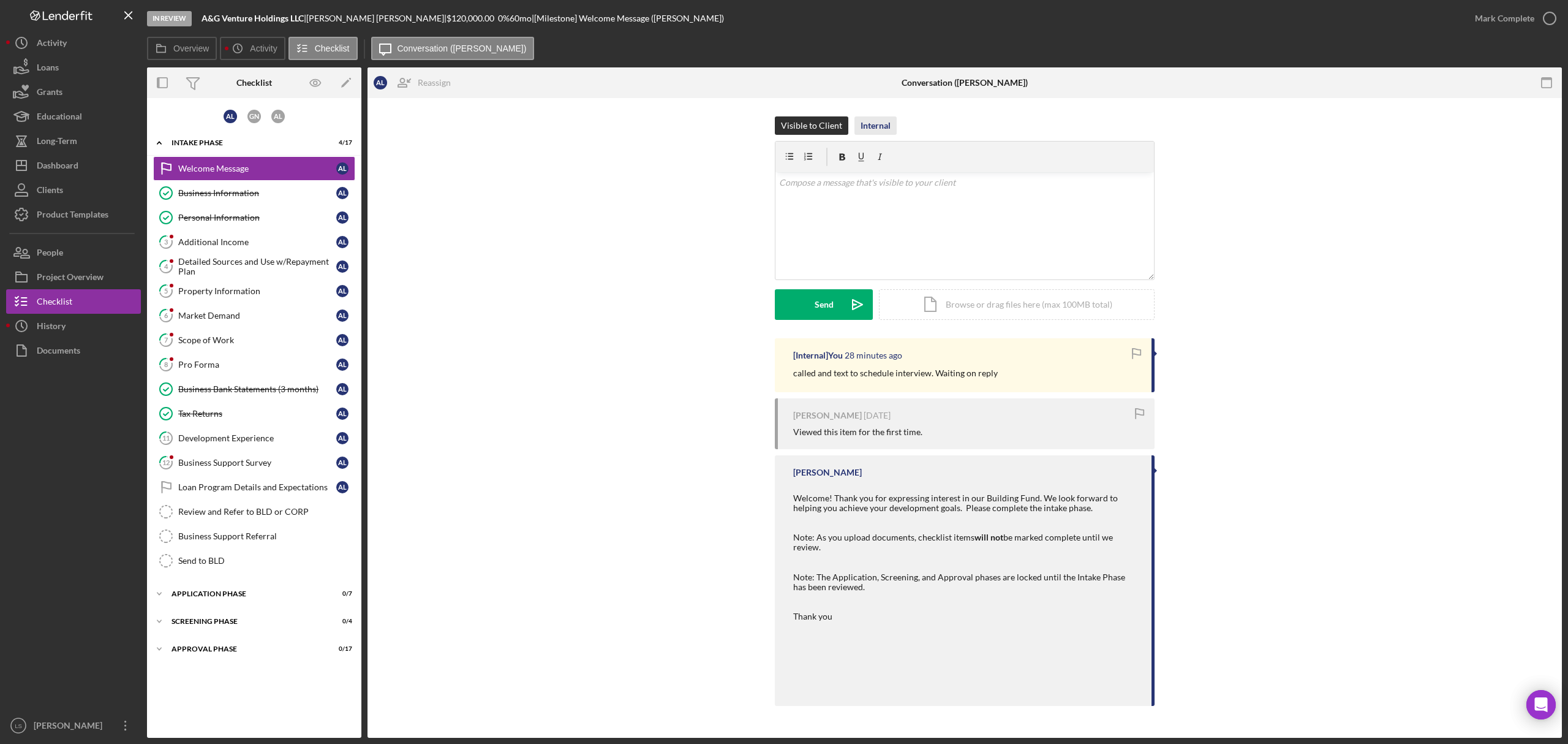
click at [881, 126] on div "Internal" at bounding box center [876, 125] width 30 height 18
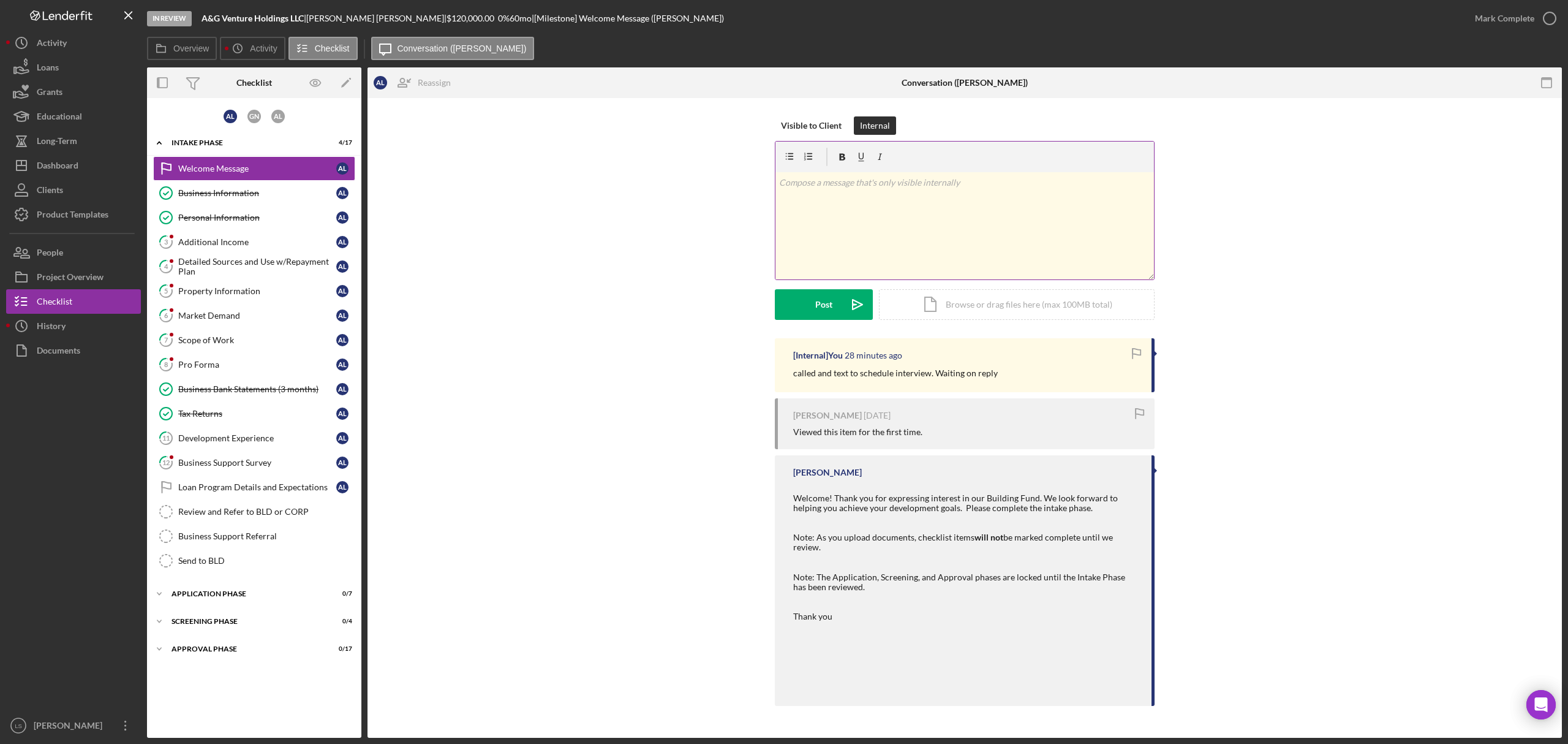
click at [867, 189] on p at bounding box center [965, 183] width 372 height 14
click at [824, 187] on p "denied becuase he has a new purchase and we do not offer that loan type at this…" at bounding box center [965, 183] width 372 height 14
click at [843, 304] on icon "Icon/icon-invite-send" at bounding box center [857, 304] width 31 height 31
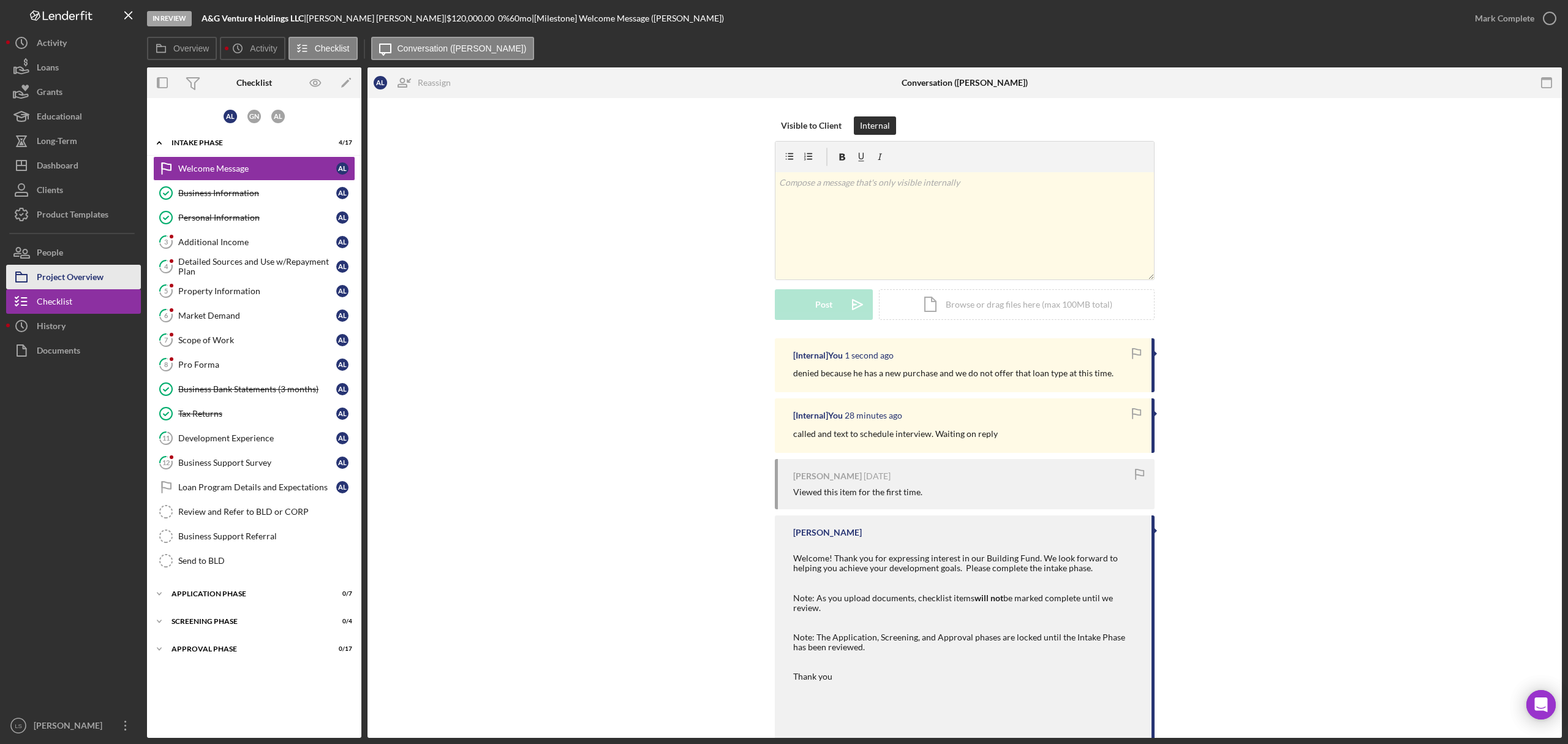
click at [56, 280] on div "Project Overview" at bounding box center [70, 278] width 67 height 27
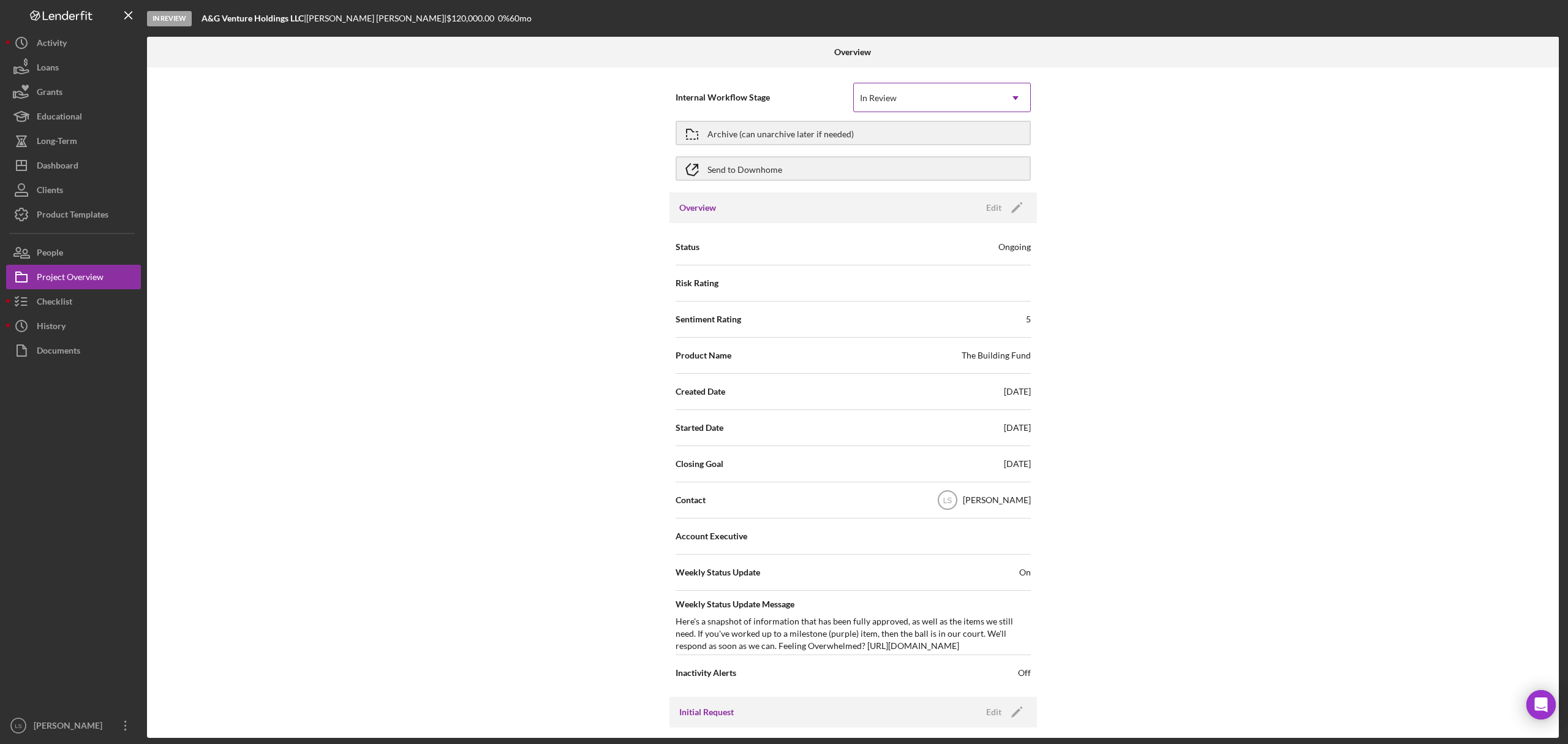
click at [1008, 98] on icon "Icon/Dropdown Arrow" at bounding box center [1016, 98] width 29 height 29
click at [1165, 358] on div "Internal Workflow Stage In Review Icon/Dropdown Arrow Archive (can unarchive la…" at bounding box center [853, 403] width 1412 height 671
click at [878, 138] on button "Archive (can unarchive later if needed)" at bounding box center [854, 133] width 355 height 25
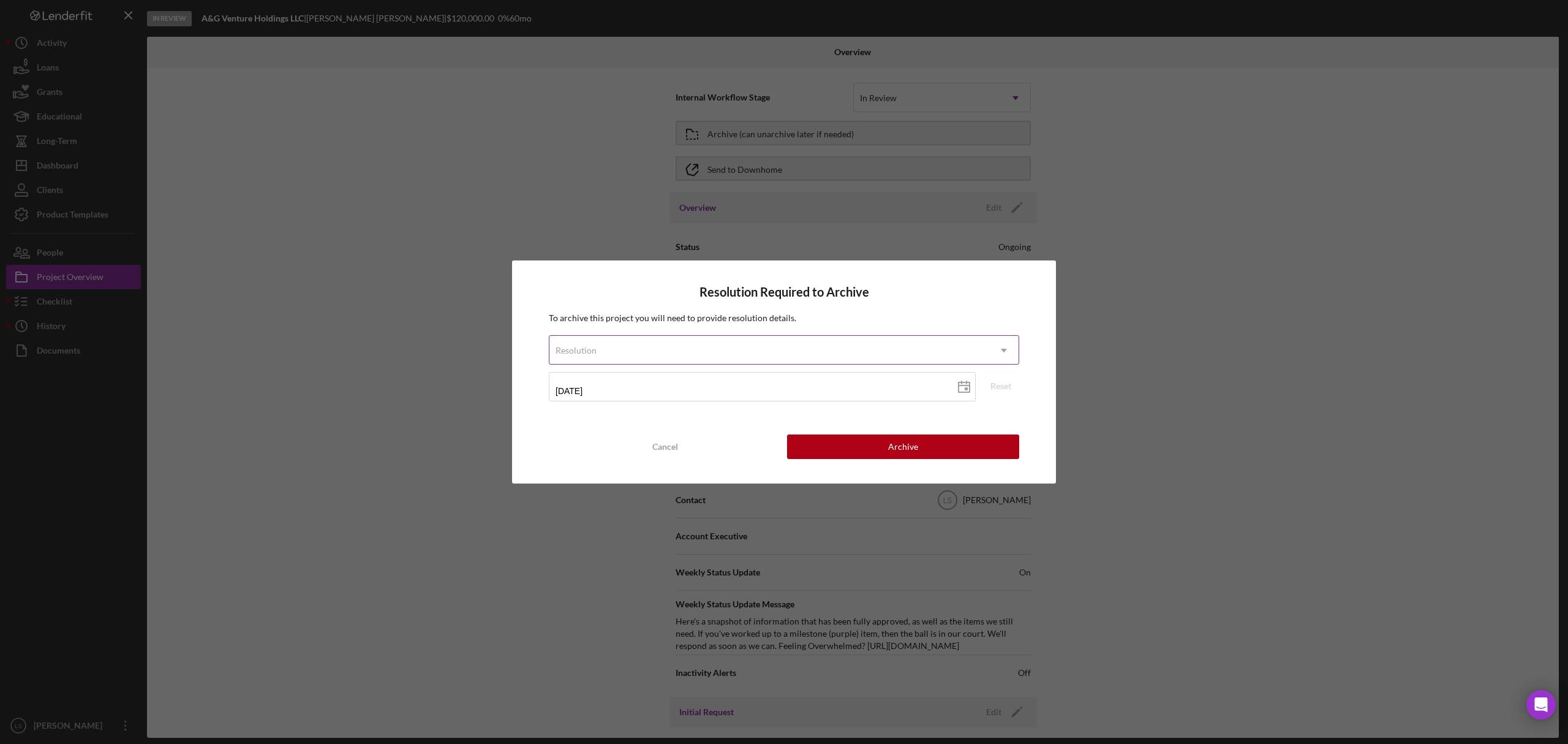
click at [883, 358] on div "Resolution" at bounding box center [770, 350] width 440 height 28
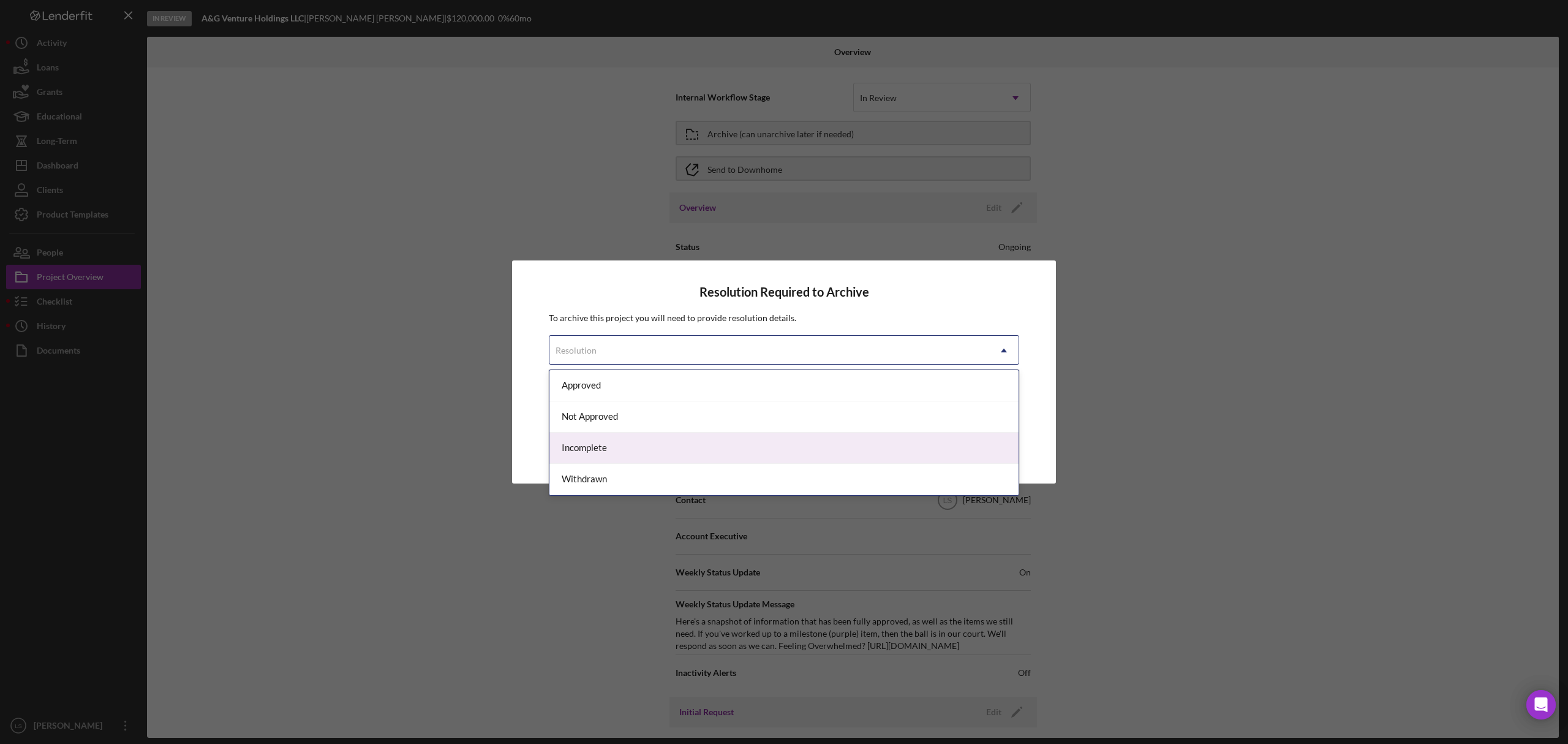
click at [792, 441] on div "Incomplete" at bounding box center [784, 449] width 470 height 31
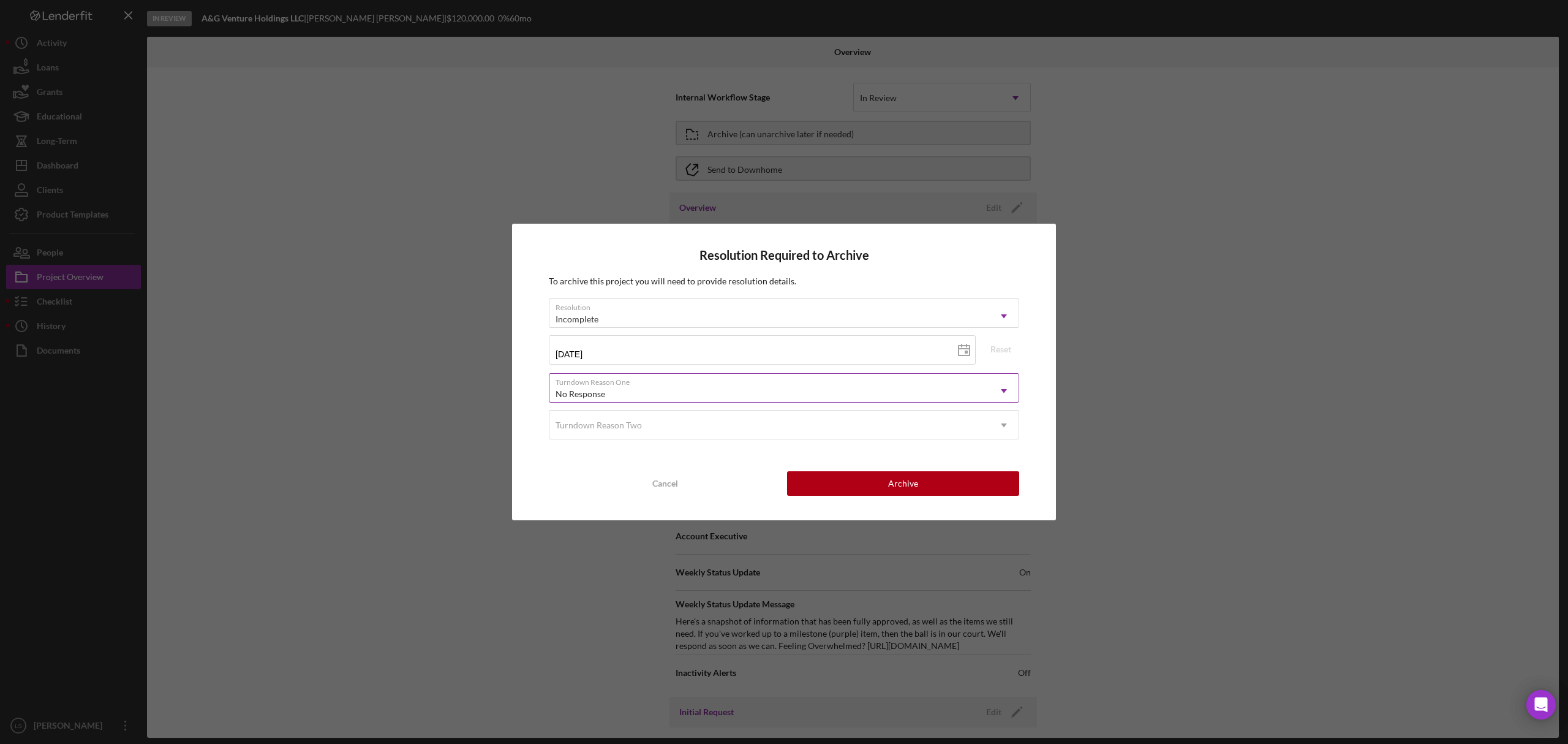
click at [848, 395] on div "No Response" at bounding box center [770, 394] width 440 height 28
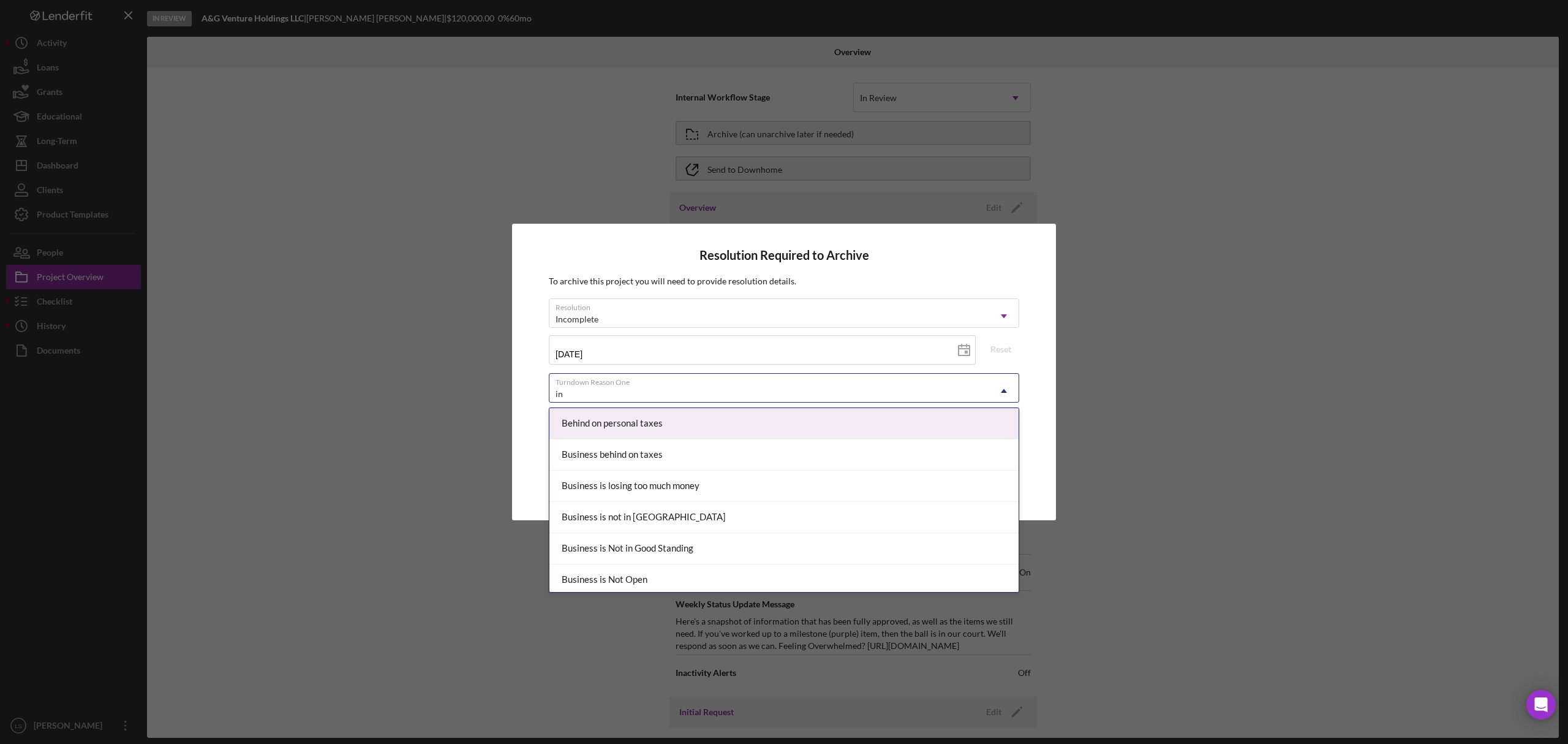
type input "i"
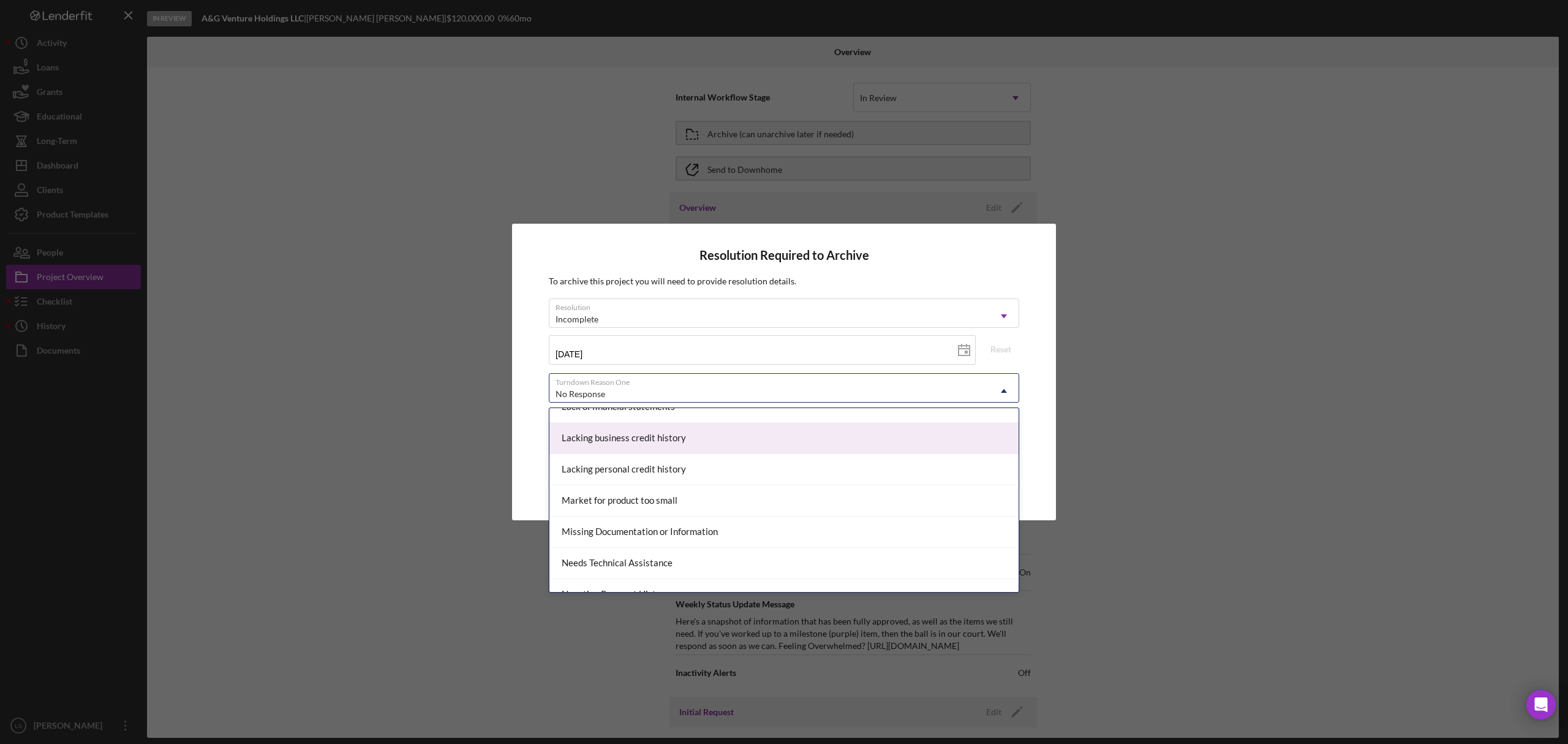
scroll to position [653, 0]
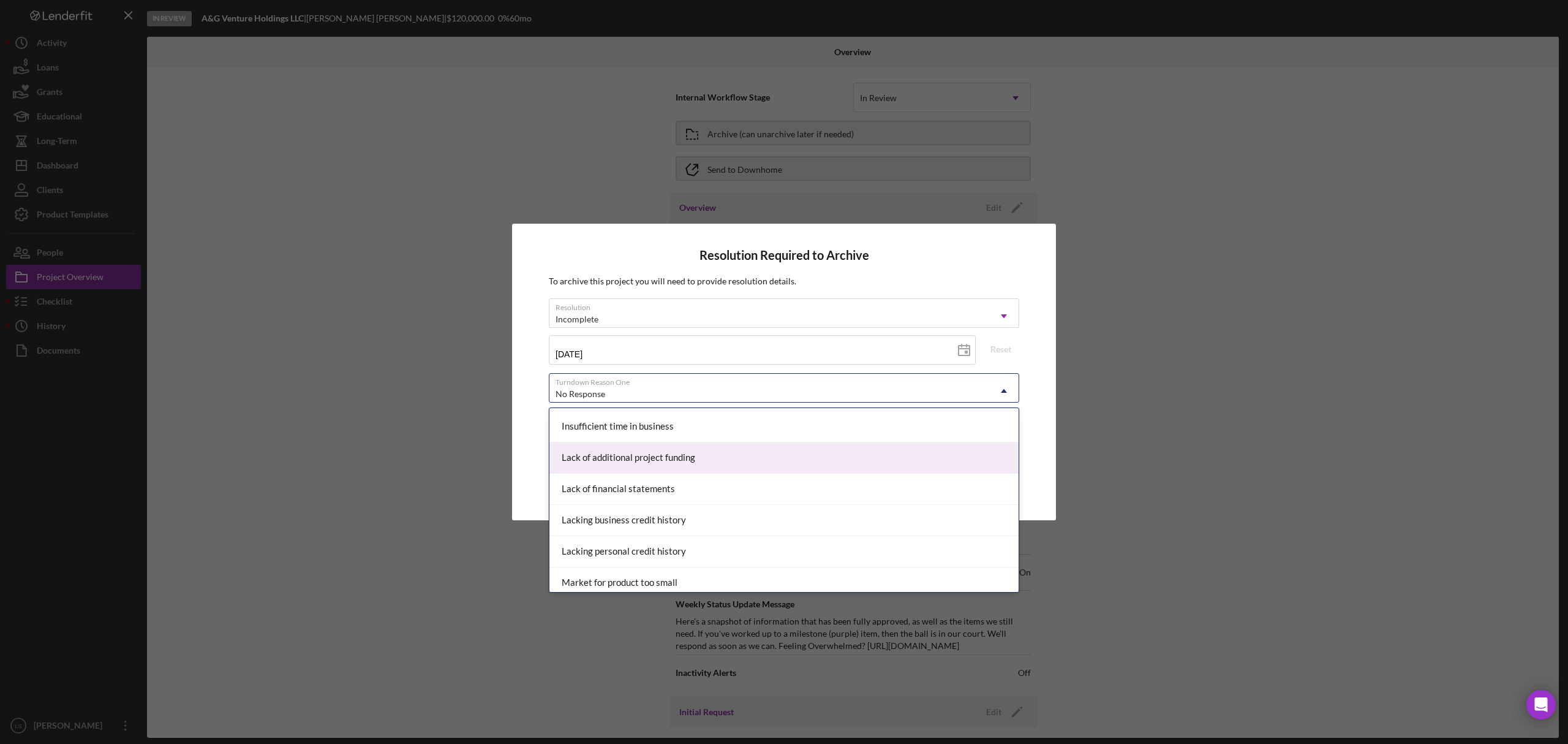
click at [856, 457] on div "Lack of additional project funding" at bounding box center [784, 458] width 470 height 31
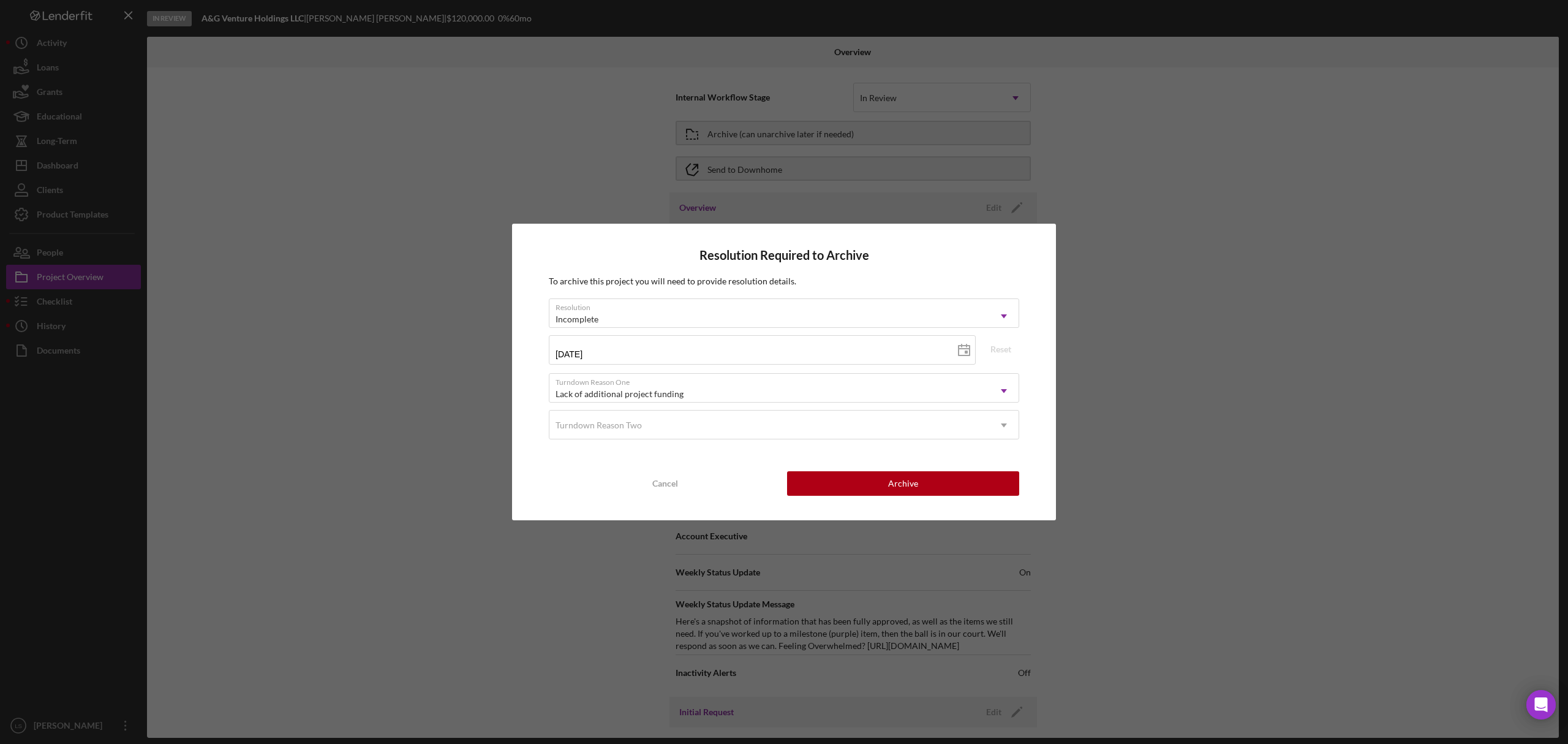
click at [852, 468] on div "Resolution Required to Archive To archive this project you will need to provide…" at bounding box center [784, 371] width 544 height 296
click at [850, 476] on button "Archive" at bounding box center [904, 483] width 232 height 25
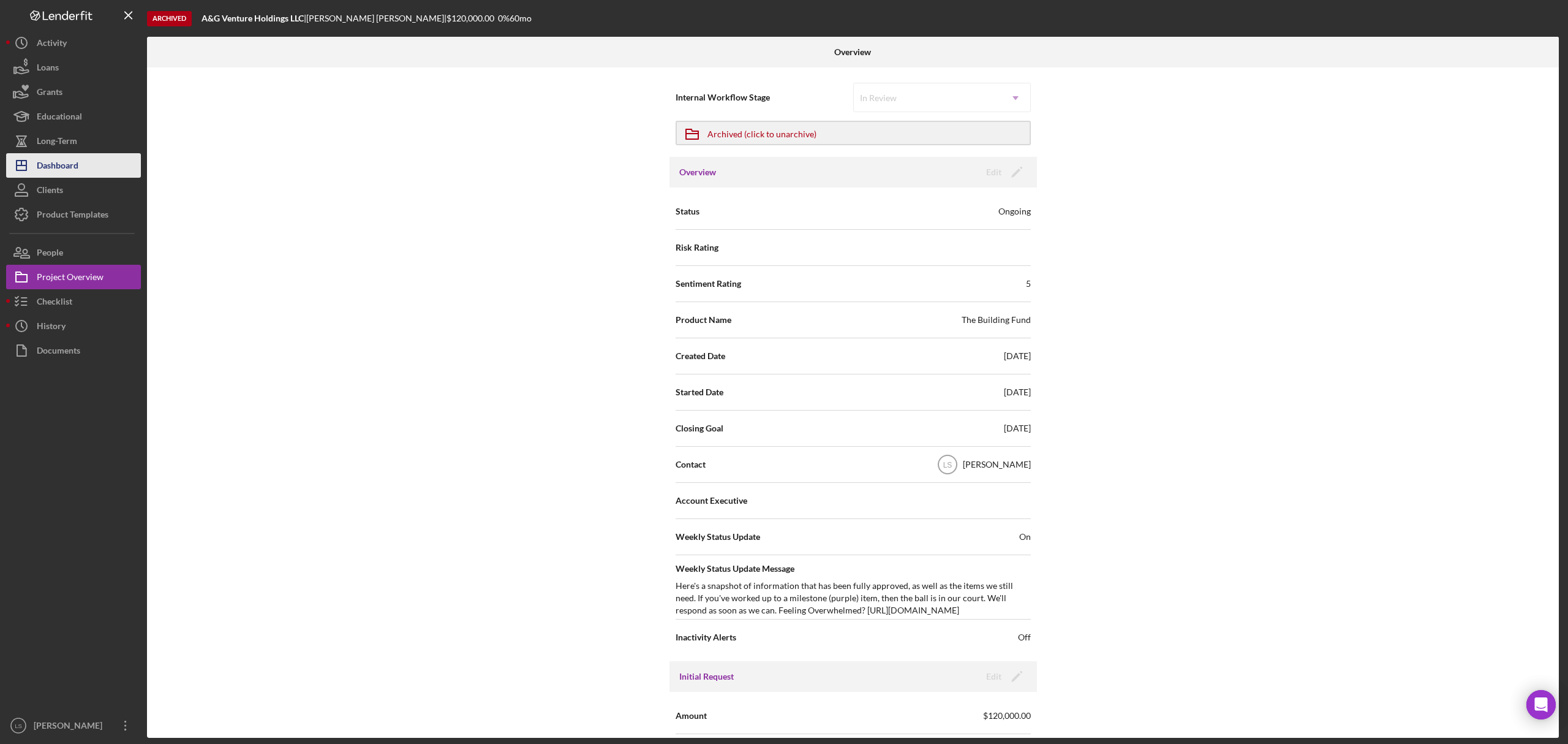
click at [60, 156] on div "Dashboard" at bounding box center [57, 167] width 42 height 27
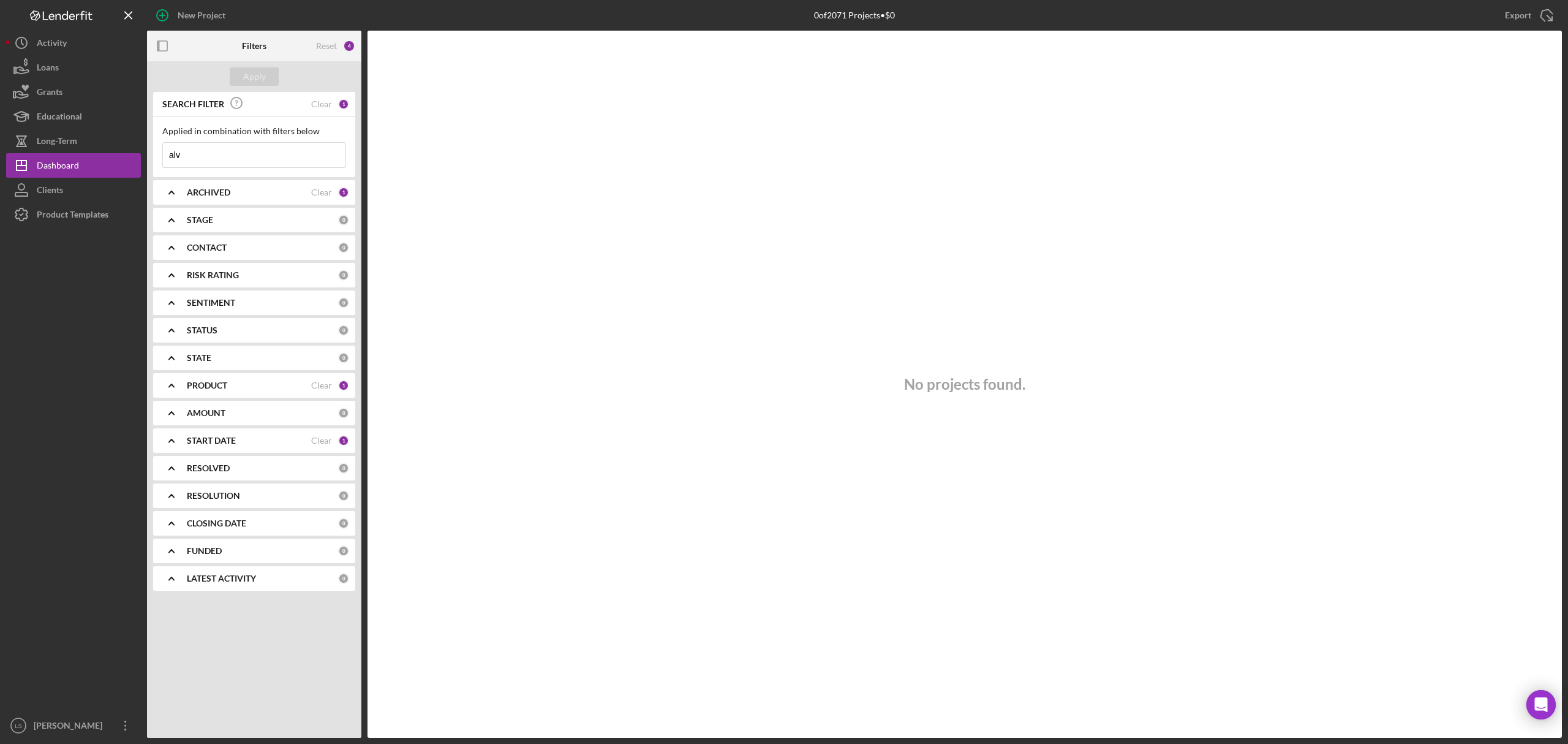
drag, startPoint x: 227, startPoint y: 152, endPoint x: -24, endPoint y: 386, distance: 343.2
click at [0, 386] on html "New Project 0 of 2071 Projects • $0 alv Export Icon/Export Filters Reset 4 Appl…" at bounding box center [784, 372] width 1568 height 744
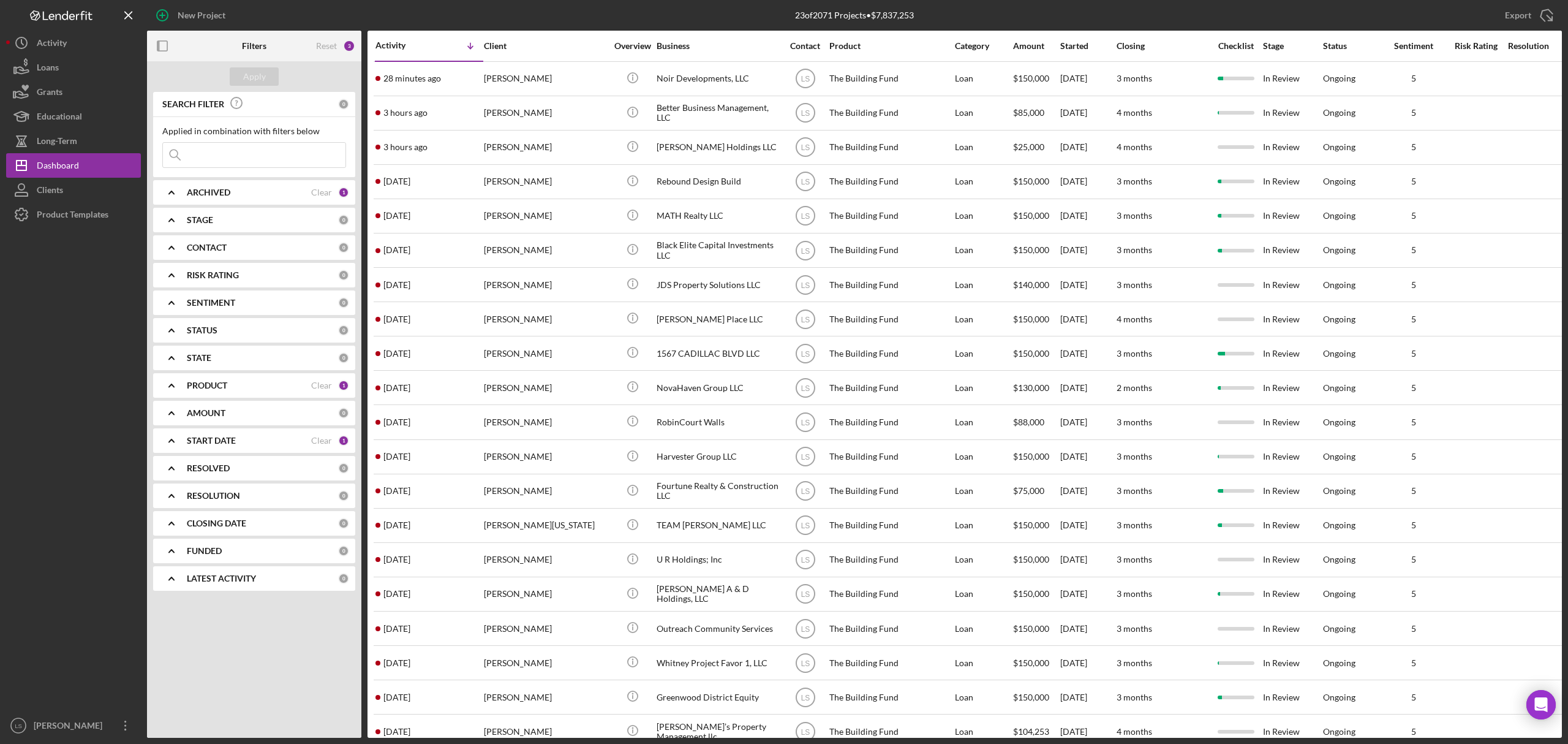
click at [248, 157] on input at bounding box center [254, 155] width 183 height 25
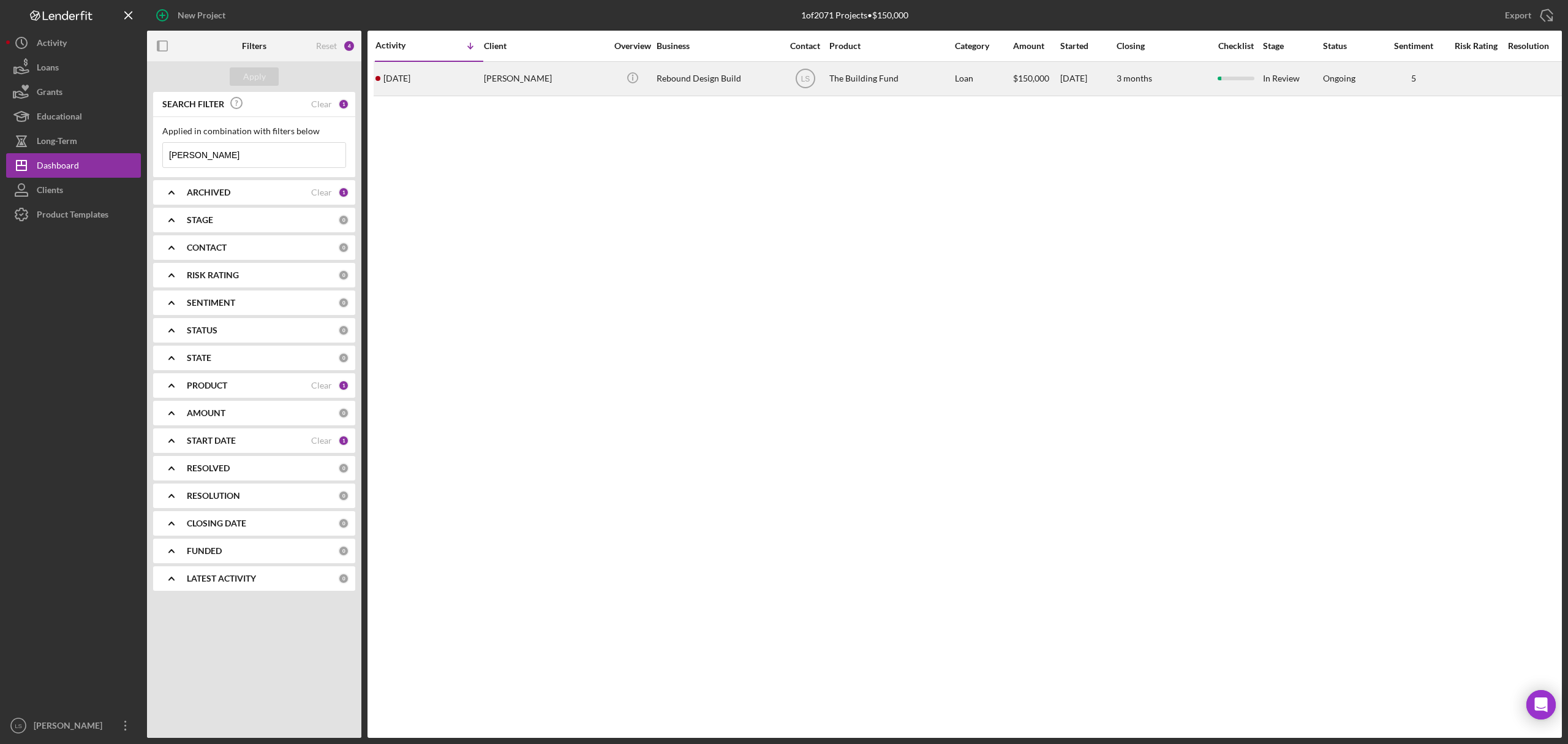
type input "[PERSON_NAME]"
click at [688, 72] on div "Rebound Design Build" at bounding box center [718, 79] width 122 height 33
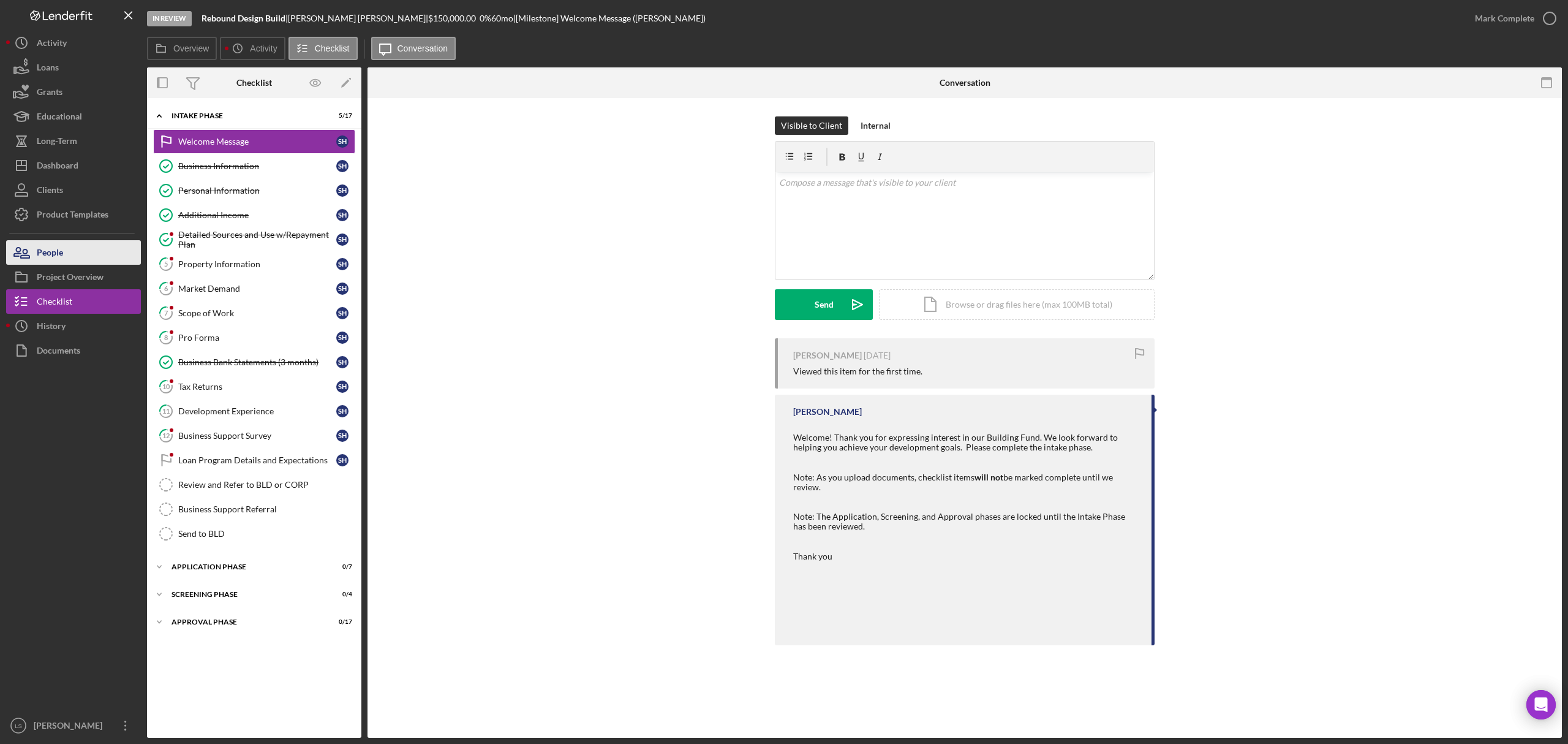
click at [77, 251] on button "People" at bounding box center [73, 252] width 135 height 25
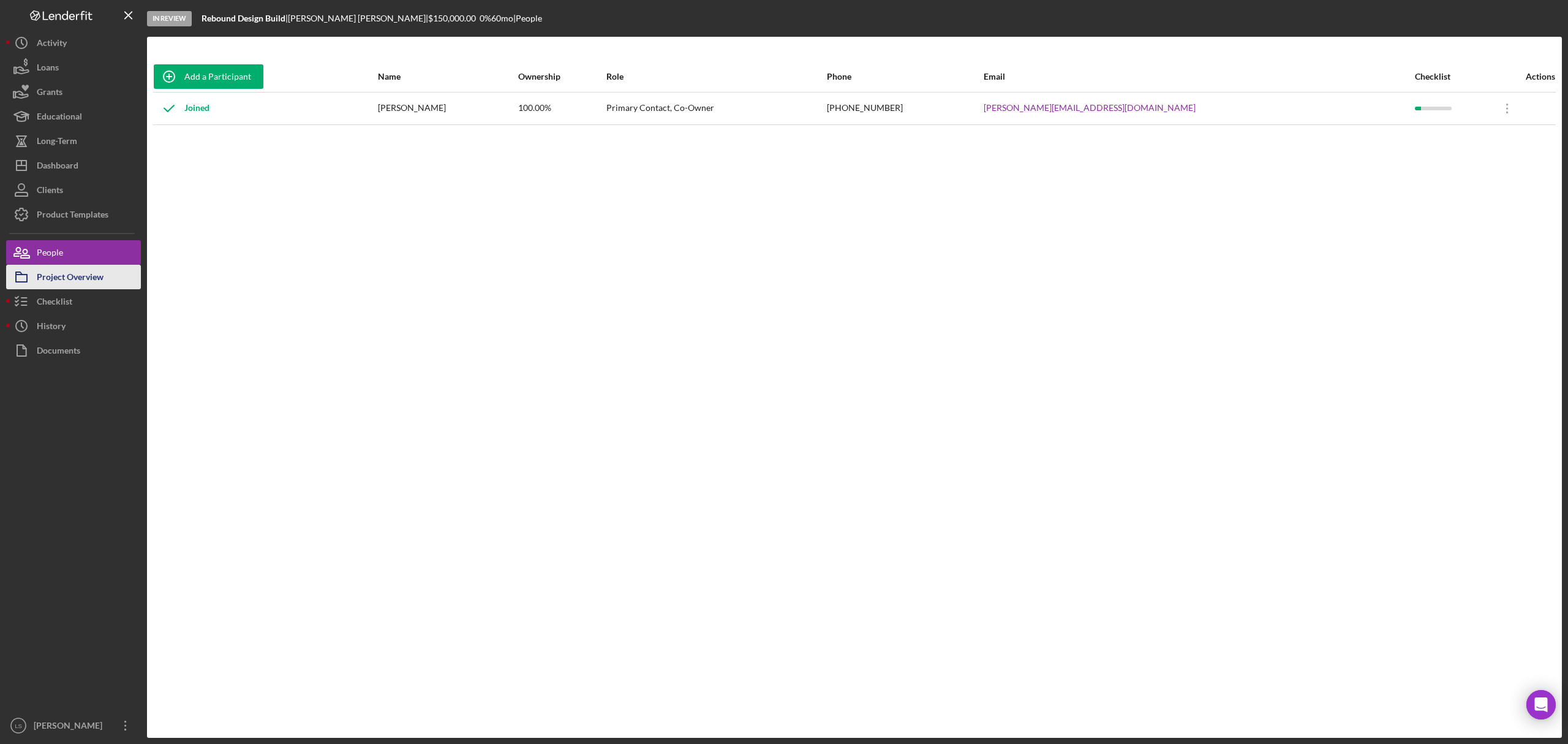
click at [93, 278] on div "Project Overview" at bounding box center [70, 278] width 67 height 27
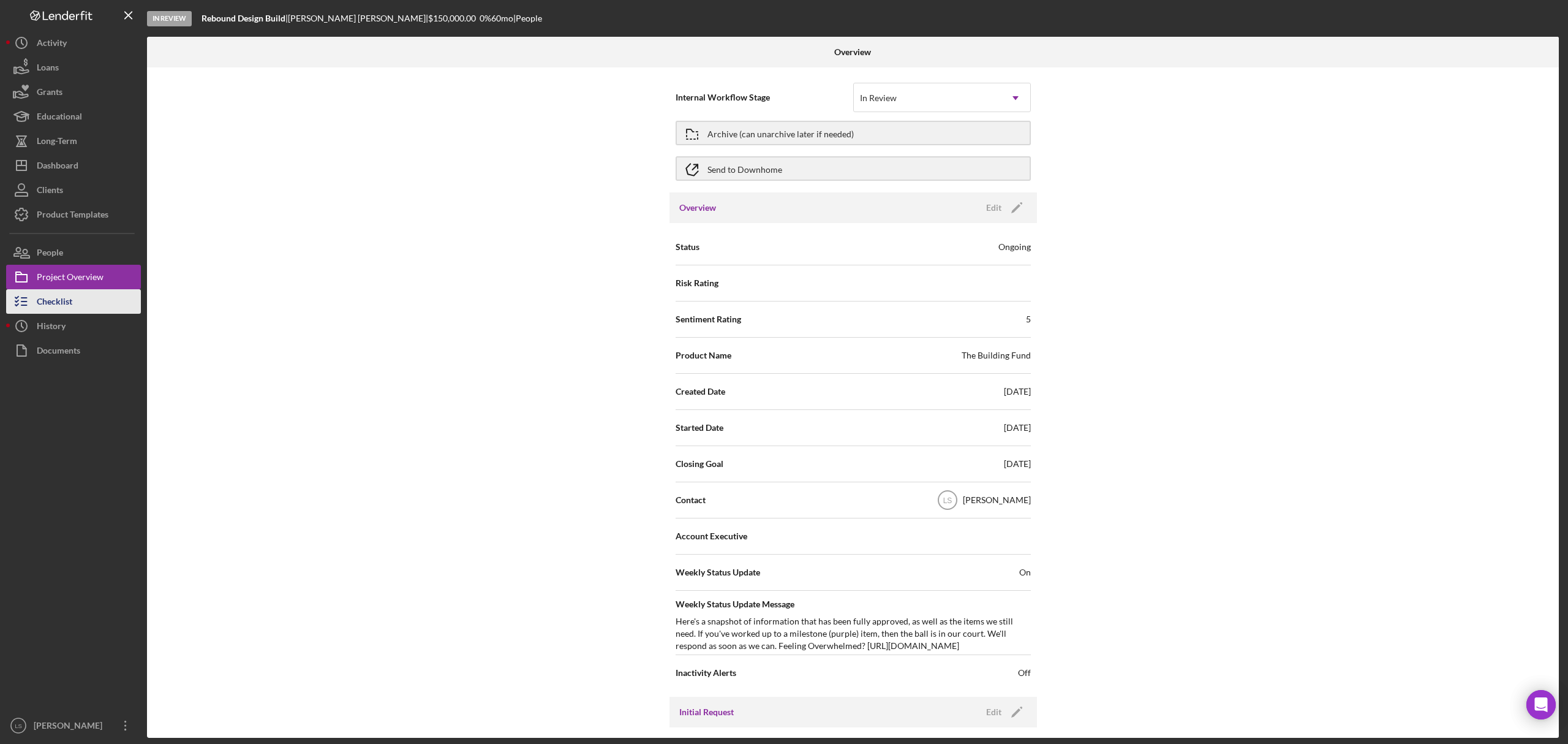
click at [45, 303] on div "Checklist" at bounding box center [55, 303] width 36 height 27
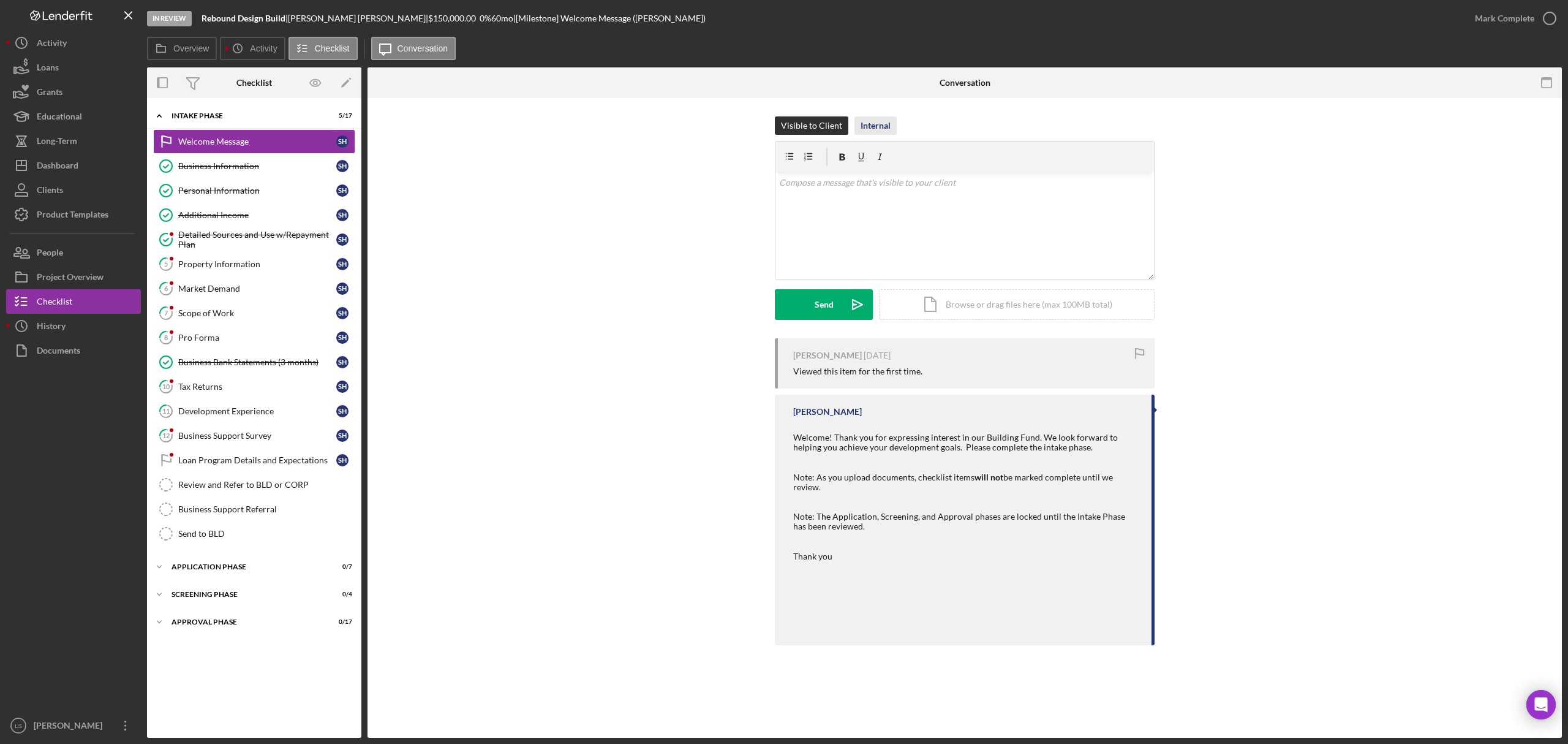
drag, startPoint x: 883, startPoint y: 98, endPoint x: 883, endPoint y: 116, distance: 18.0
click at [883, 103] on div "Visible to Client Internal v Color teal Color pink Remove color Add row above A…" at bounding box center [965, 384] width 1195 height 572
click at [882, 130] on div "Internal" at bounding box center [876, 125] width 30 height 18
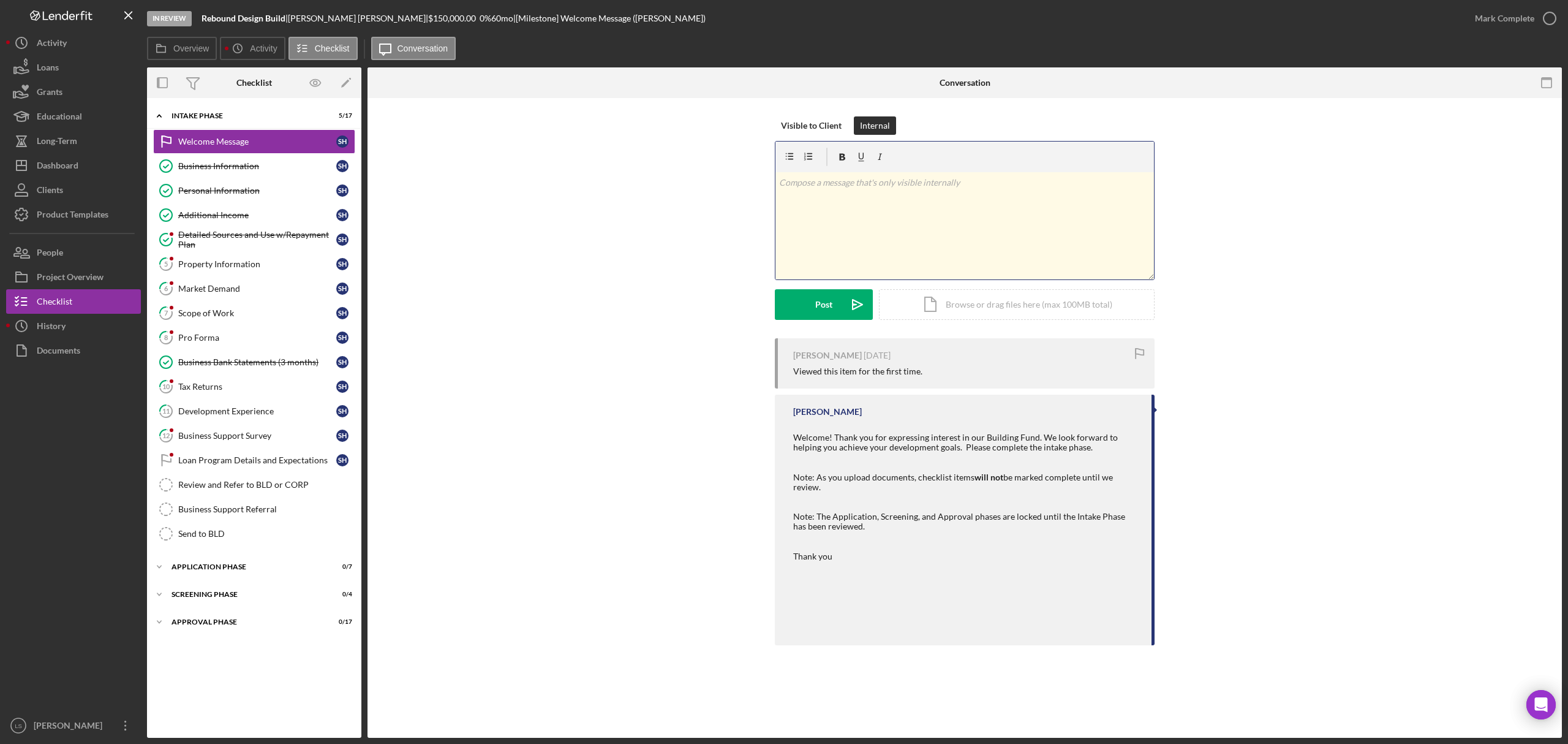
click at [876, 220] on div "v Color teal Color pink Remove color Add row above Add row below Add column bef…" at bounding box center [965, 226] width 379 height 107
click at [864, 196] on p "he applied for rennovationon two properties that have 3 units each. he will app…" at bounding box center [965, 189] width 372 height 27
click at [809, 307] on button "Post Icon/icon-invite-send" at bounding box center [824, 304] width 98 height 31
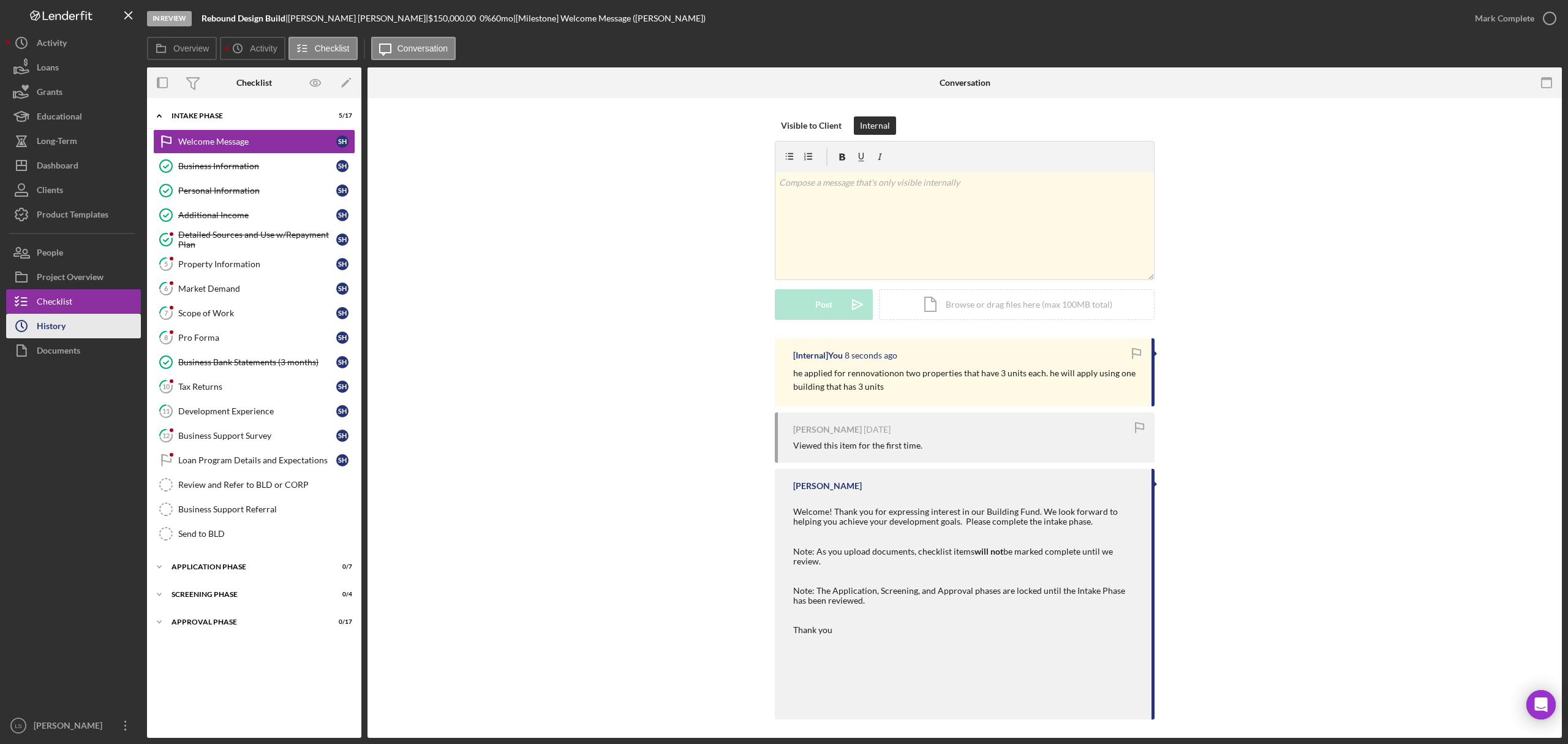
click at [48, 337] on div "History" at bounding box center [51, 328] width 29 height 27
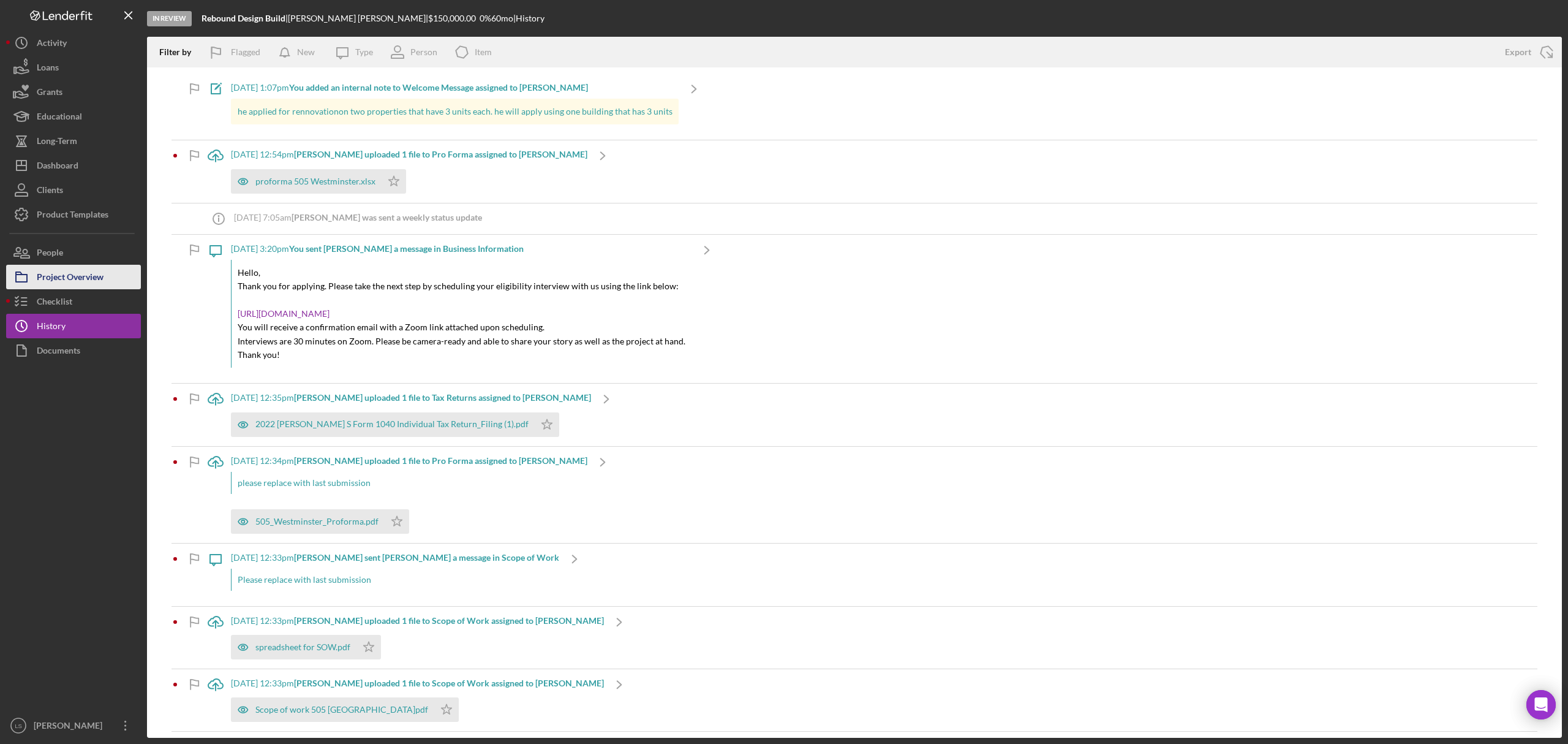
click at [91, 275] on div "Project Overview" at bounding box center [70, 278] width 67 height 27
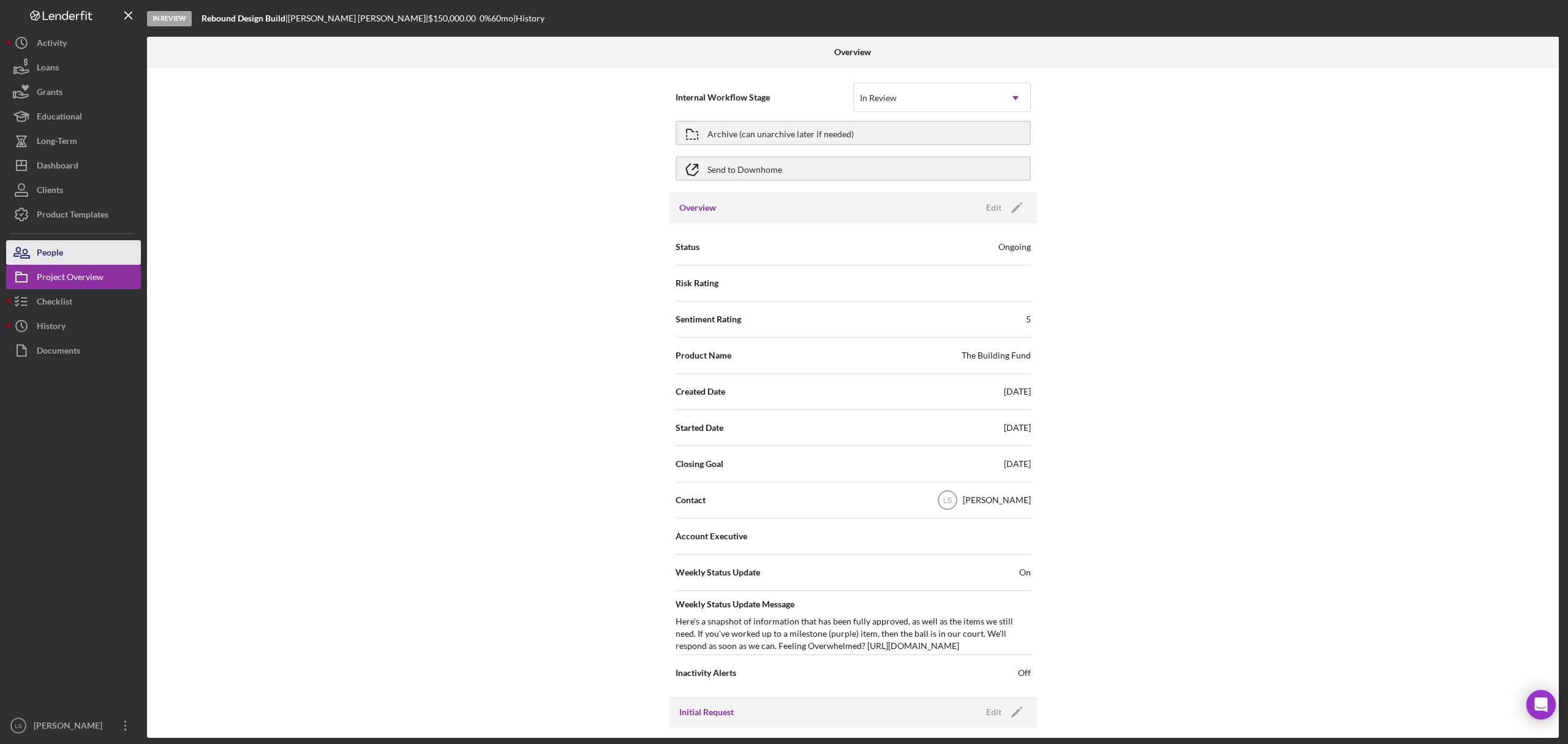
click at [52, 251] on div "People" at bounding box center [50, 254] width 27 height 27
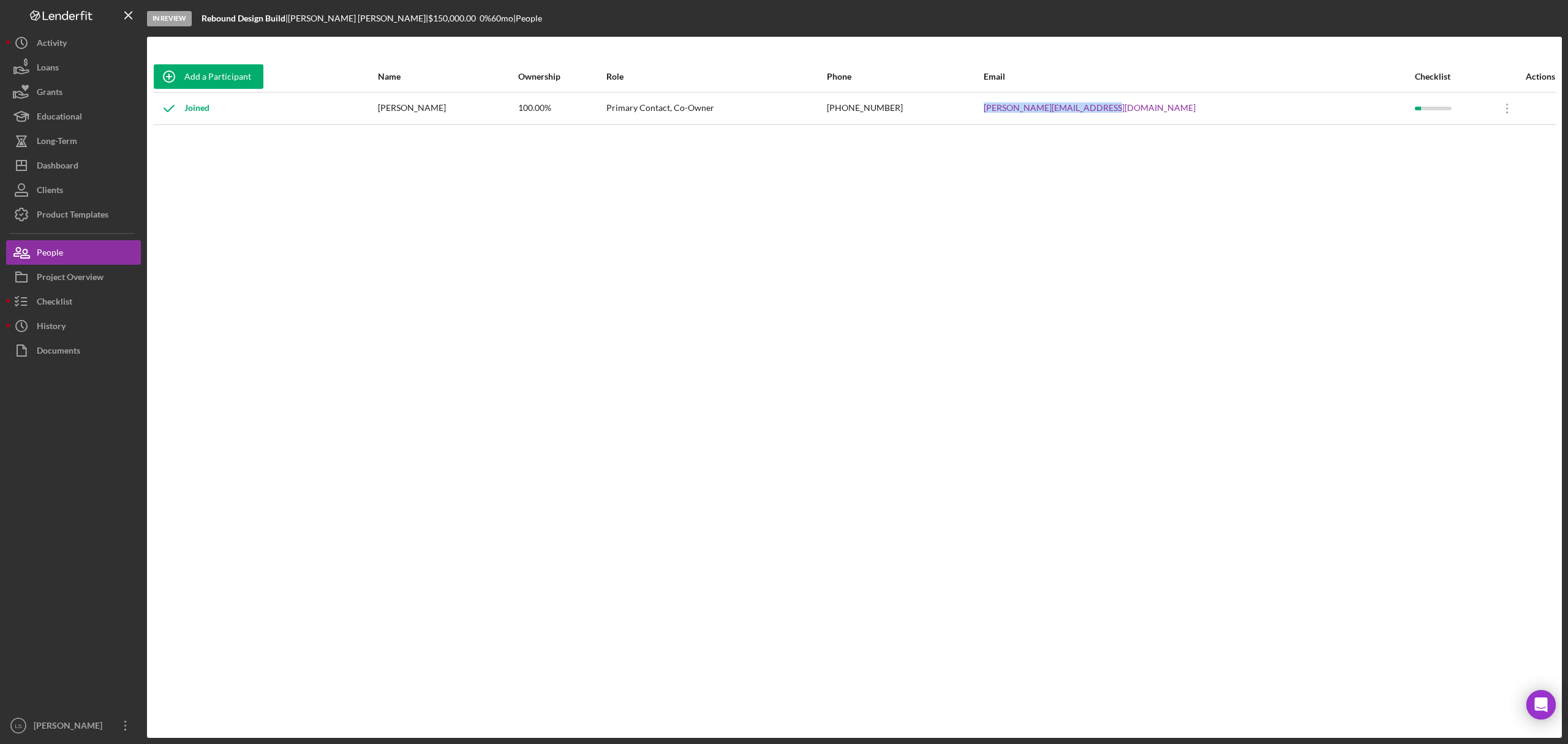
drag, startPoint x: 1208, startPoint y: 109, endPoint x: 1073, endPoint y: 98, distance: 135.4
click at [1073, 98] on tr "Joined [PERSON_NAME] 100.00% Primary Contact, Co-Owner [PHONE_NUMBER] [PERSON_N…" at bounding box center [854, 108] width 1403 height 33
drag, startPoint x: 458, startPoint y: 111, endPoint x: 428, endPoint y: 111, distance: 30.0
click at [428, 111] on div "[PERSON_NAME]" at bounding box center [447, 108] width 139 height 31
click at [116, 275] on button "Project Overview" at bounding box center [73, 277] width 135 height 25
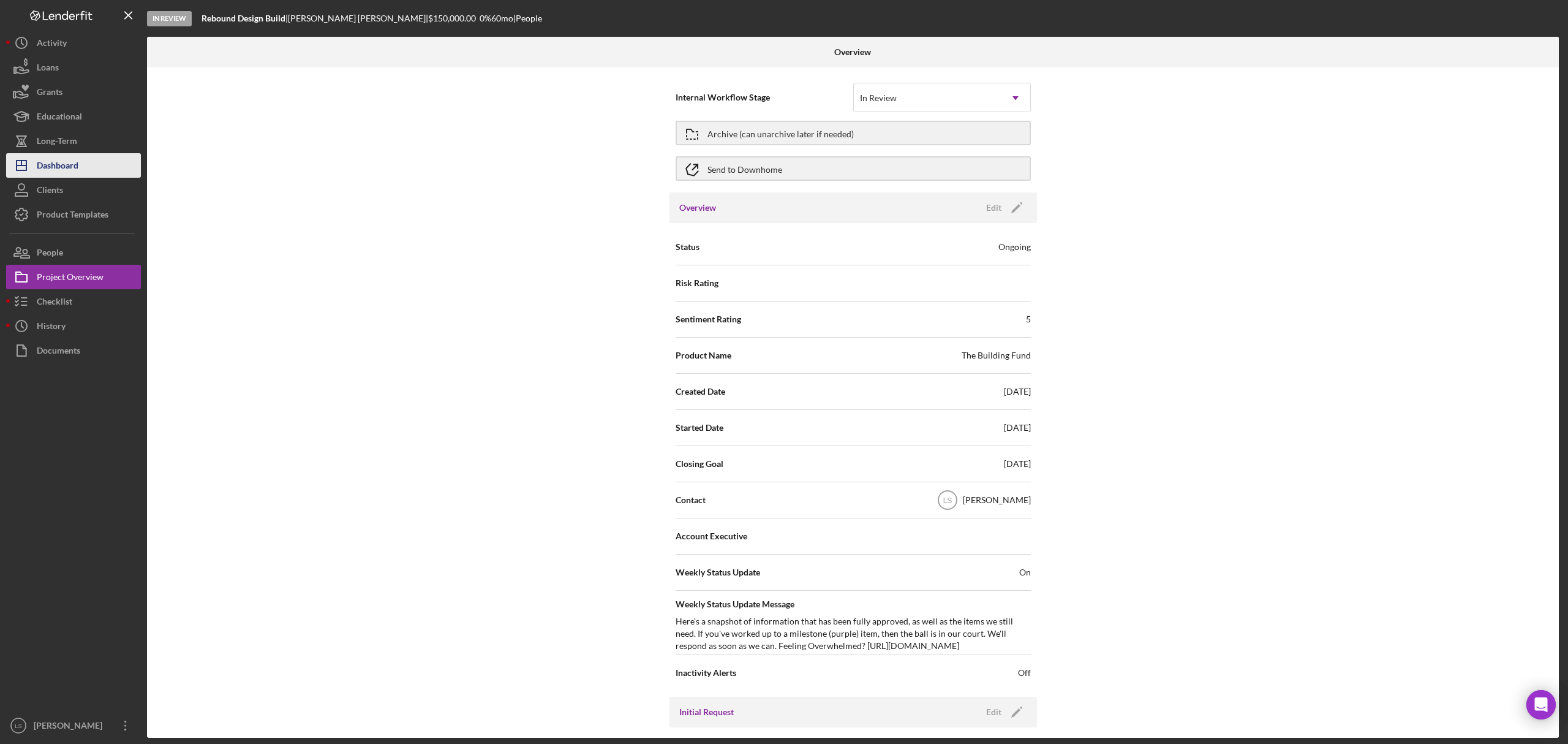
click at [98, 172] on button "Icon/Dashboard Dashboard" at bounding box center [73, 165] width 135 height 25
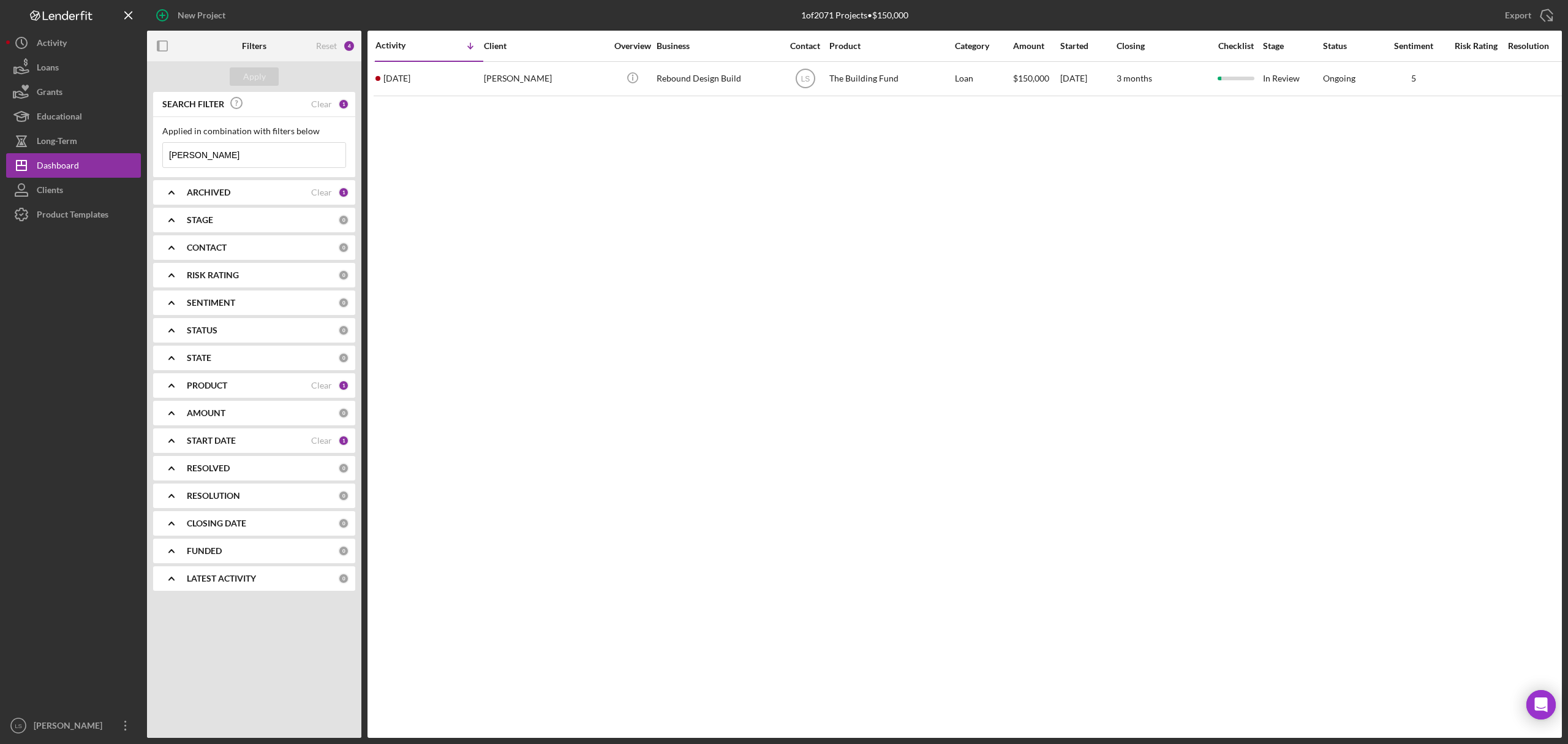
click at [319, 159] on input "[PERSON_NAME]" at bounding box center [254, 155] width 183 height 25
type input "s"
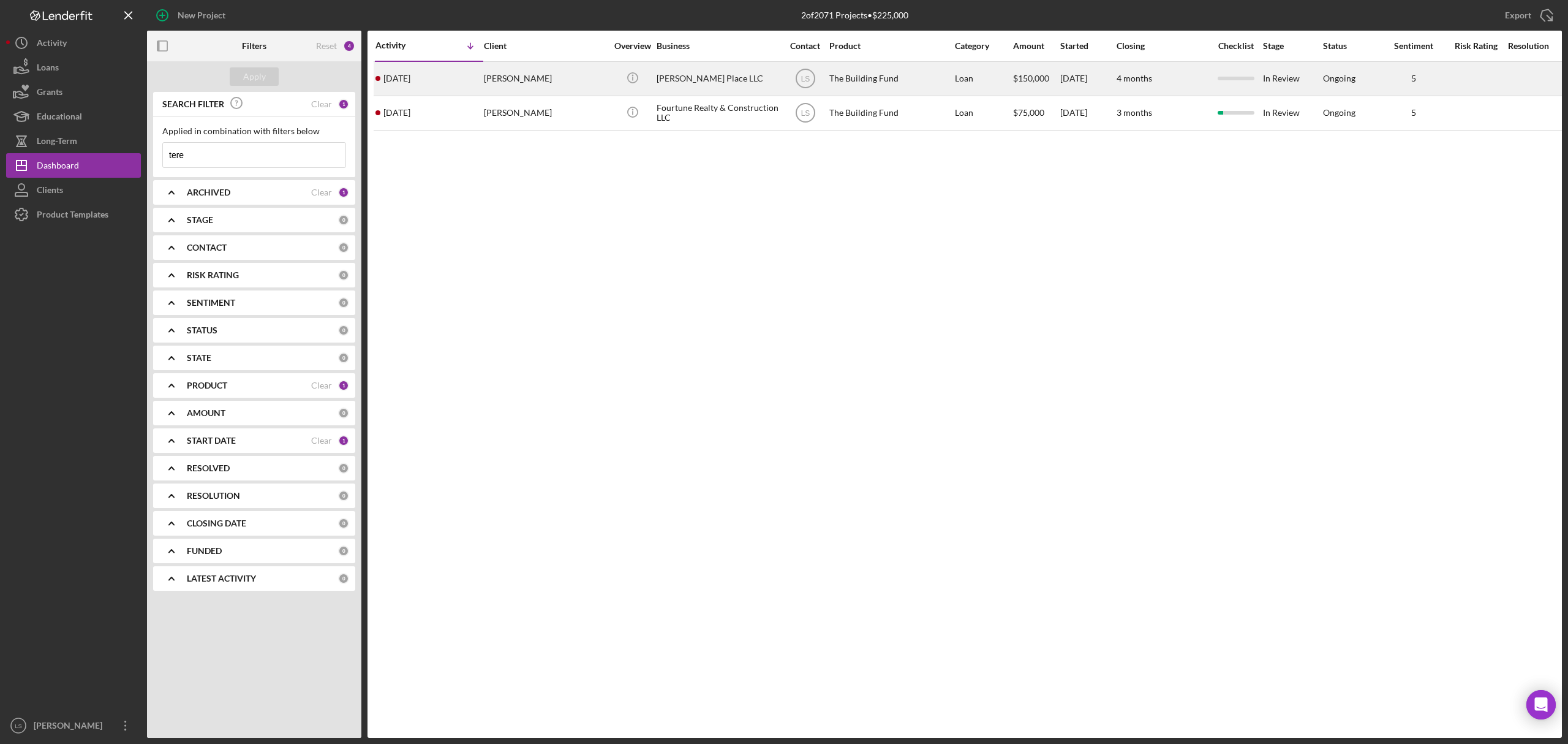
type input "tere"
click at [689, 81] on div "[PERSON_NAME] Place LLC" at bounding box center [718, 79] width 122 height 33
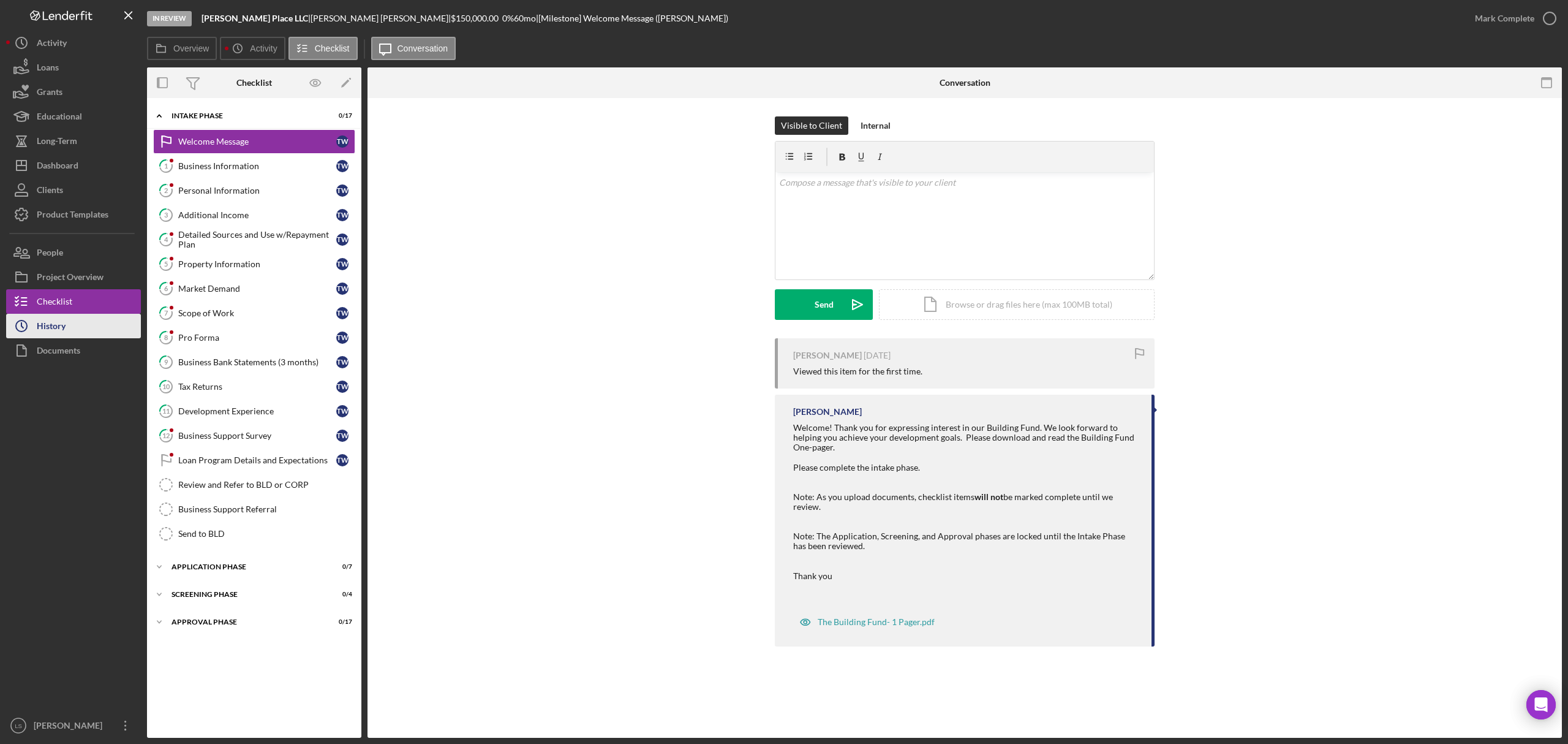
click at [74, 329] on button "Icon/History History" at bounding box center [73, 326] width 135 height 25
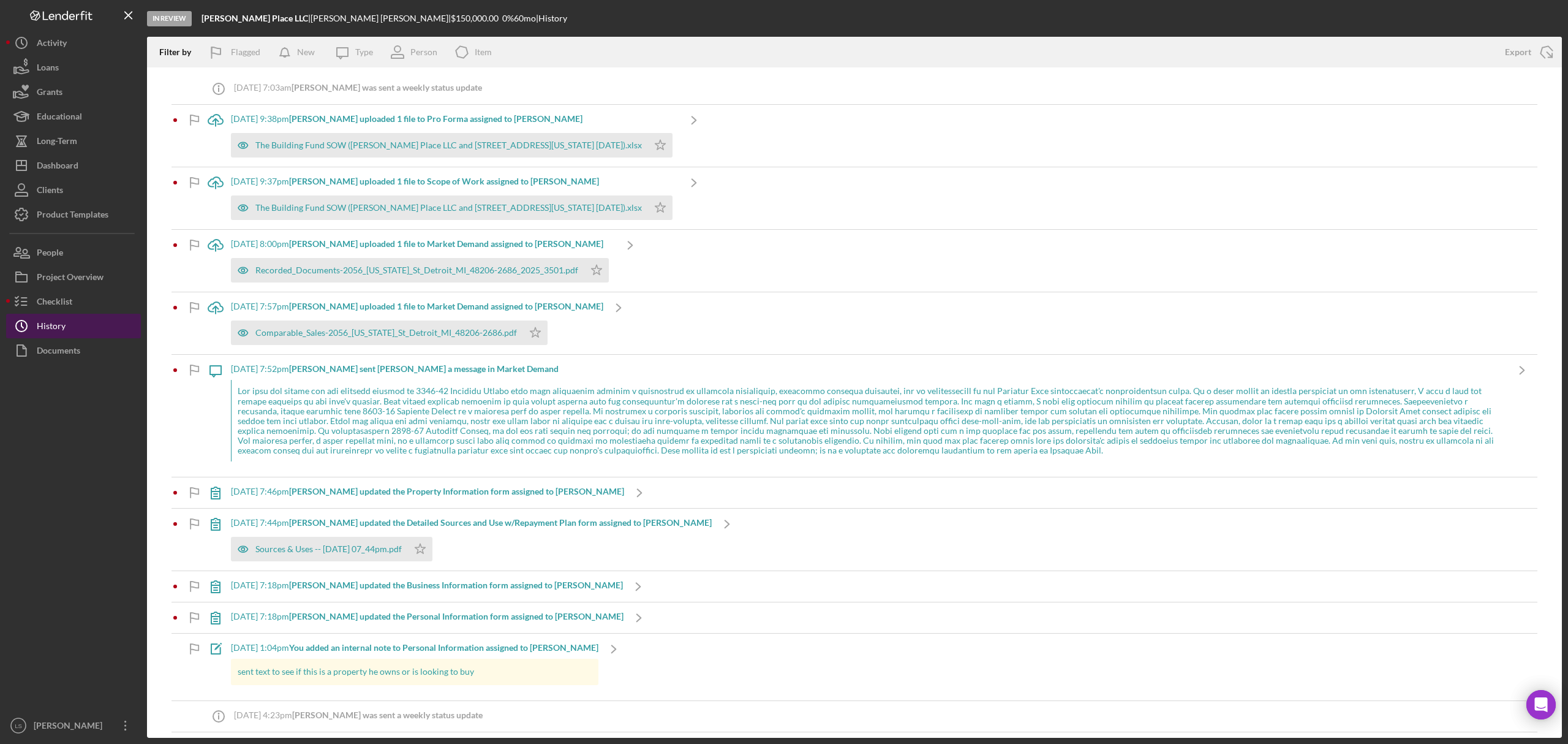
click at [74, 329] on button "Icon/History History" at bounding box center [73, 326] width 135 height 25
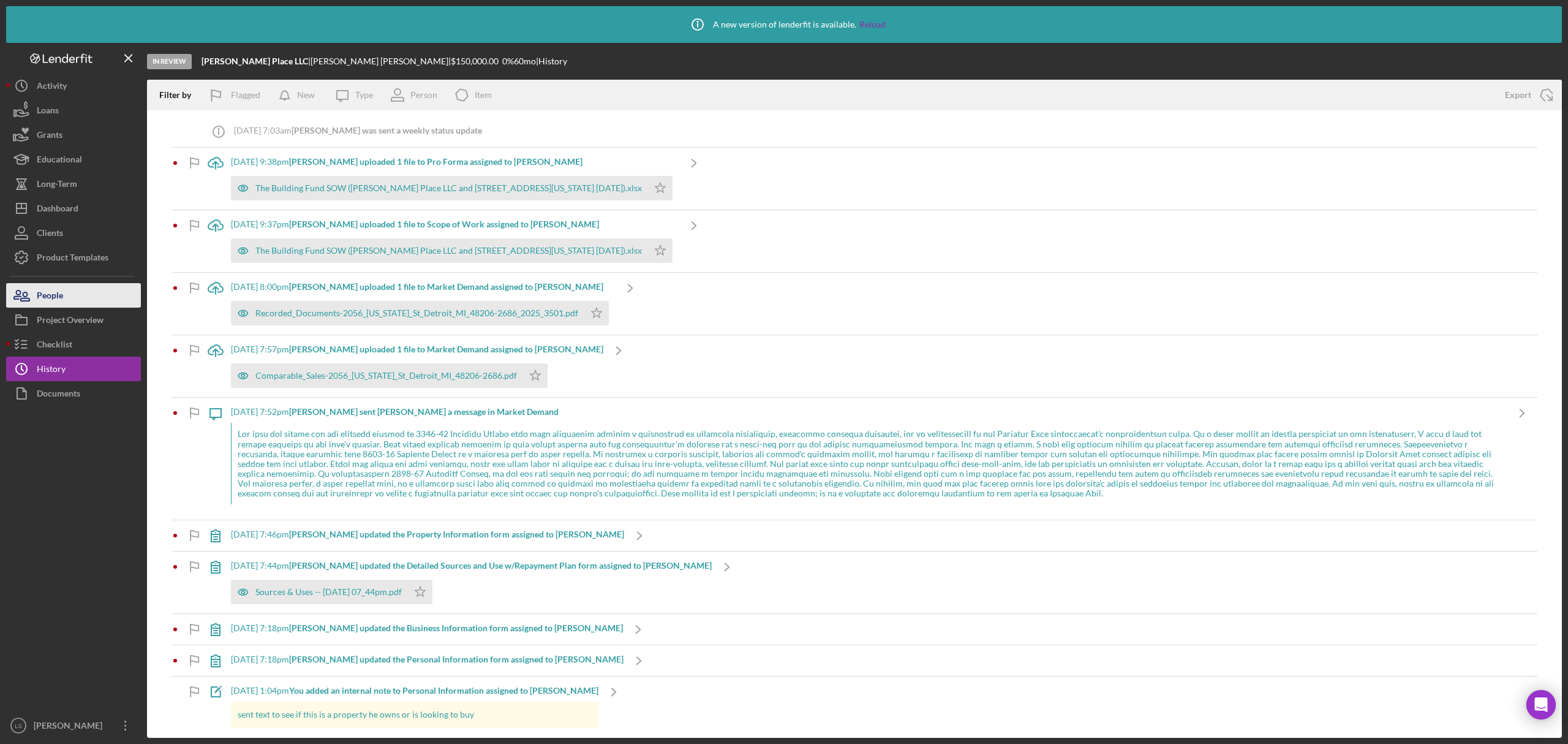
click at [68, 287] on button "People" at bounding box center [73, 295] width 135 height 25
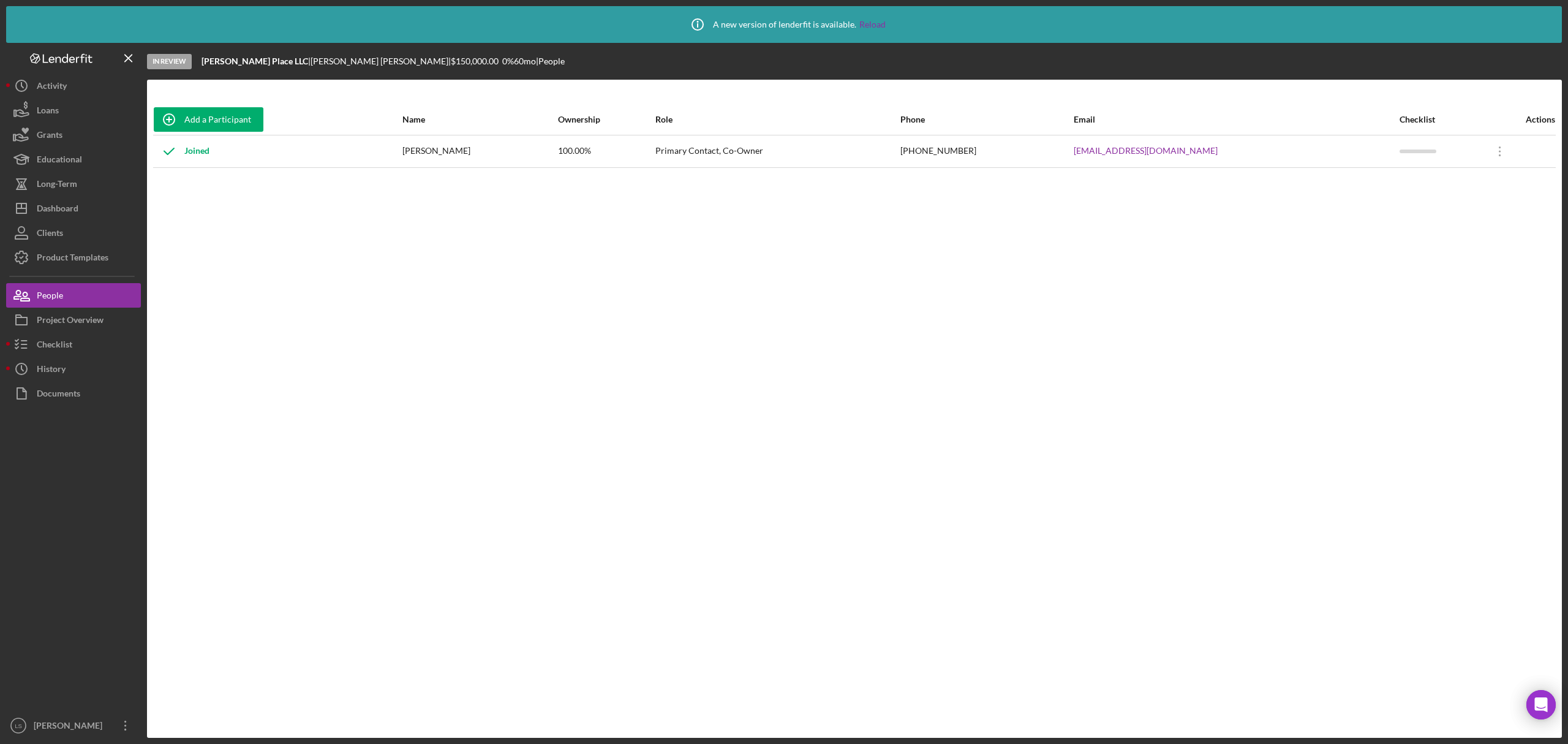
click at [555, 128] on div "Name" at bounding box center [480, 119] width 154 height 29
drag, startPoint x: 1213, startPoint y: 148, endPoint x: 1090, endPoint y: 145, distance: 123.0
click at [1090, 145] on tr "Joined [PERSON_NAME] 100.00% Primary Contact, Co-Owner [PHONE_NUMBER] [EMAIL_AD…" at bounding box center [854, 151] width 1403 height 33
drag, startPoint x: 494, startPoint y: 165, endPoint x: 420, endPoint y: 150, distance: 75.5
click at [420, 150] on tr "Joined [PERSON_NAME] 100.00% Primary Contact, Co-Owner [PHONE_NUMBER] [EMAIL_AD…" at bounding box center [854, 151] width 1403 height 33
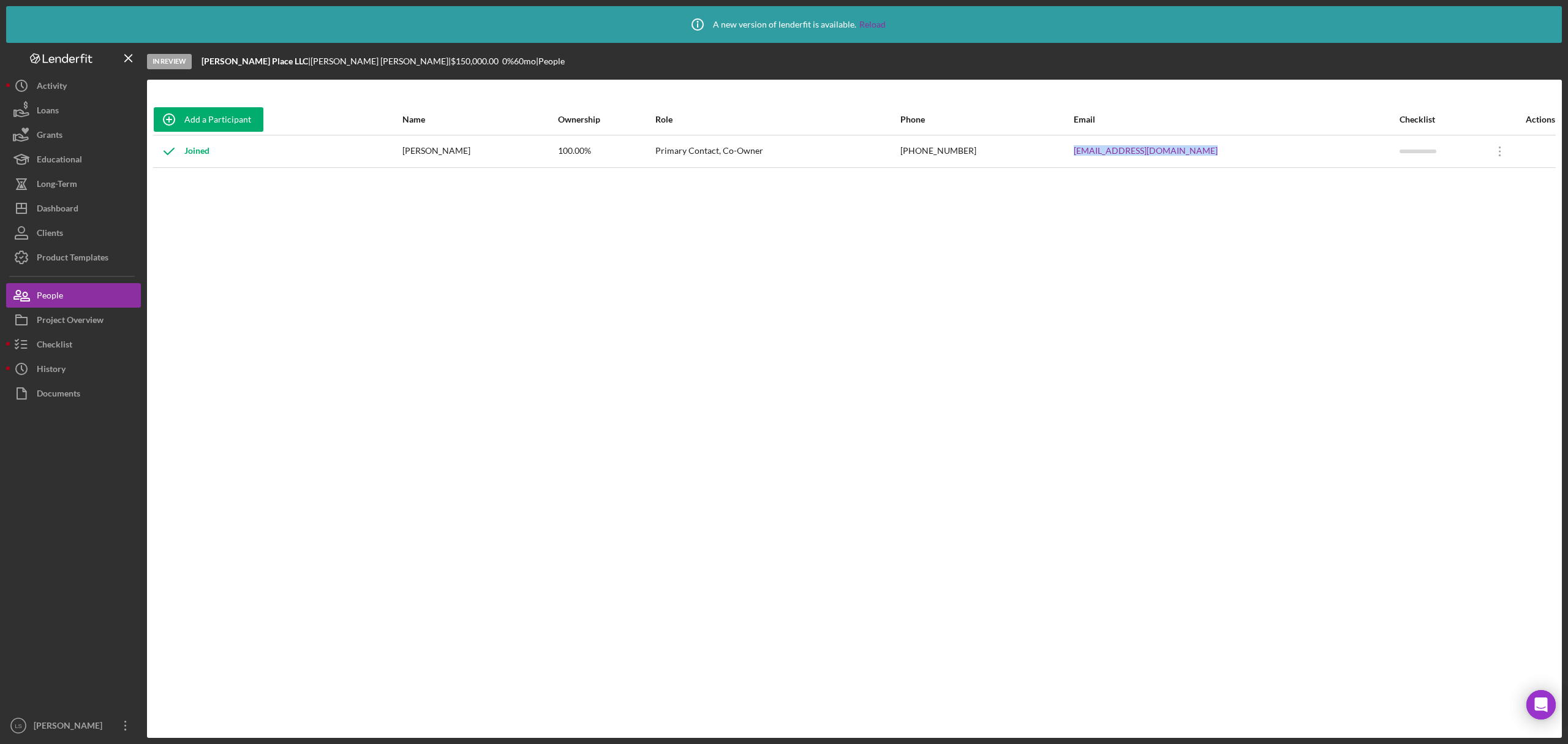
click at [452, 152] on div "[PERSON_NAME]" at bounding box center [480, 151] width 154 height 31
drag, startPoint x: 439, startPoint y: 152, endPoint x: 431, endPoint y: 153, distance: 8.1
click at [439, 152] on div "[PERSON_NAME]" at bounding box center [480, 151] width 154 height 31
click at [401, 153] on div "Joined" at bounding box center [278, 151] width 247 height 31
drag, startPoint x: 433, startPoint y: 152, endPoint x: 479, endPoint y: 152, distance: 46.0
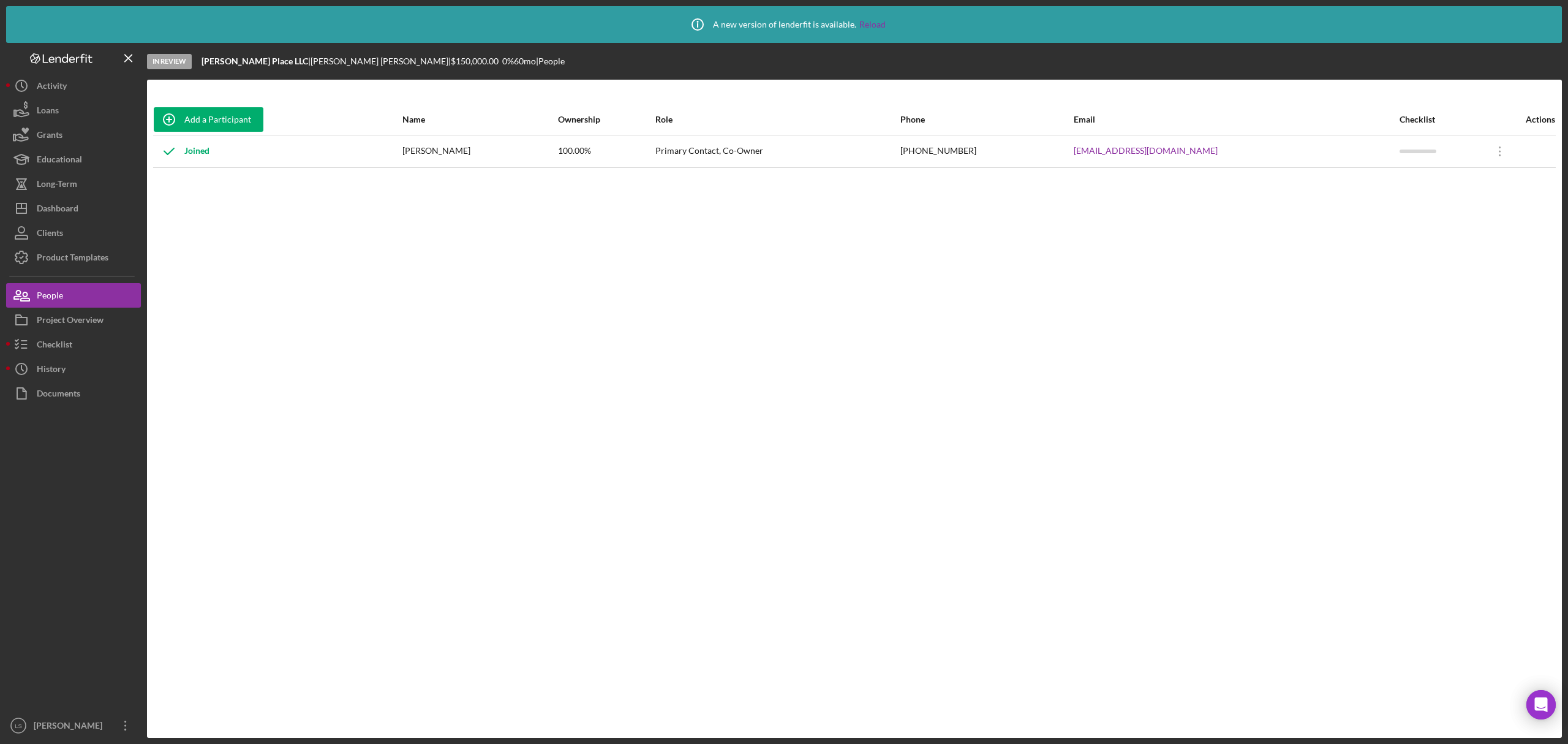
click at [479, 152] on div "[PERSON_NAME]" at bounding box center [480, 151] width 154 height 31
click at [486, 150] on div "[PERSON_NAME]" at bounding box center [480, 151] width 154 height 31
drag, startPoint x: 479, startPoint y: 150, endPoint x: 428, endPoint y: 148, distance: 51.0
click at [428, 148] on div "[PERSON_NAME]" at bounding box center [480, 151] width 154 height 31
drag, startPoint x: 1010, startPoint y: 148, endPoint x: 942, endPoint y: 152, distance: 68.1
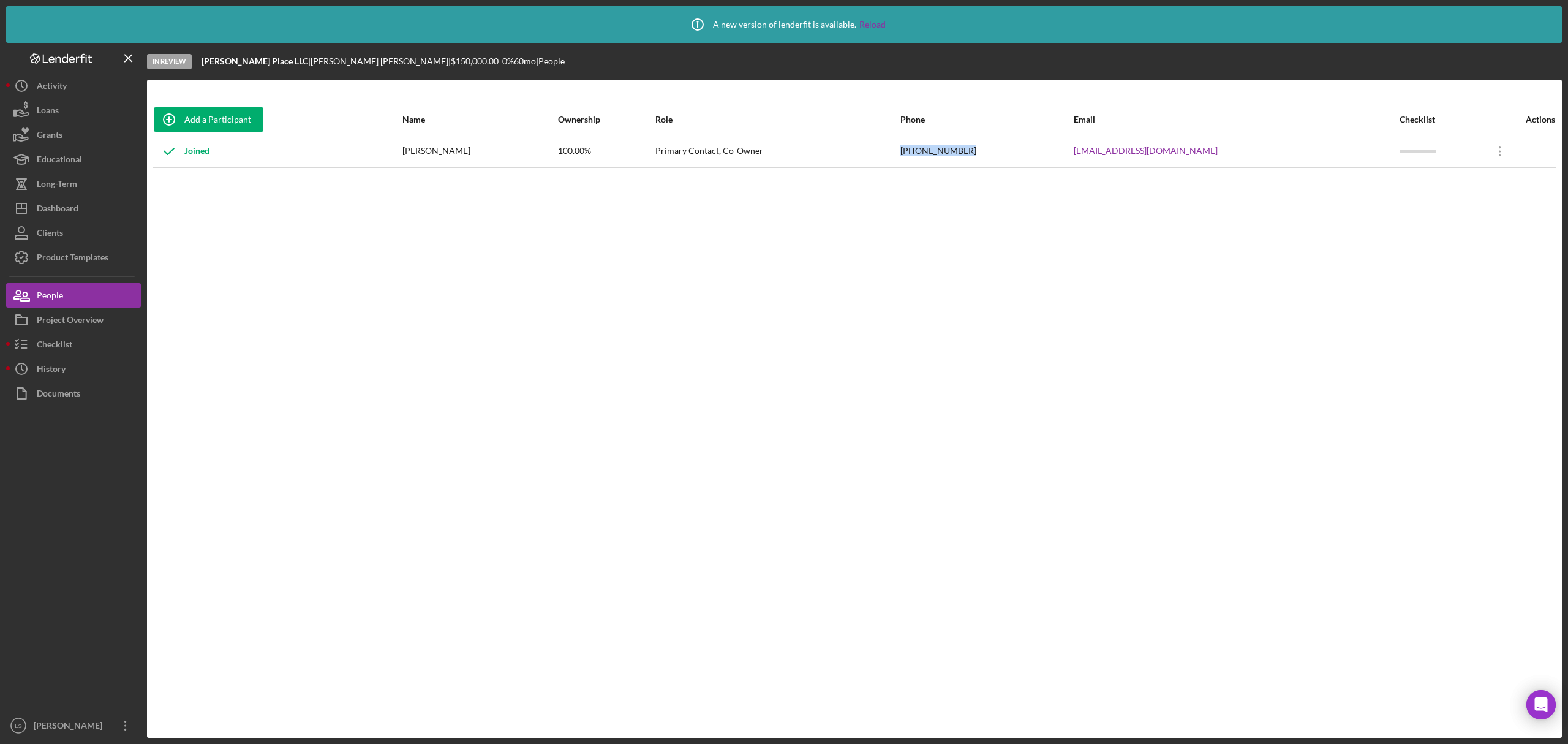
click at [942, 152] on tr "Joined [PERSON_NAME] 100.00% Primary Contact, Co-Owner [PHONE_NUMBER] [EMAIL_AD…" at bounding box center [854, 151] width 1403 height 33
click at [86, 211] on button "Icon/Dashboard Dashboard" at bounding box center [73, 209] width 135 height 25
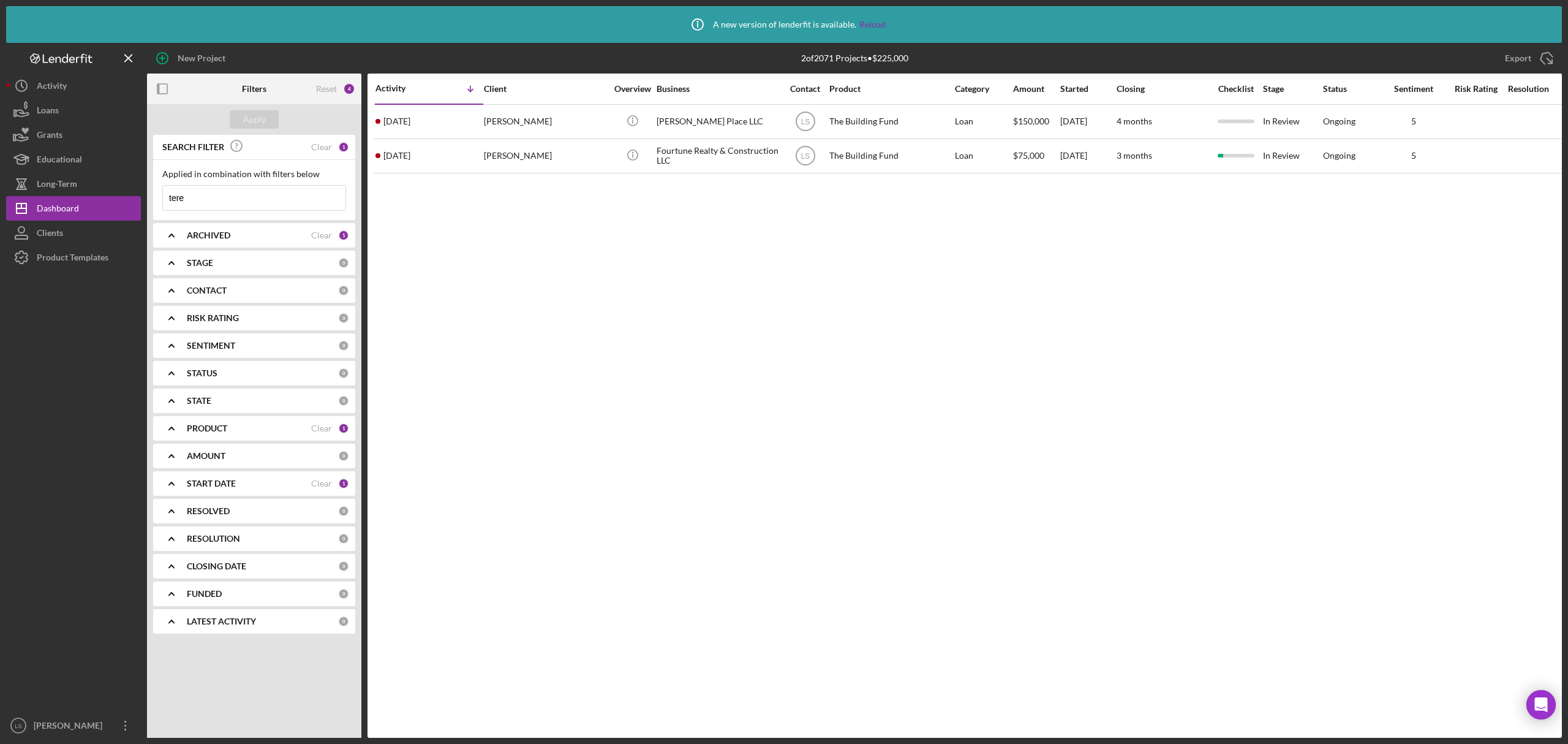
click at [221, 192] on input "tere" at bounding box center [254, 198] width 183 height 25
type input "t"
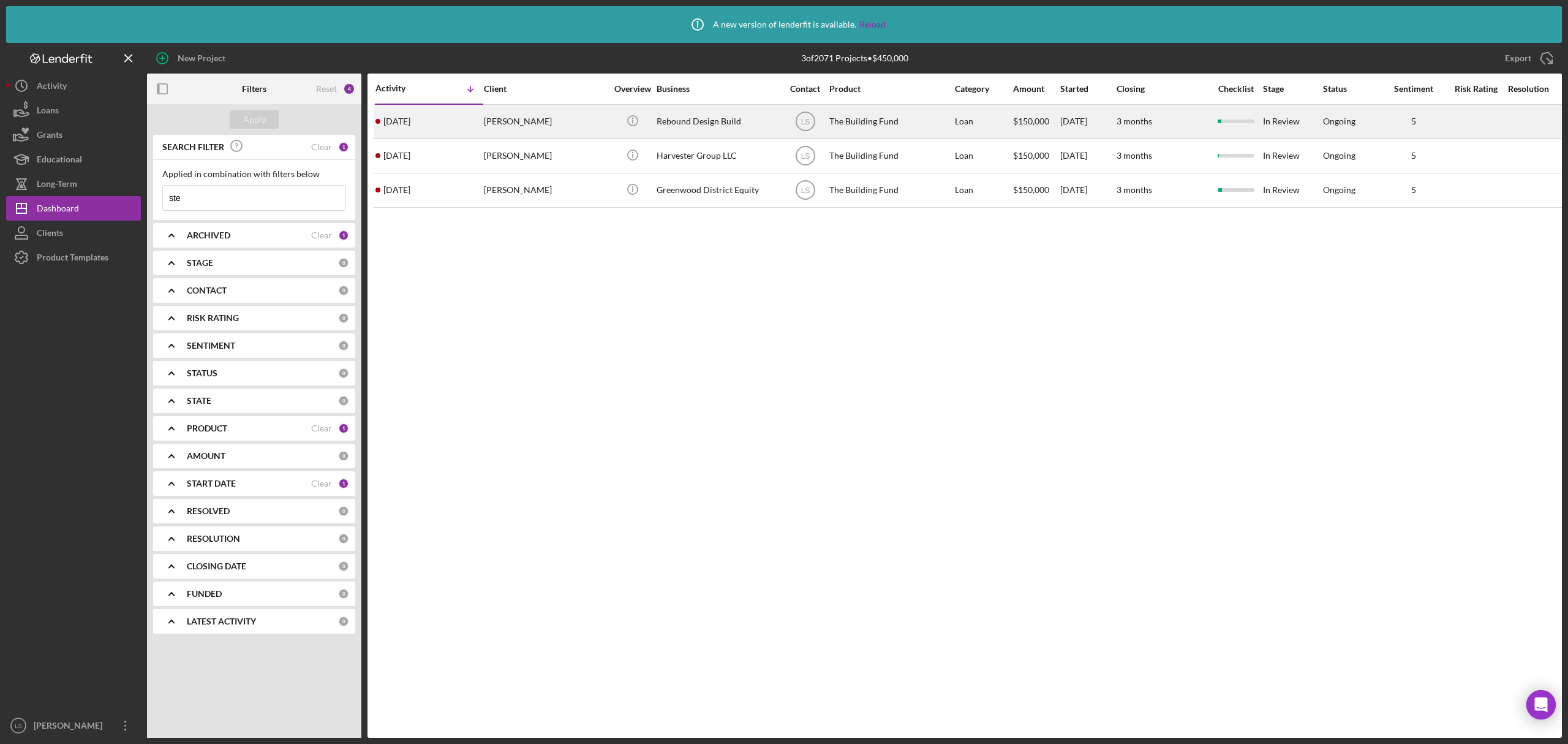
type input "ste"
click at [709, 120] on div "Rebound Design Build" at bounding box center [718, 122] width 122 height 33
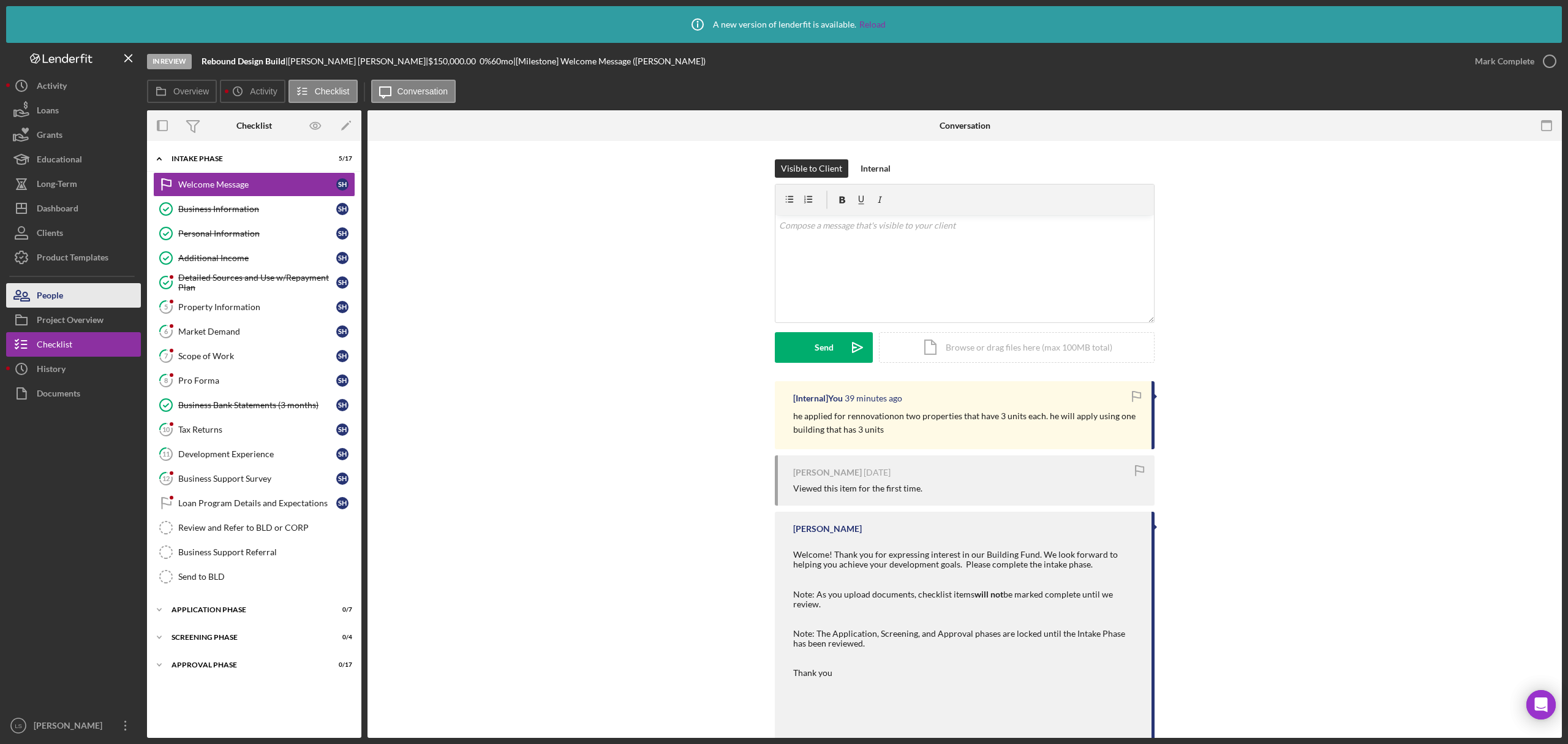
click at [48, 299] on div "People" at bounding box center [50, 297] width 27 height 27
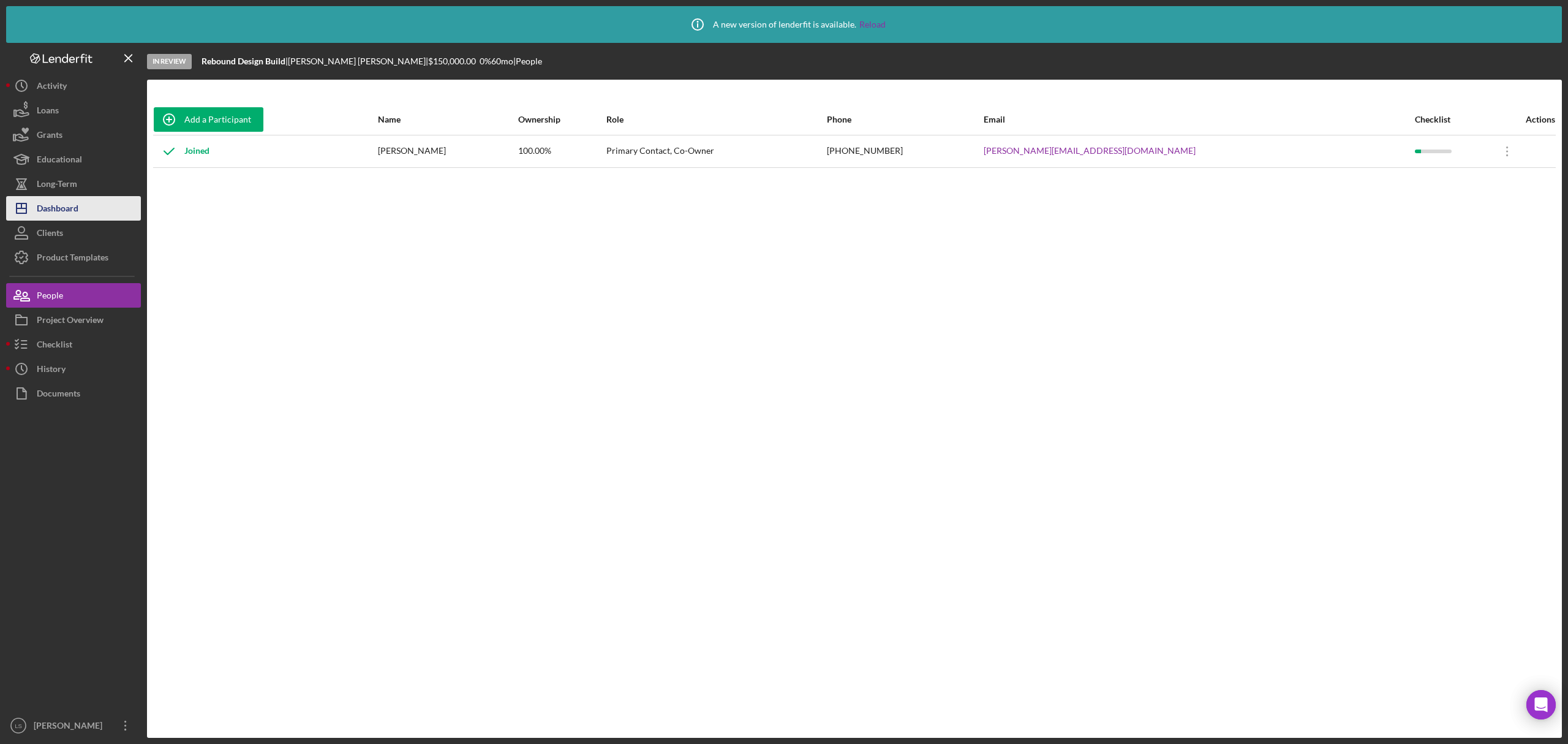
click at [87, 217] on button "Icon/Dashboard Dashboard" at bounding box center [73, 209] width 135 height 25
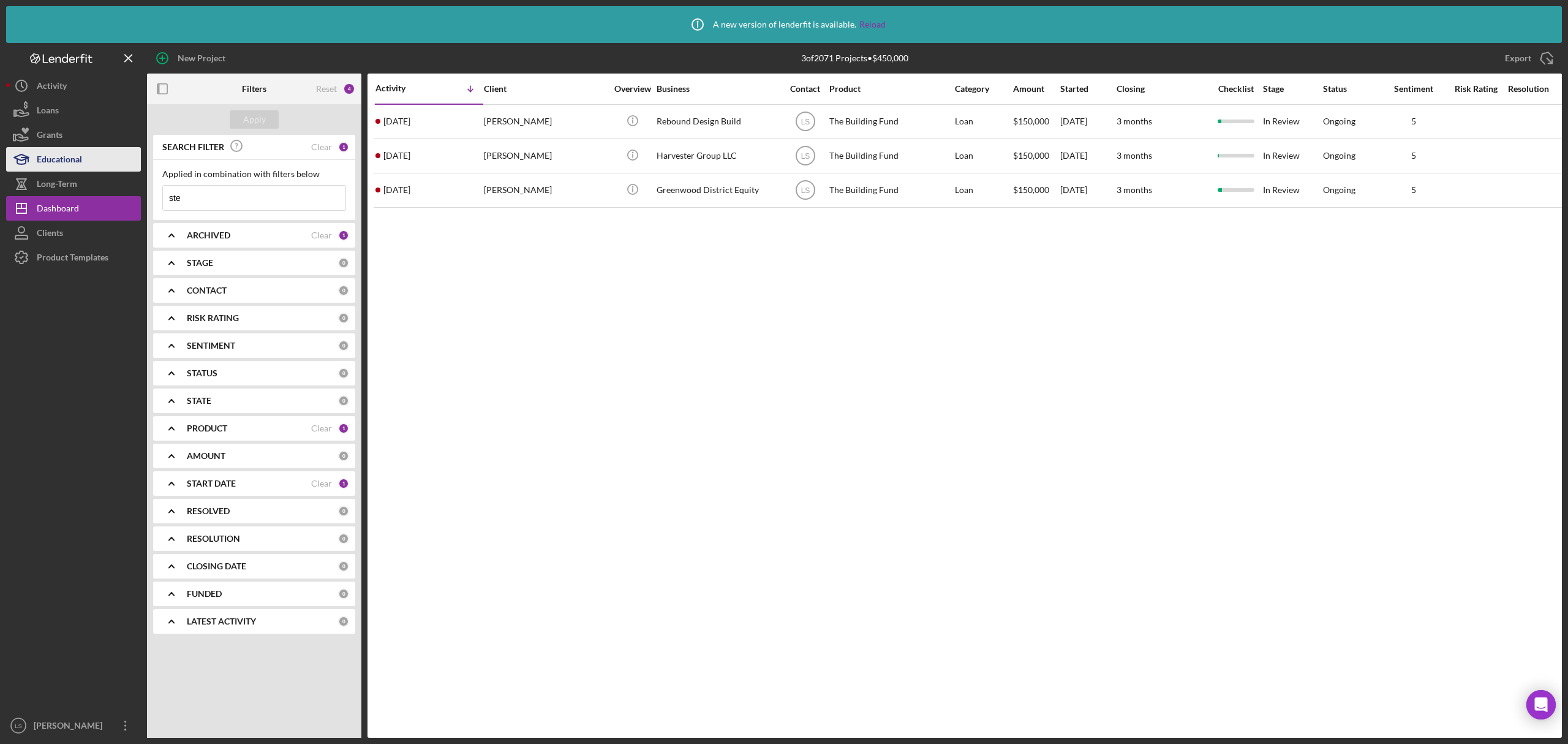
click at [90, 159] on div "New Project 3 of 2071 Projects • $450,000 ste Export Icon/Export Filters Reset …" at bounding box center [784, 390] width 1556 height 695
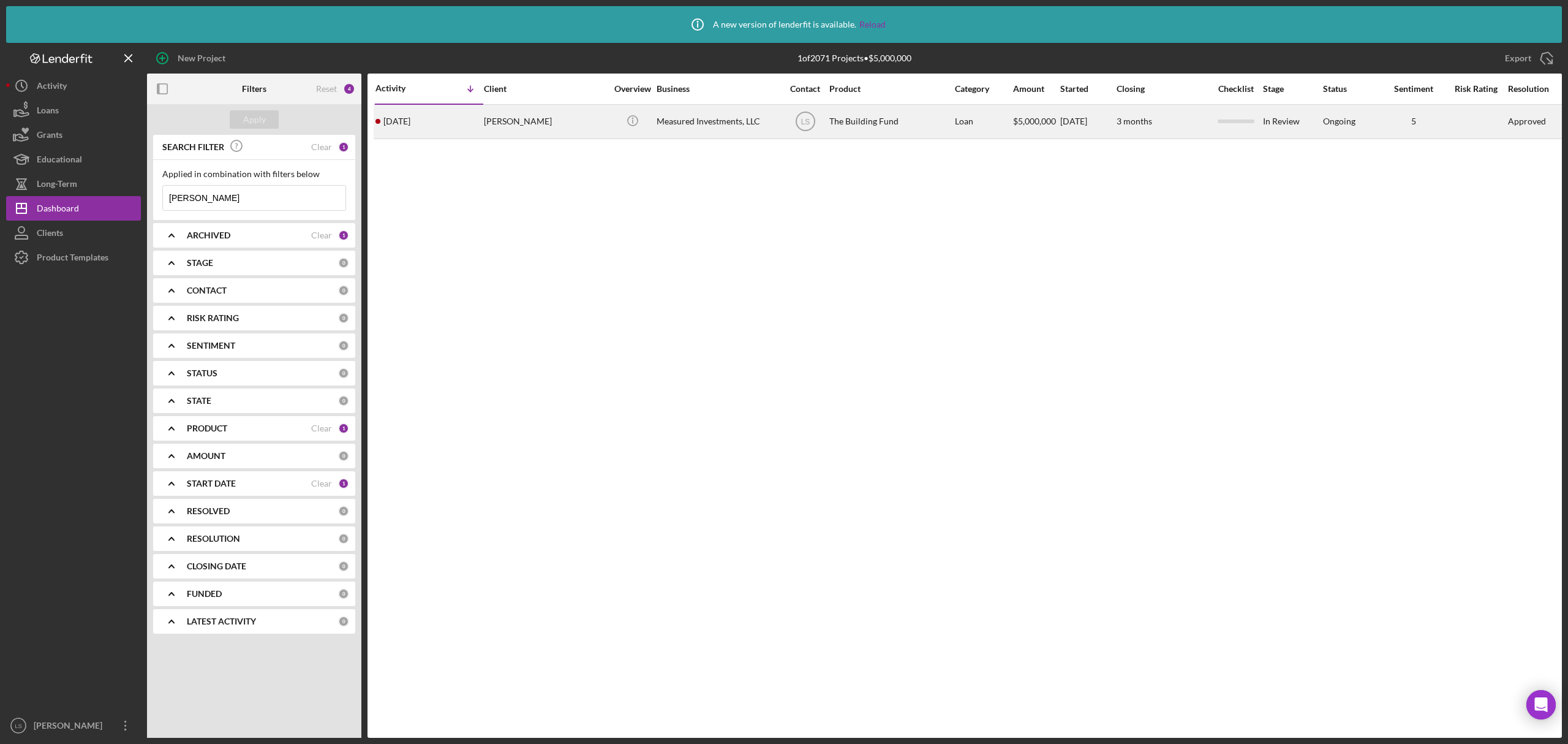
type input "[PERSON_NAME]"
click at [586, 115] on div "[PERSON_NAME]" at bounding box center [545, 122] width 122 height 33
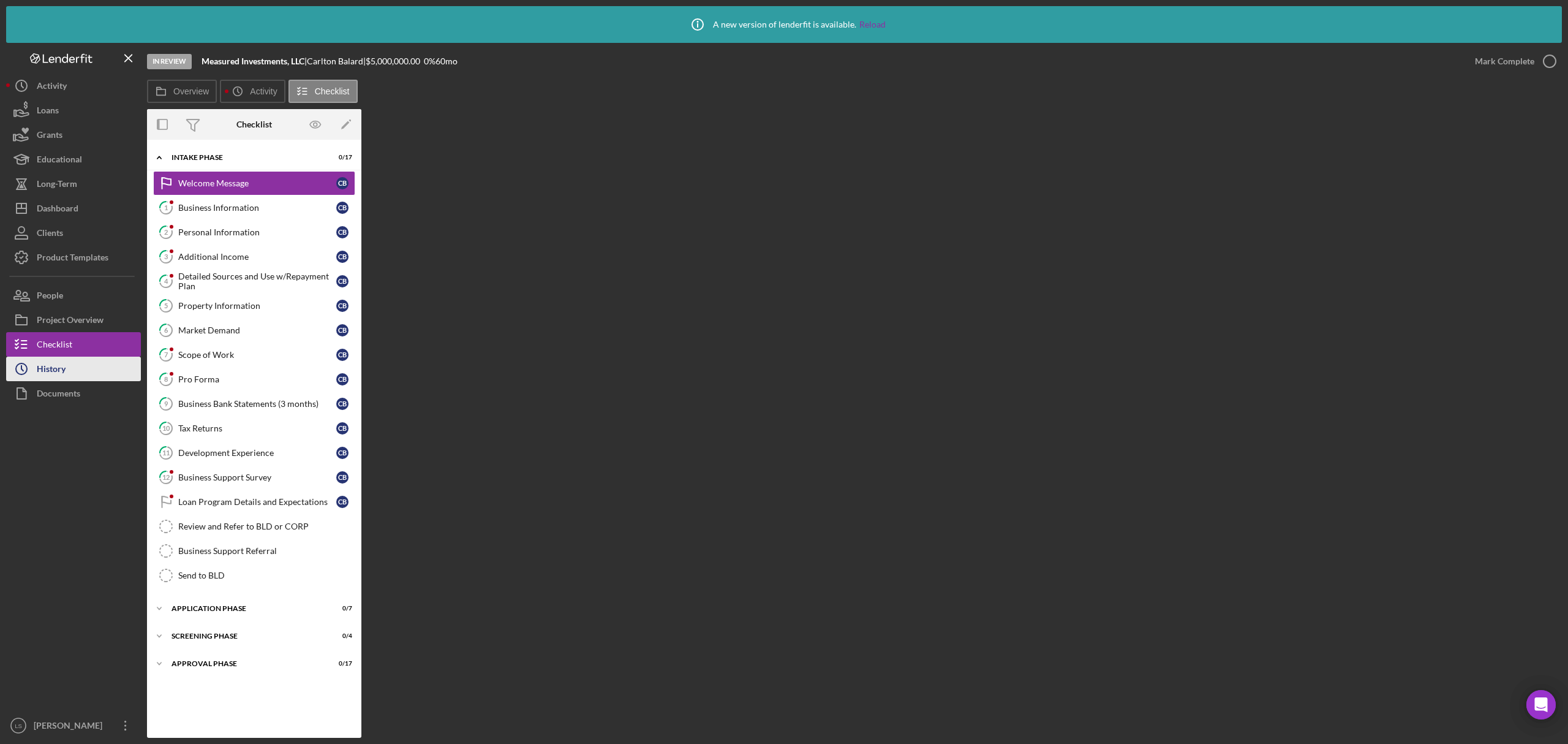
click at [94, 368] on button "Icon/History History" at bounding box center [73, 369] width 135 height 25
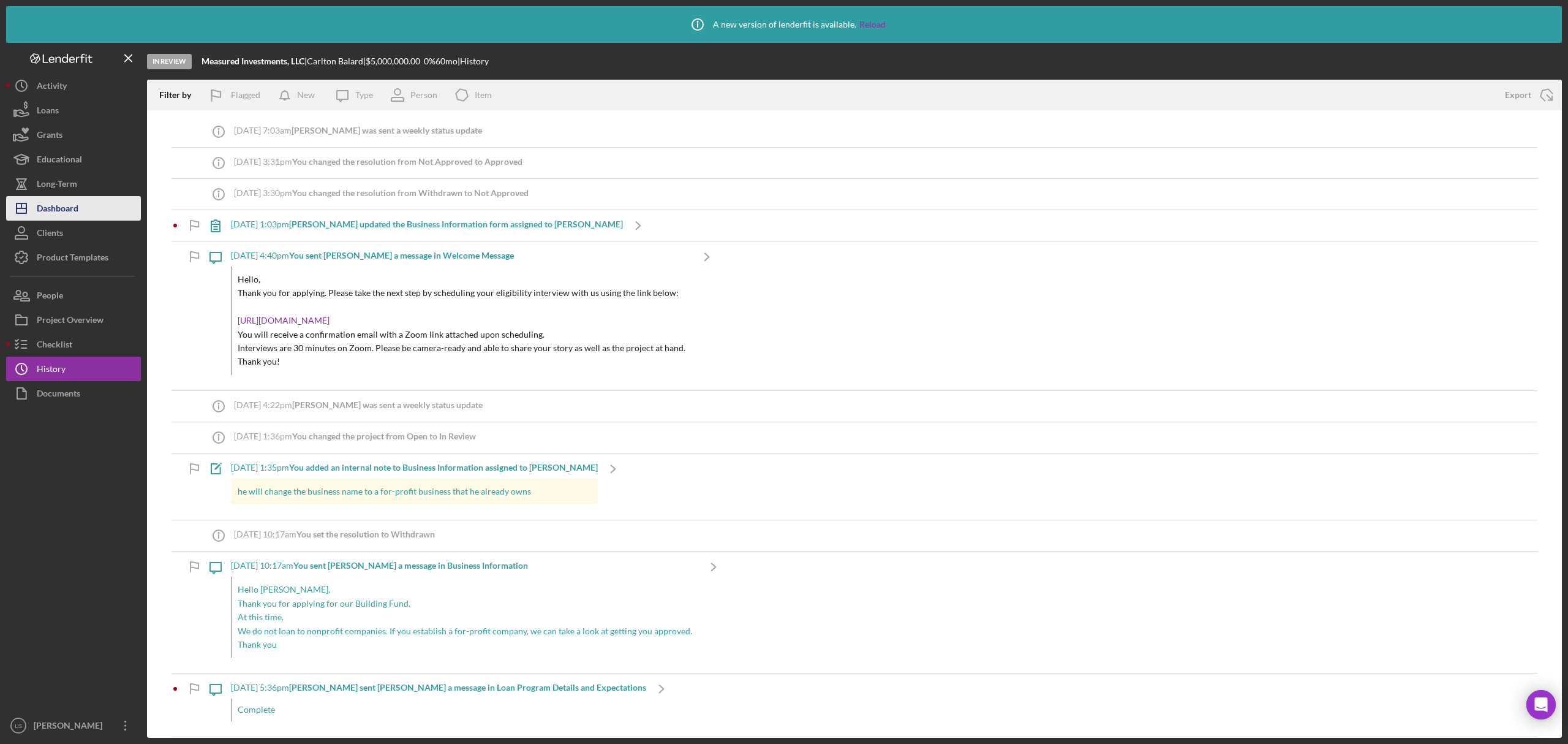
click at [83, 213] on button "Icon/Dashboard Dashboard" at bounding box center [73, 209] width 135 height 25
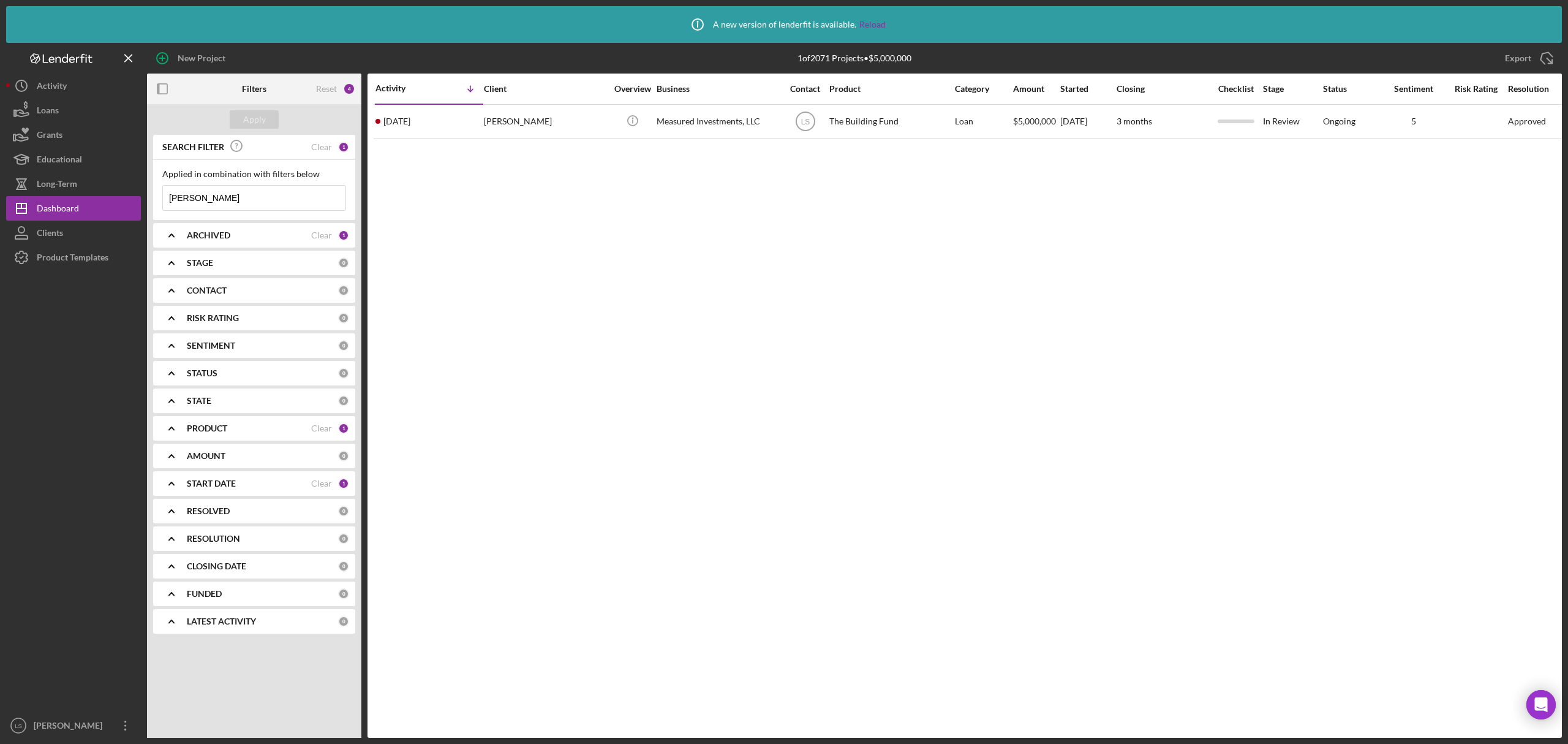
click at [221, 204] on input "[PERSON_NAME]" at bounding box center [254, 198] width 183 height 25
type input "c"
type input "[PERSON_NAME]"
click at [915, 114] on div "The Building Fund" at bounding box center [891, 122] width 122 height 33
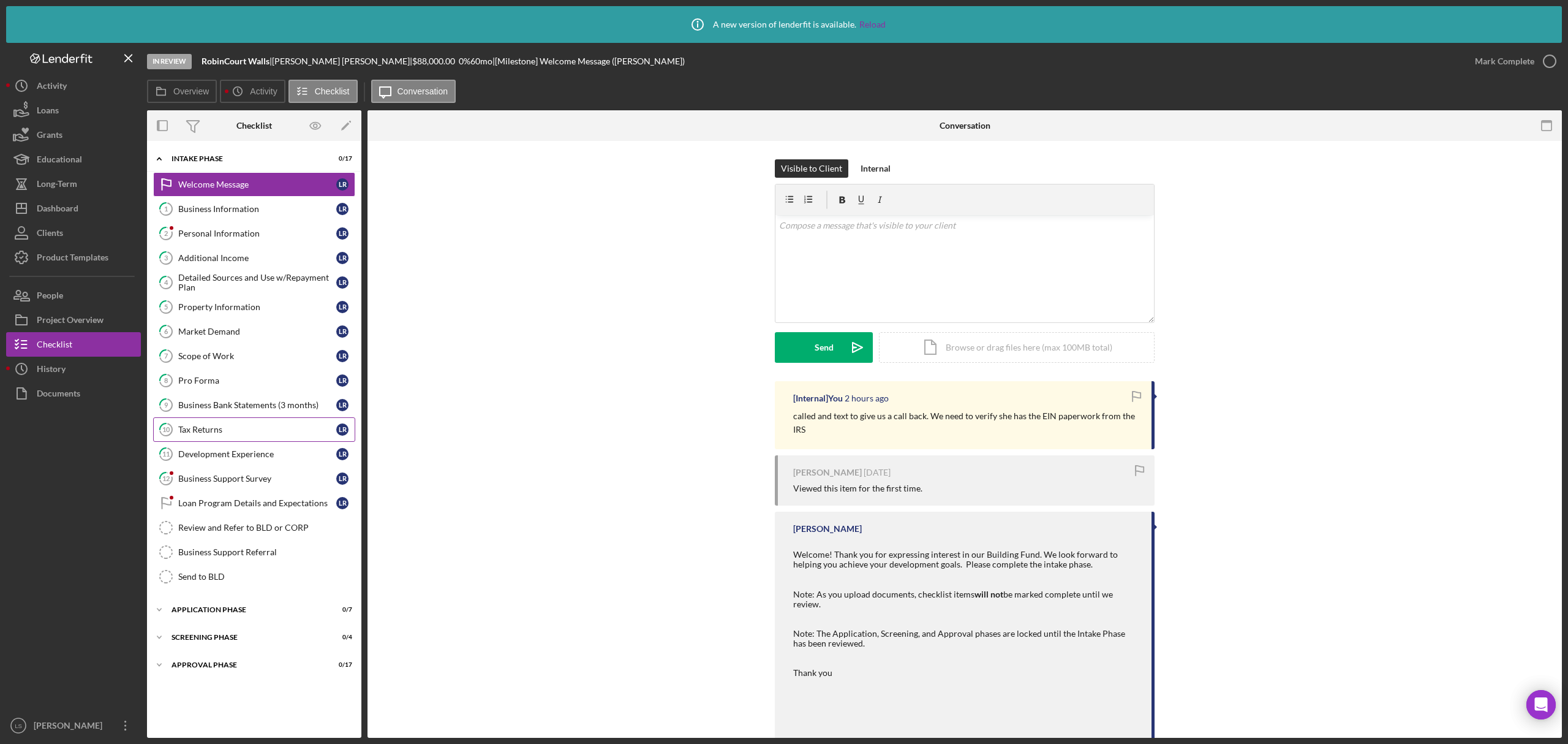
click at [243, 429] on div "Tax Returns" at bounding box center [257, 429] width 158 height 10
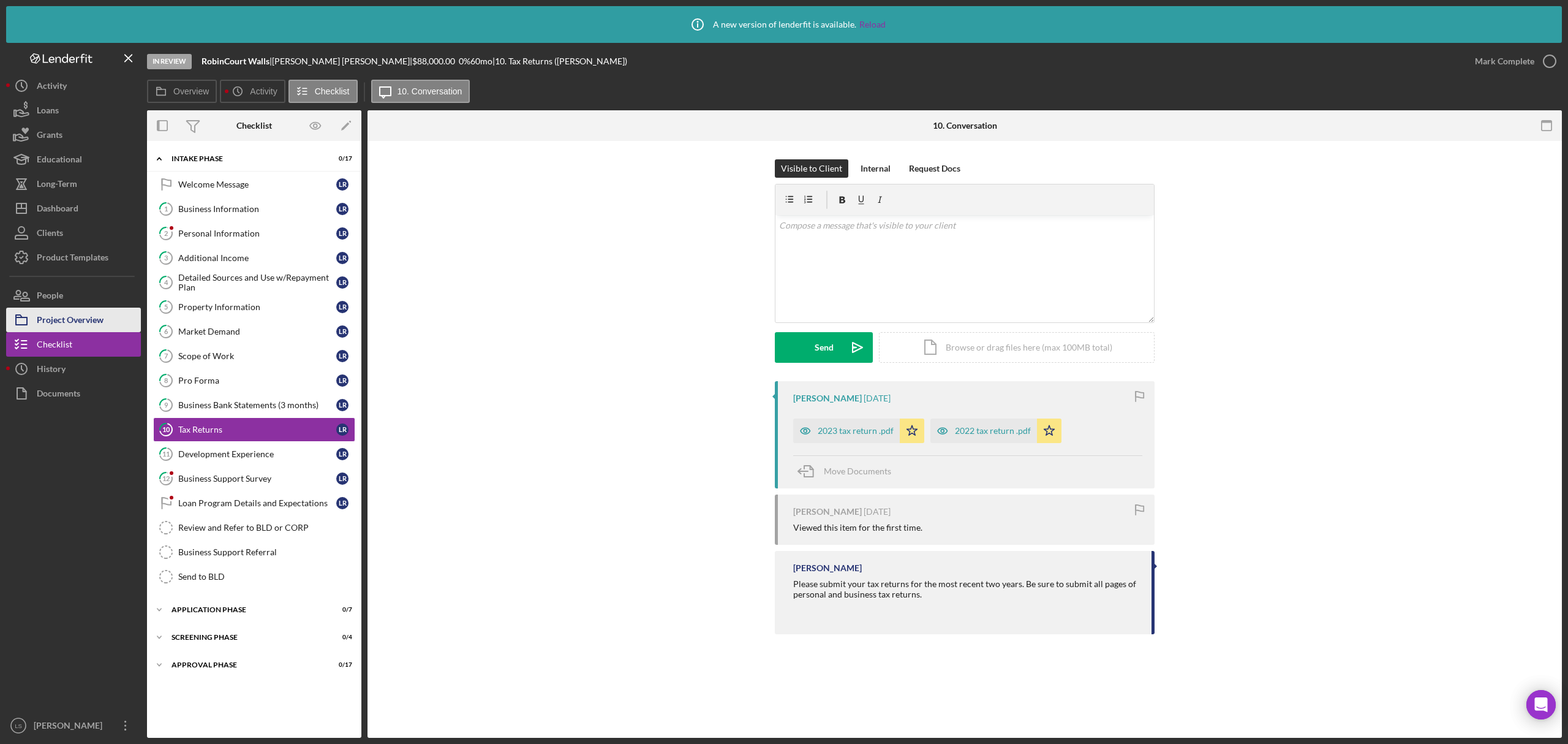
click at [84, 329] on div "Project Overview" at bounding box center [70, 321] width 67 height 27
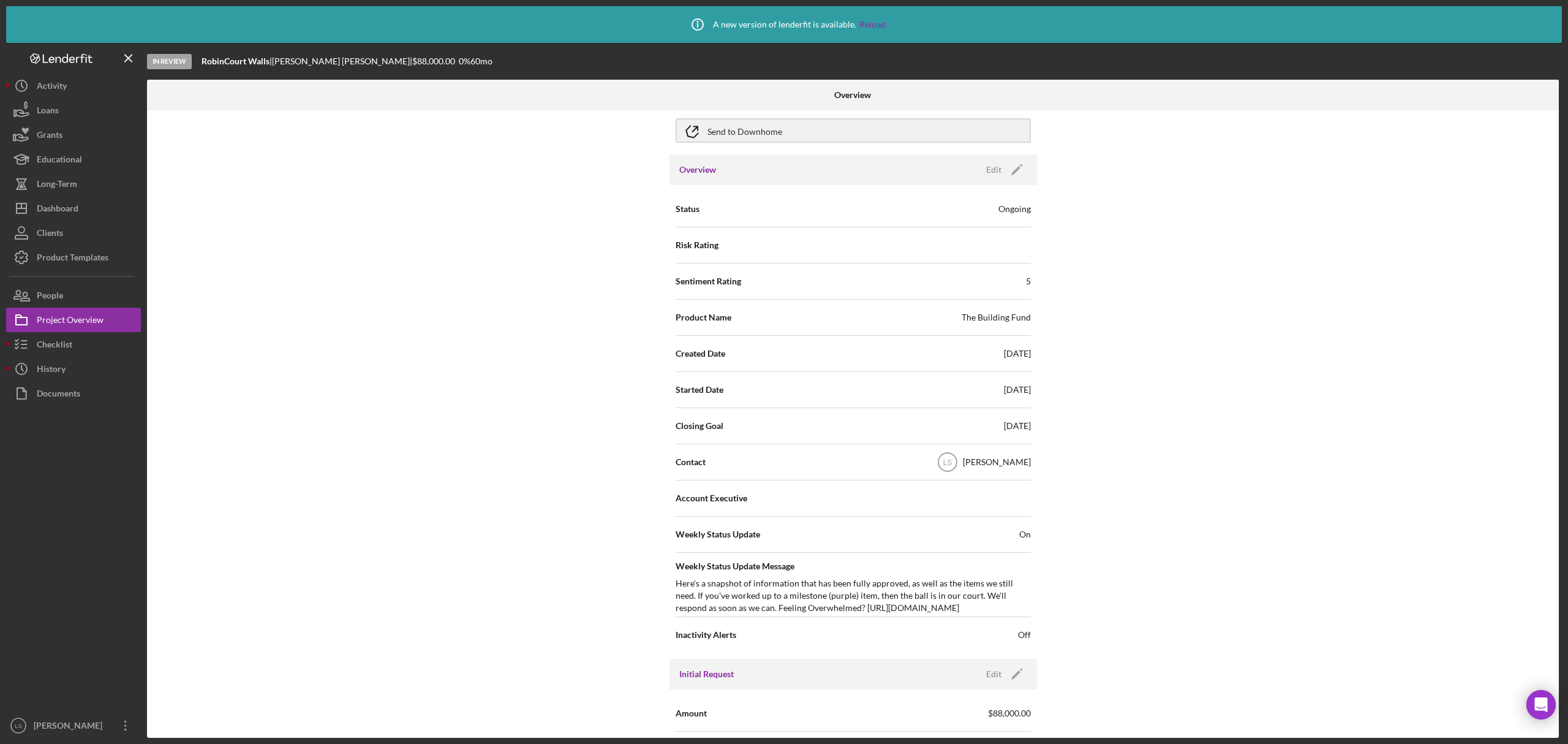
scroll to position [81, 0]
click at [60, 207] on div "Dashboard" at bounding box center [57, 210] width 42 height 27
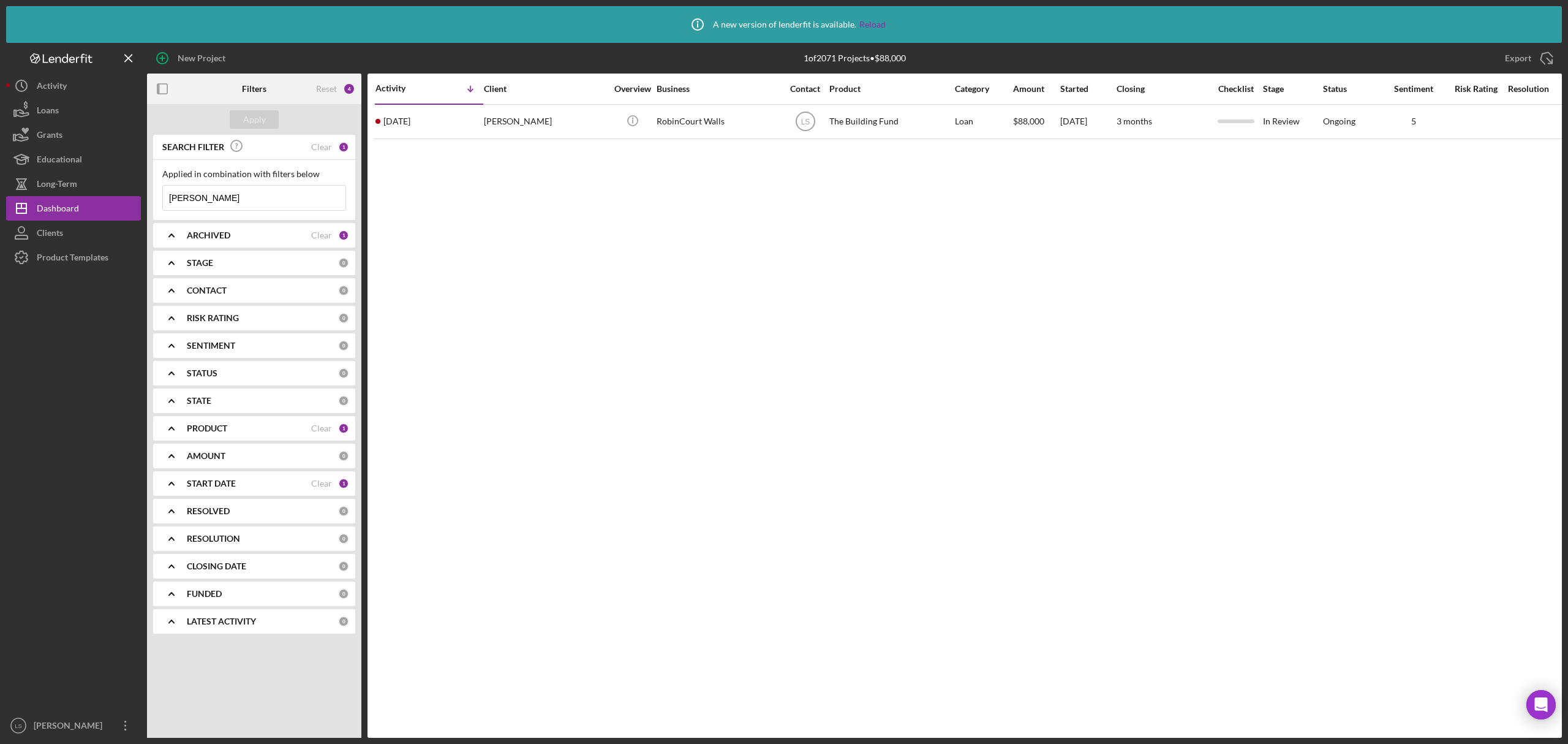
click at [250, 194] on input "[PERSON_NAME]" at bounding box center [254, 198] width 183 height 25
type input "l"
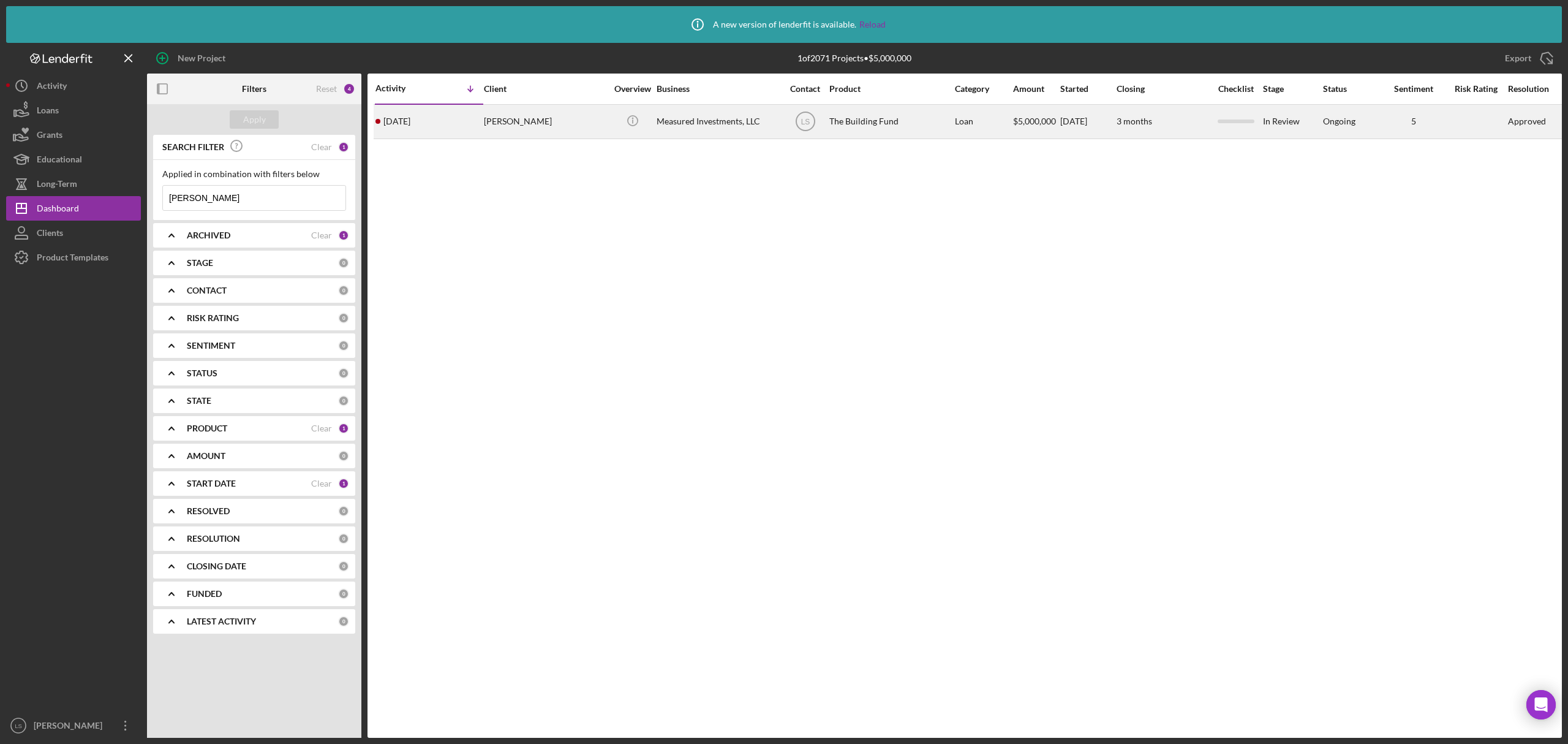
type input "[PERSON_NAME]"
click at [937, 118] on div "The Building Fund" at bounding box center [891, 122] width 122 height 33
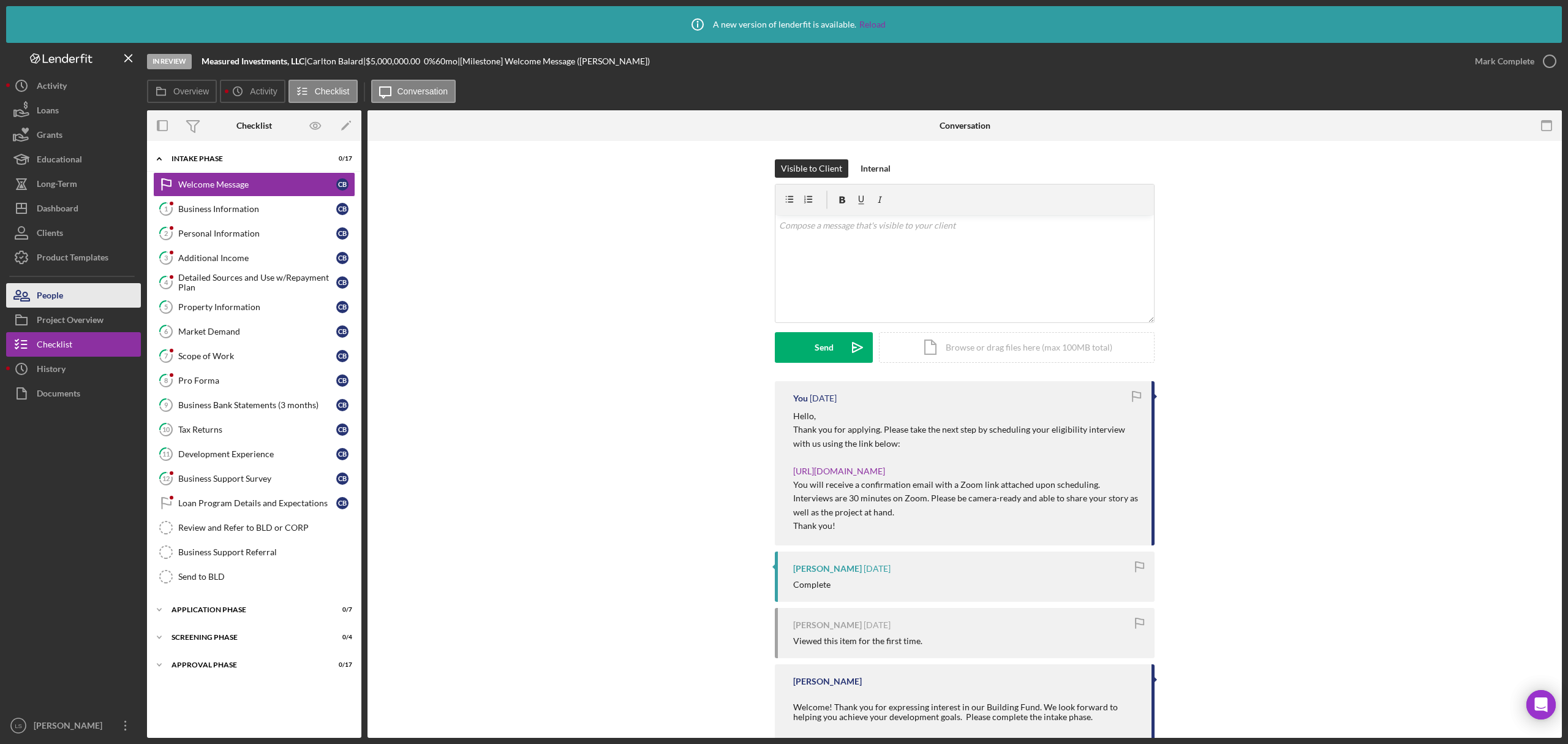
click at [56, 305] on div "People" at bounding box center [50, 297] width 27 height 27
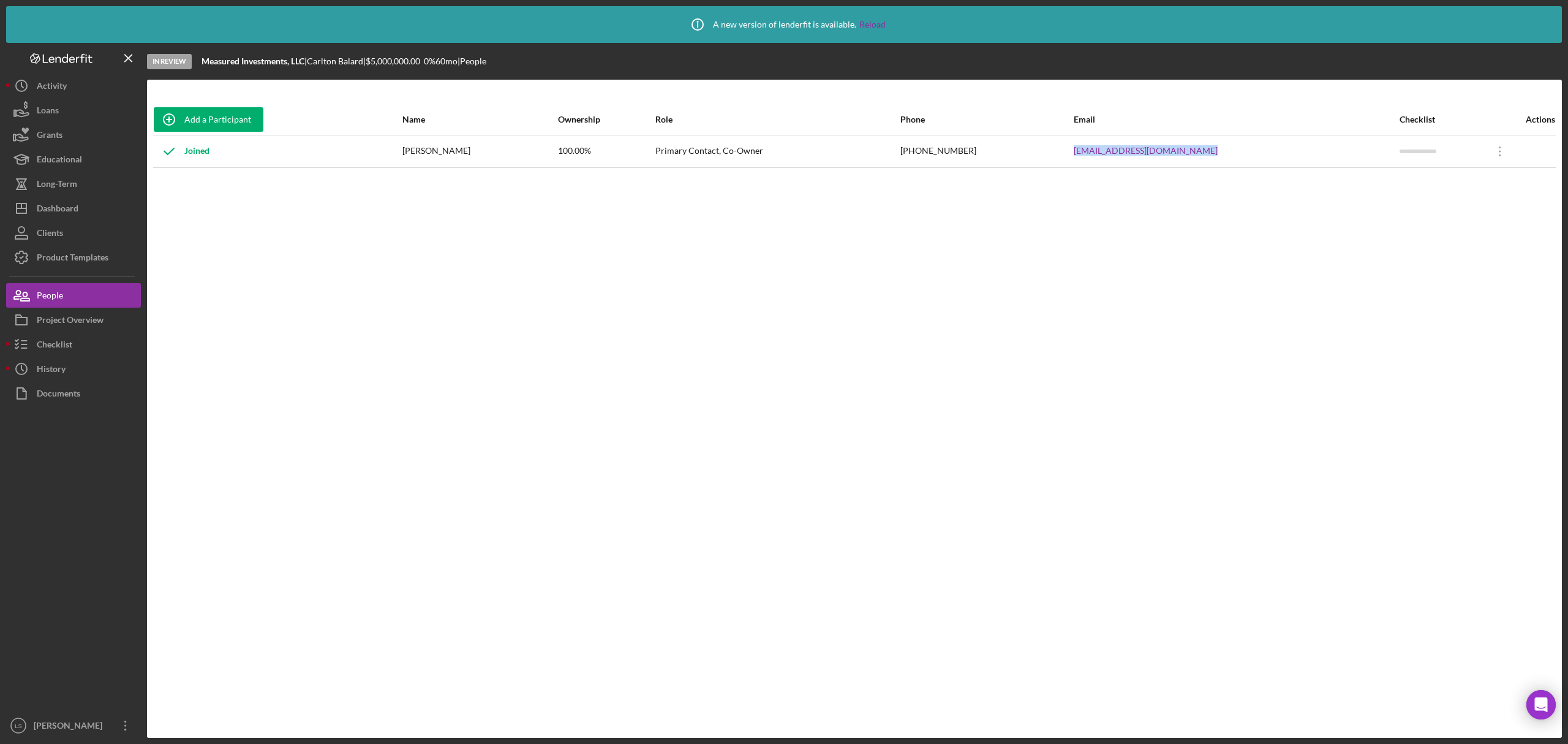
drag, startPoint x: 1094, startPoint y: 156, endPoint x: 1082, endPoint y: 156, distance: 12.0
click at [1082, 156] on tr "Joined [PERSON_NAME] 100.00% Primary Contact, Co-Owner [PHONE_NUMBER] [EMAIL_AD…" at bounding box center [854, 151] width 1403 height 33
drag, startPoint x: 486, startPoint y: 152, endPoint x: 422, endPoint y: 152, distance: 64.0
click at [422, 152] on tr "Joined [PERSON_NAME] 100.00% Primary Contact, Co-Owner [PHONE_NUMBER] [EMAIL_AD…" at bounding box center [854, 151] width 1403 height 33
drag, startPoint x: 427, startPoint y: 152, endPoint x: 417, endPoint y: 163, distance: 14.9
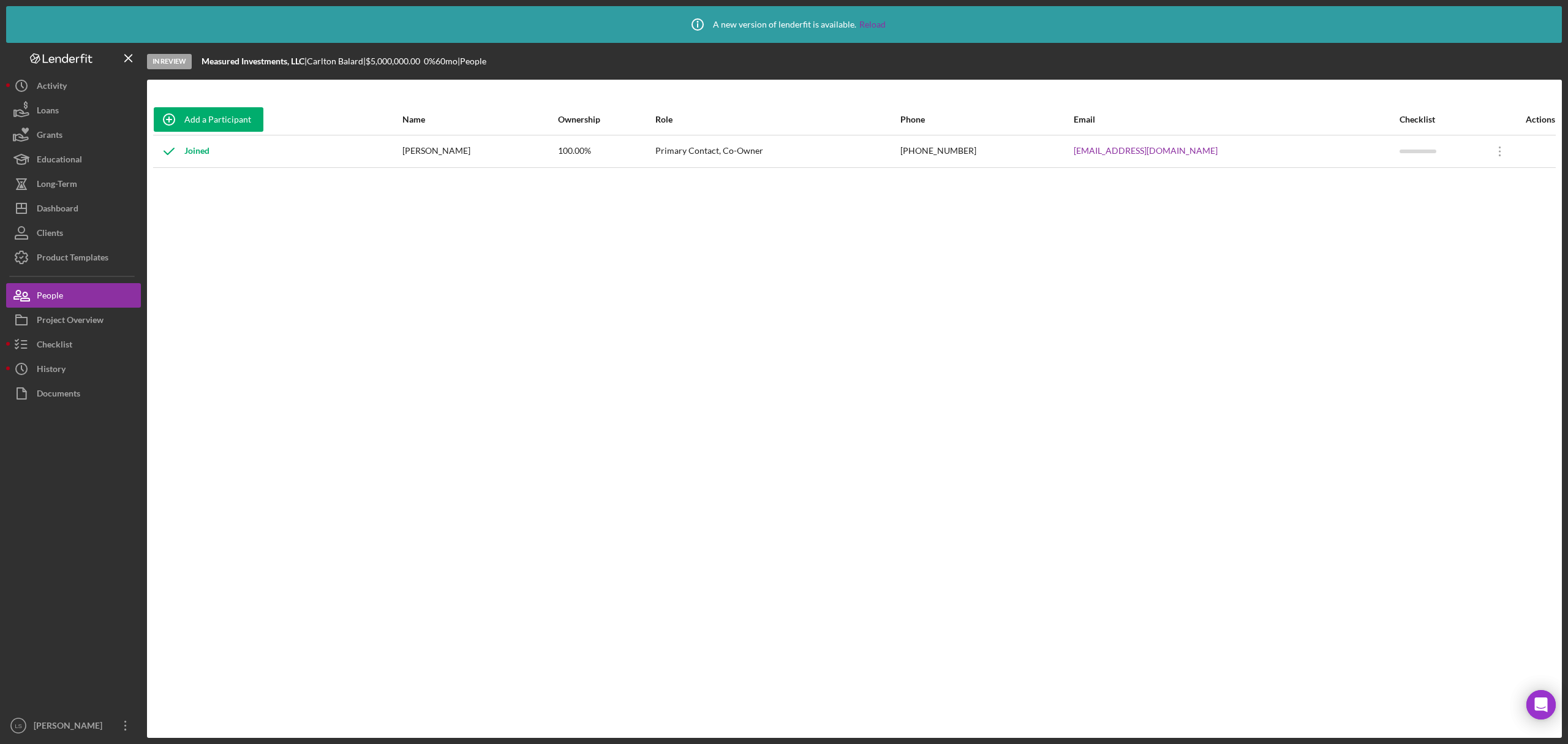
click at [401, 165] on div "Joined" at bounding box center [278, 151] width 247 height 31
drag, startPoint x: 424, startPoint y: 150, endPoint x: 523, endPoint y: 163, distance: 99.8
click at [523, 163] on div "[PERSON_NAME]" at bounding box center [480, 151] width 154 height 31
drag, startPoint x: 1020, startPoint y: 155, endPoint x: 934, endPoint y: 145, distance: 86.6
click at [934, 145] on tr "Joined [PERSON_NAME] 100.00% Primary Contact, Co-Owner [PHONE_NUMBER] [EMAIL_AD…" at bounding box center [854, 151] width 1403 height 33
